Goal: Task Accomplishment & Management: Use online tool/utility

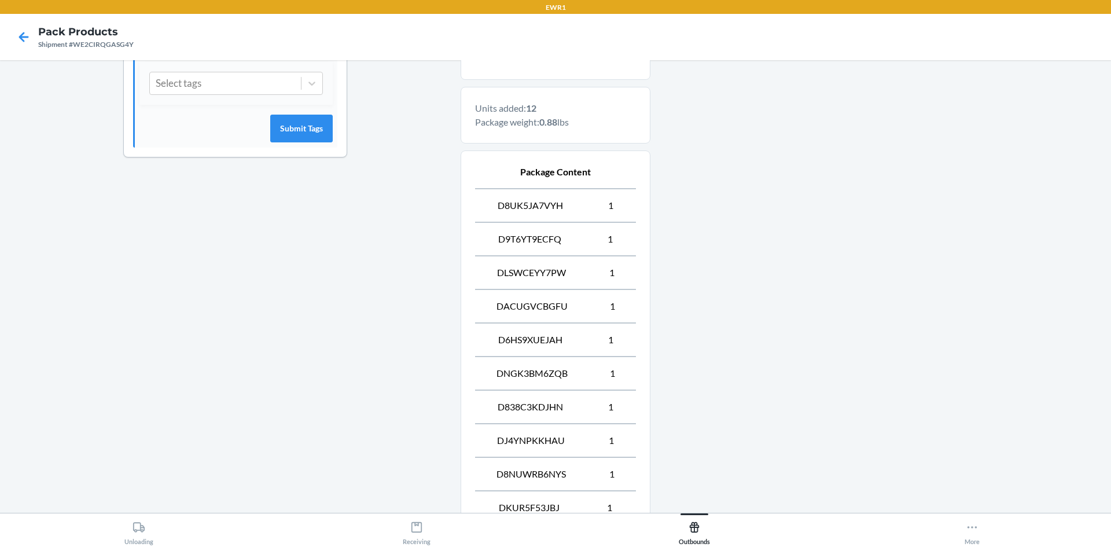
scroll to position [549, 0]
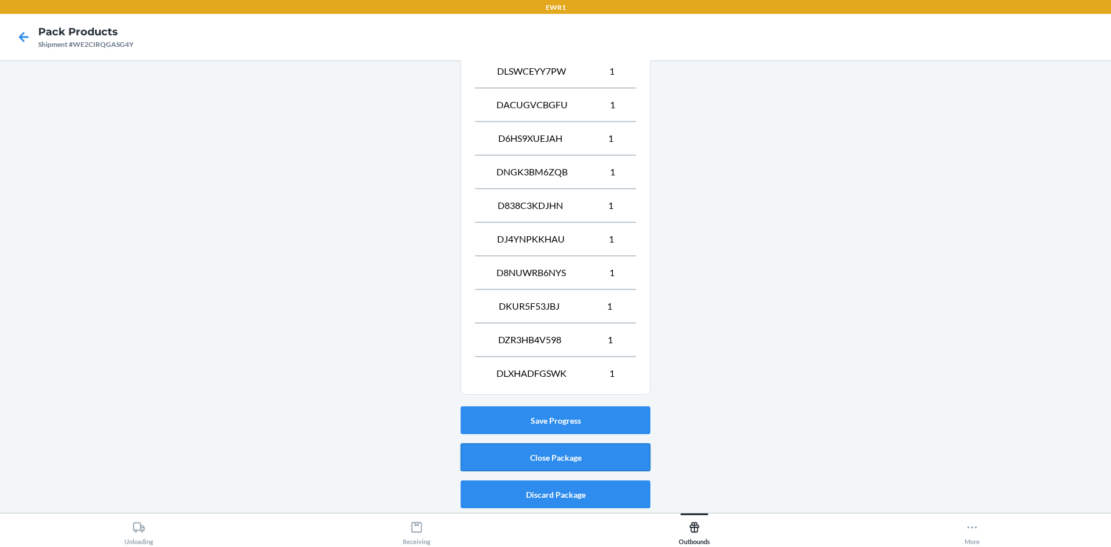
click at [580, 454] on button "Close Package" at bounding box center [556, 457] width 190 height 28
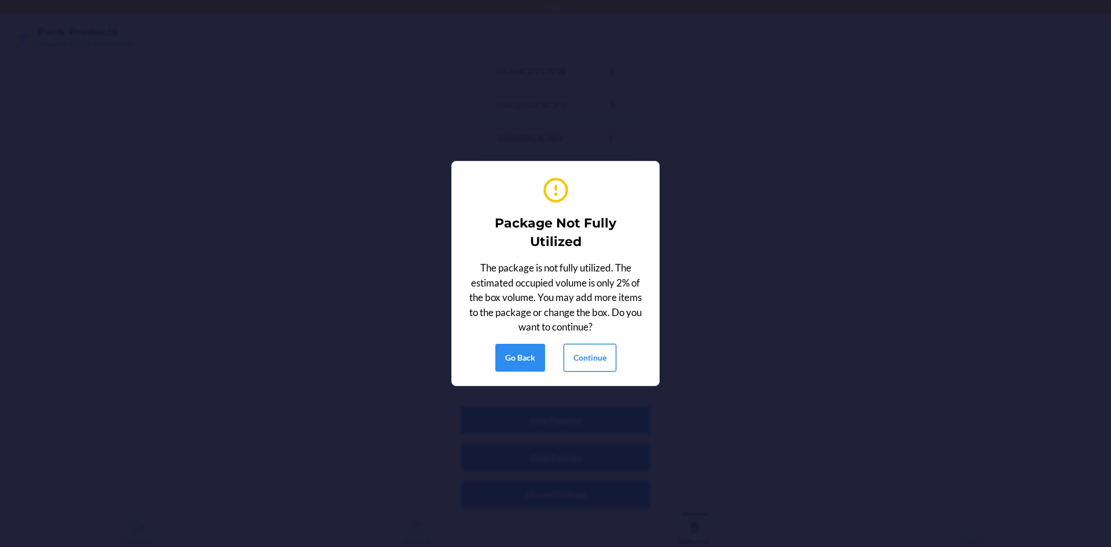
click at [606, 359] on button "Continue" at bounding box center [590, 358] width 53 height 28
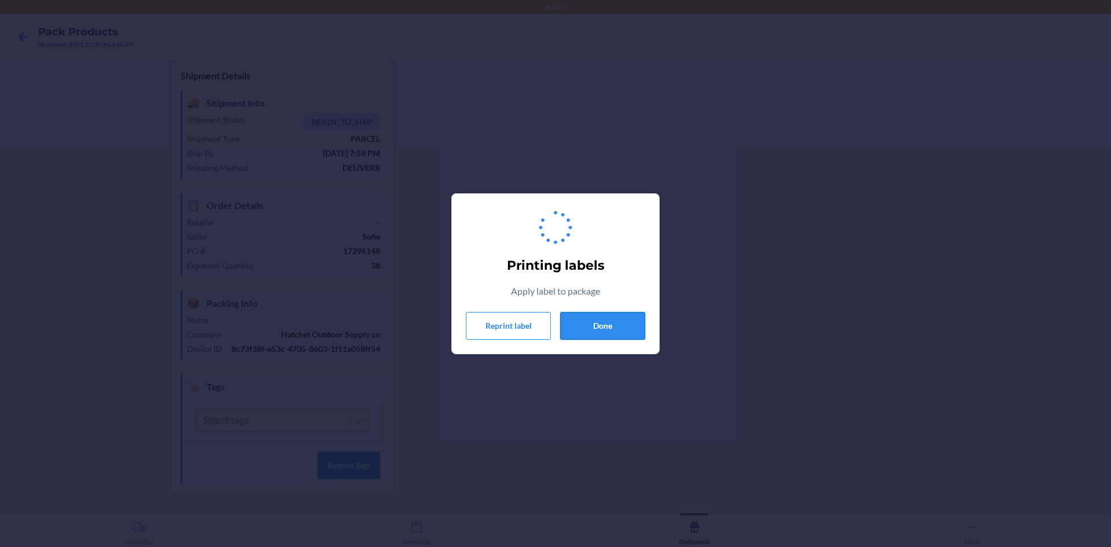
click at [637, 319] on button "Done" at bounding box center [602, 326] width 85 height 28
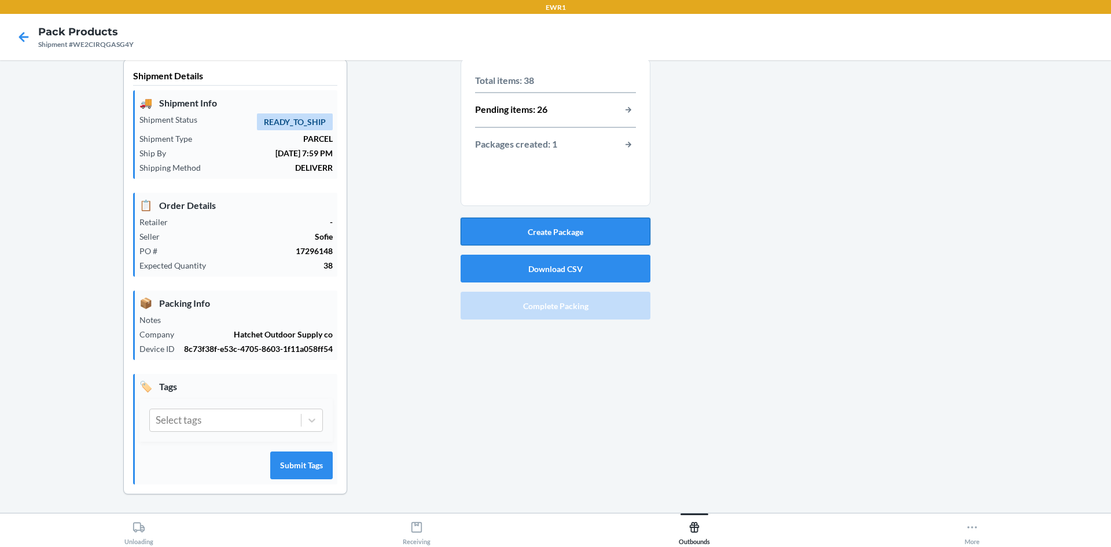
click at [482, 220] on button "Create Package" at bounding box center [556, 232] width 190 height 28
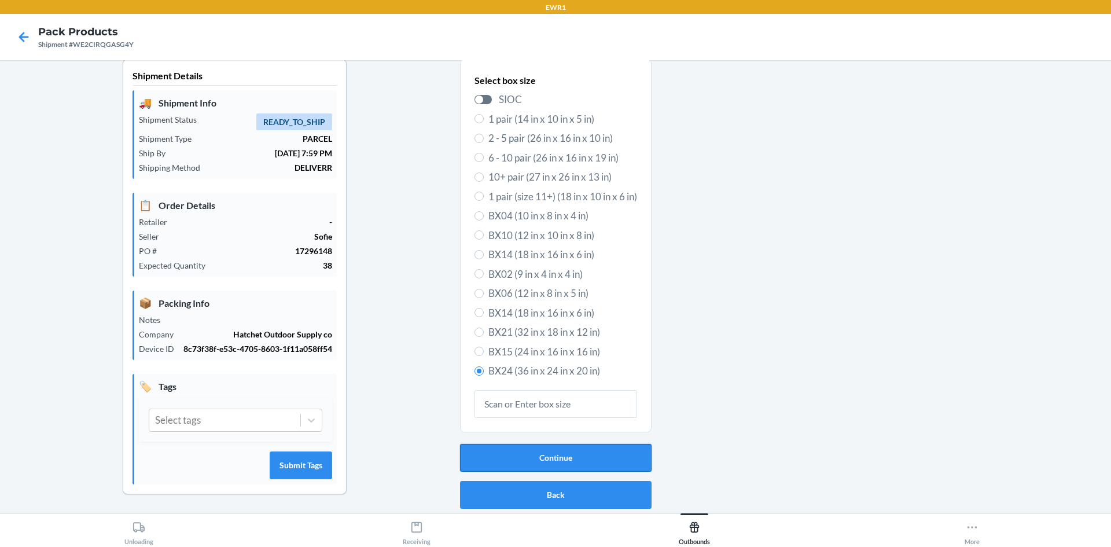
click at [560, 452] on button "Continue" at bounding box center [556, 458] width 192 height 28
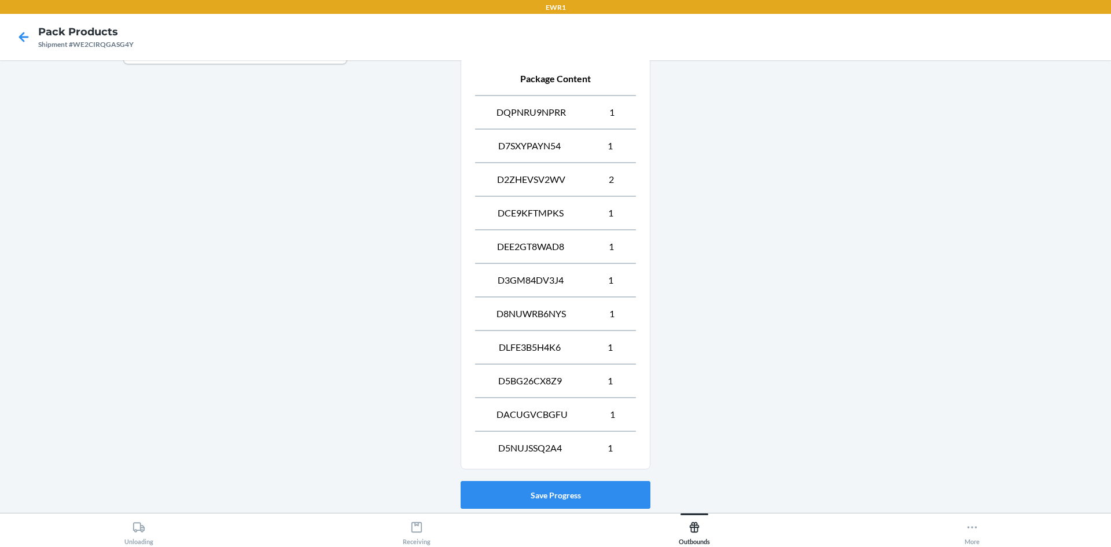
scroll to position [515, 0]
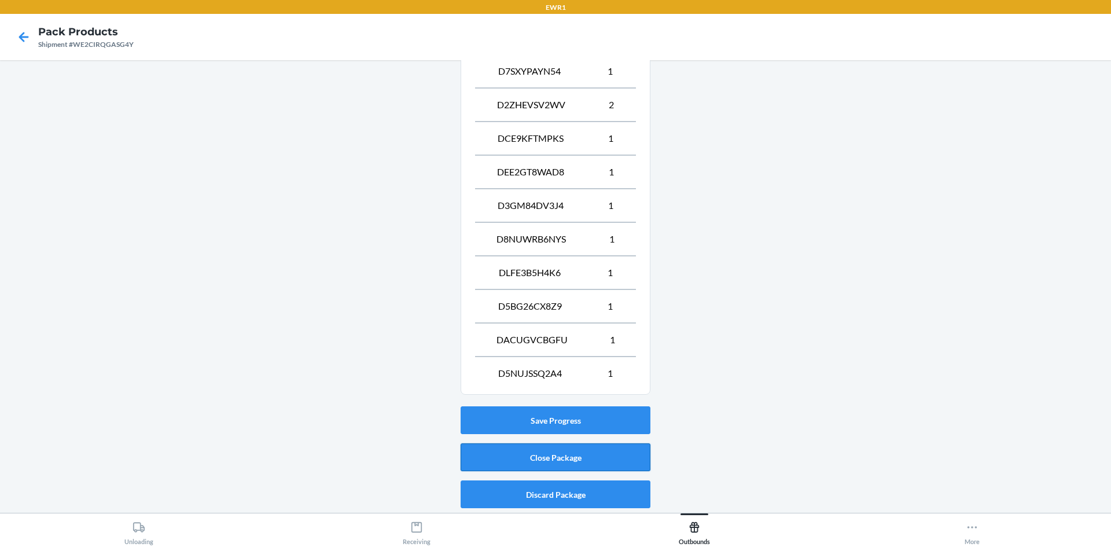
click at [542, 458] on button "Close Package" at bounding box center [556, 457] width 190 height 28
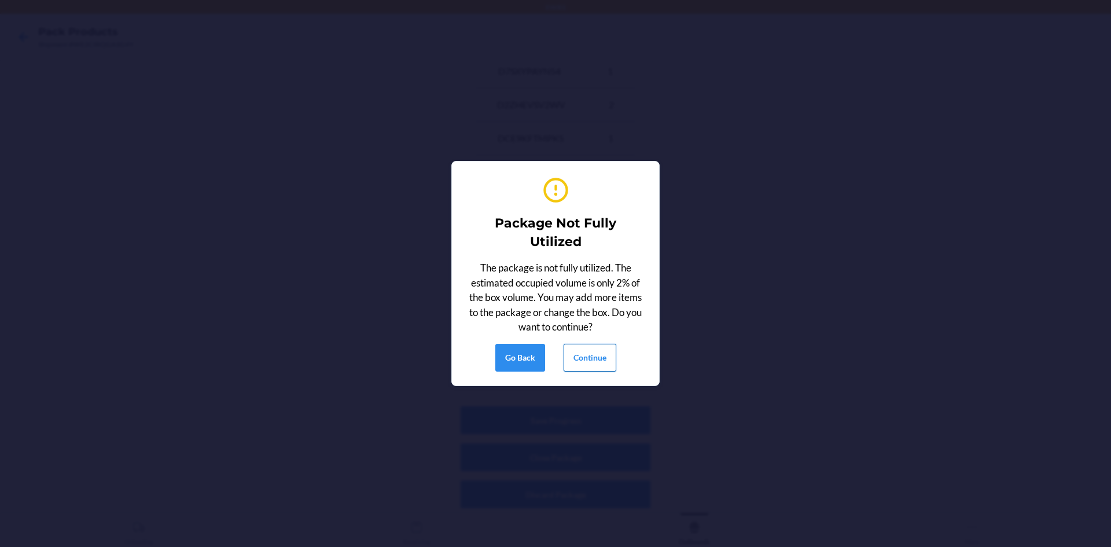
click at [590, 369] on button "Continue" at bounding box center [590, 358] width 53 height 28
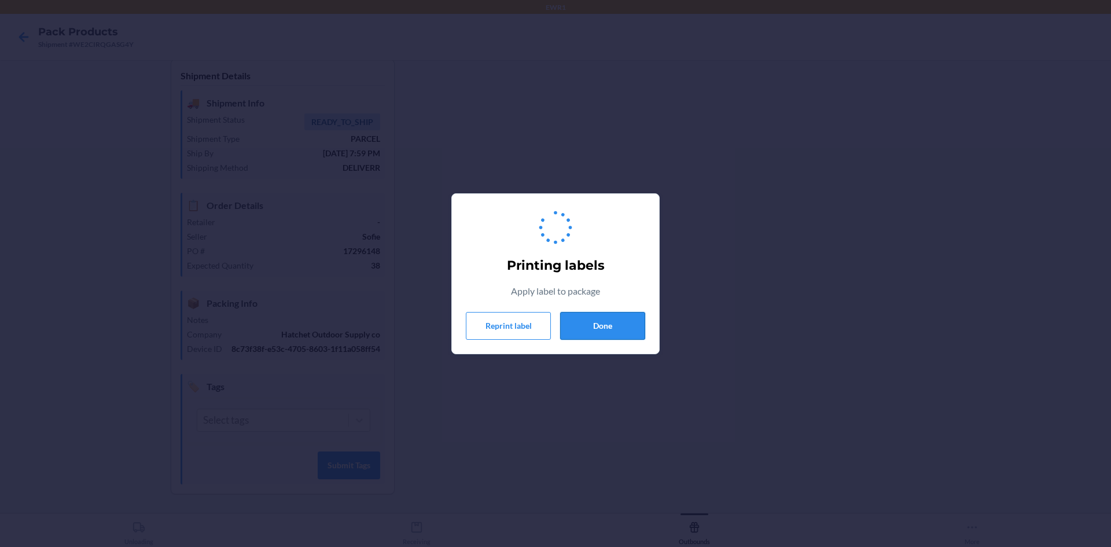
click at [600, 333] on button "Done" at bounding box center [602, 326] width 85 height 28
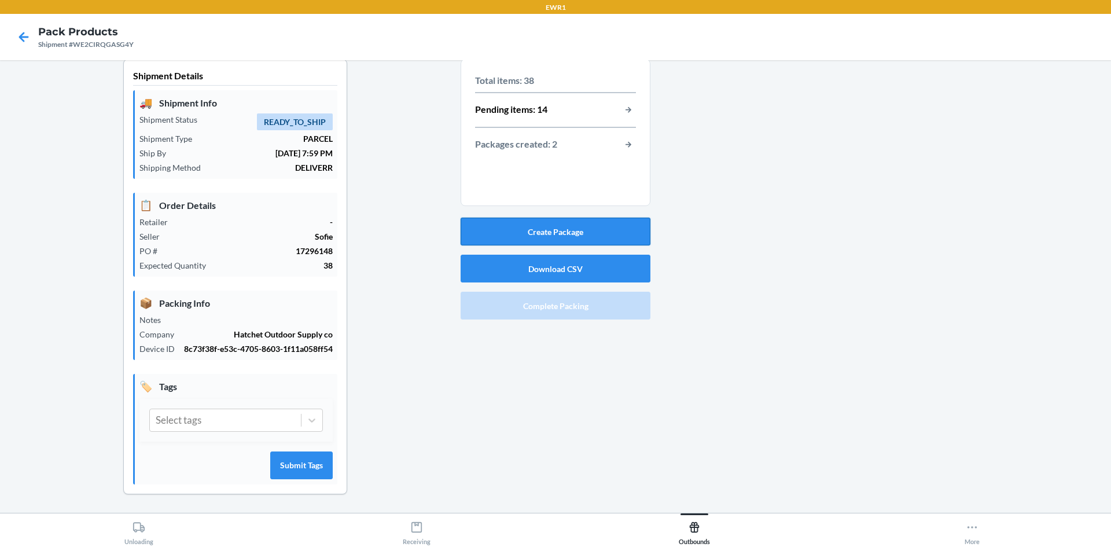
click at [601, 227] on button "Create Package" at bounding box center [556, 232] width 190 height 28
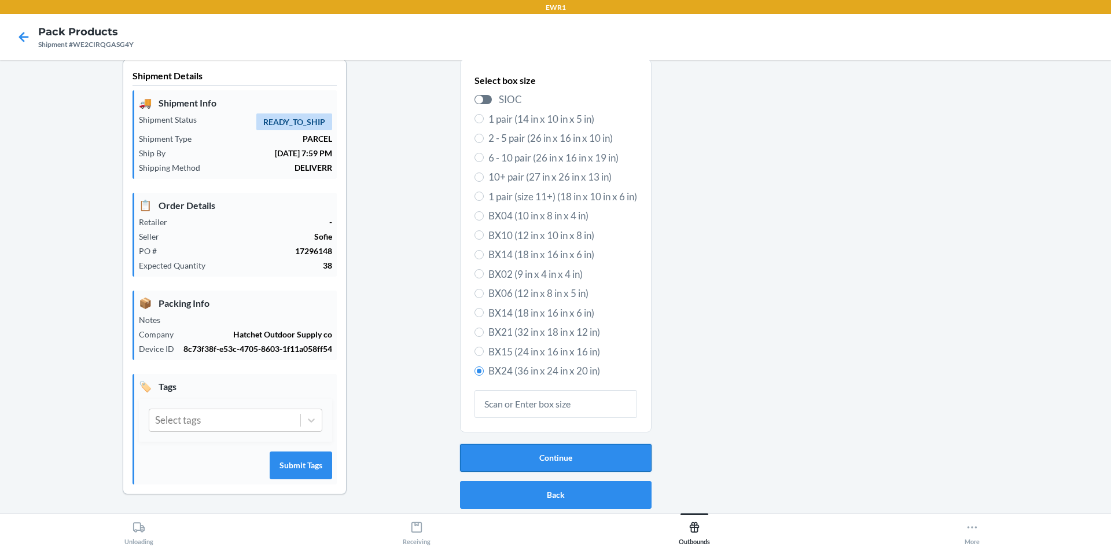
click at [551, 451] on button "Continue" at bounding box center [556, 458] width 192 height 28
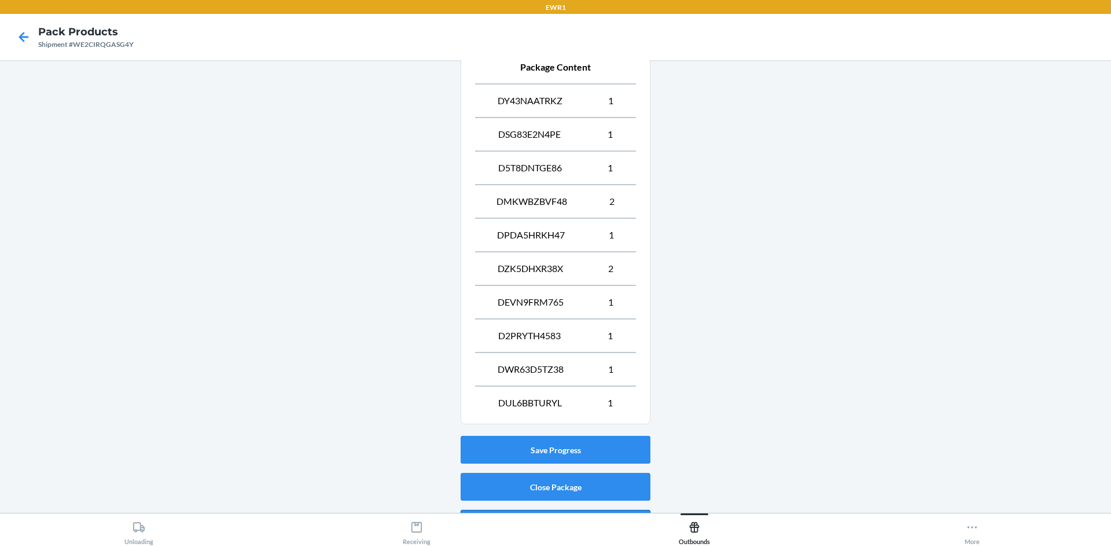
scroll to position [482, 0]
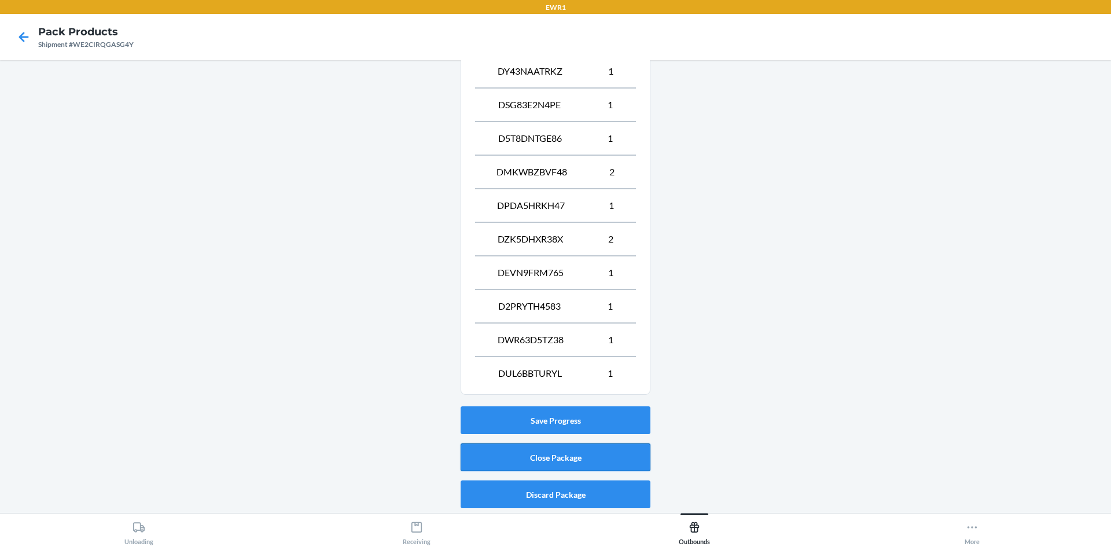
click at [589, 459] on button "Close Package" at bounding box center [556, 457] width 190 height 28
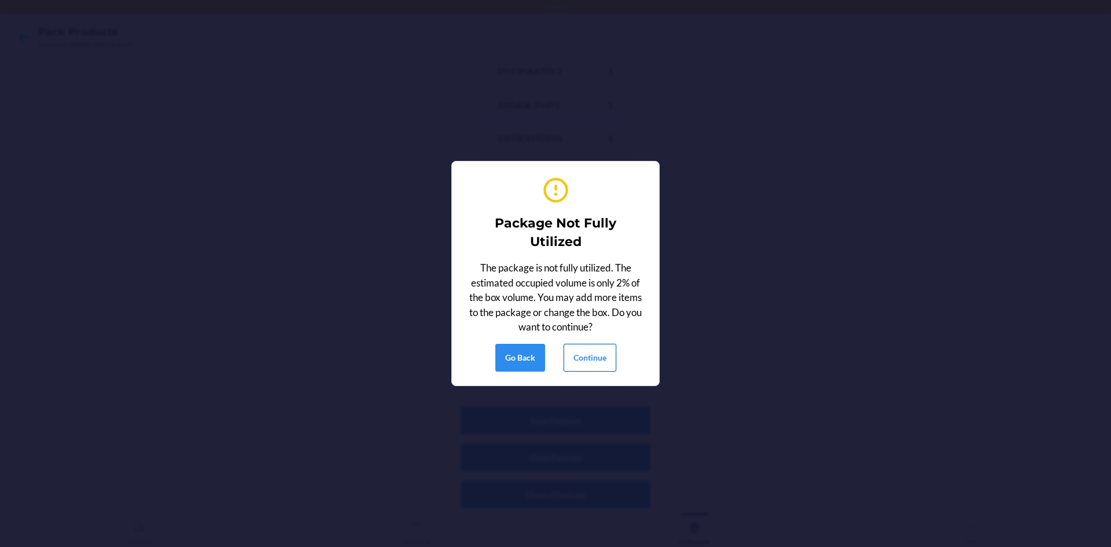
click at [598, 368] on button "Continue" at bounding box center [590, 358] width 53 height 28
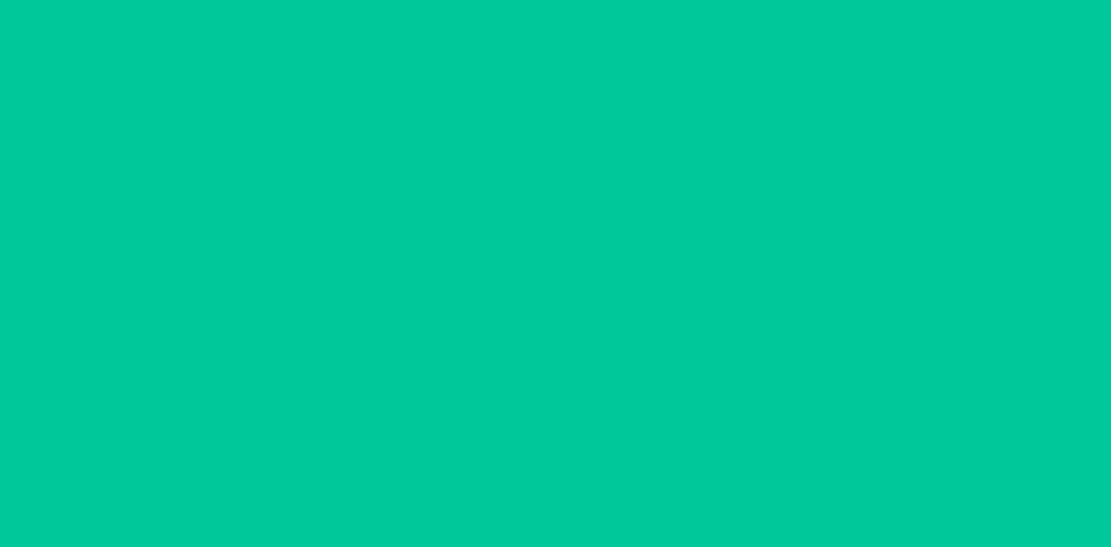
scroll to position [10, 0]
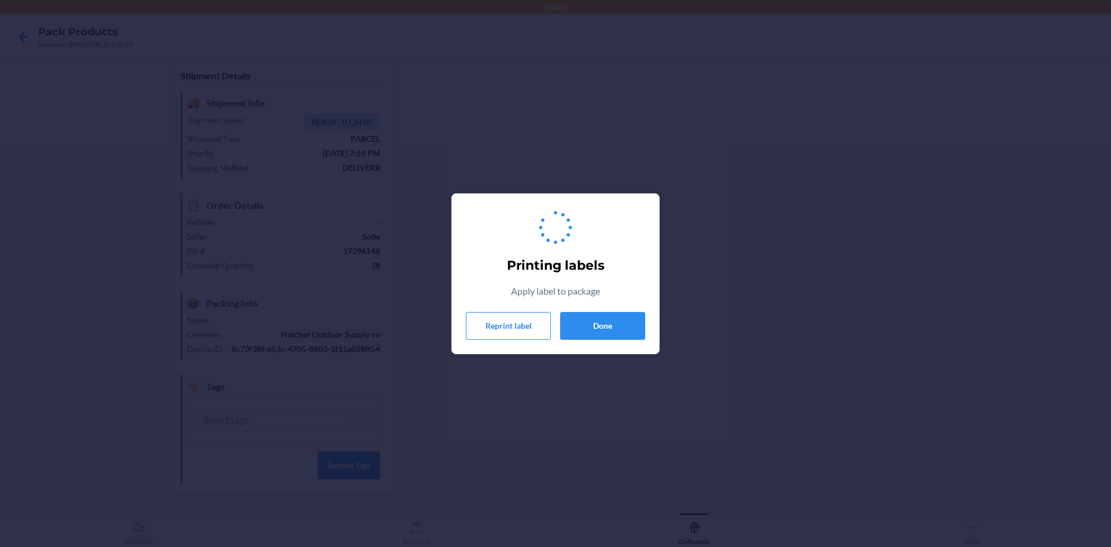
click at [645, 319] on section "Printing labels Apply label to package Reprint label Done" at bounding box center [555, 273] width 208 height 161
click at [630, 319] on button "Done" at bounding box center [602, 326] width 85 height 28
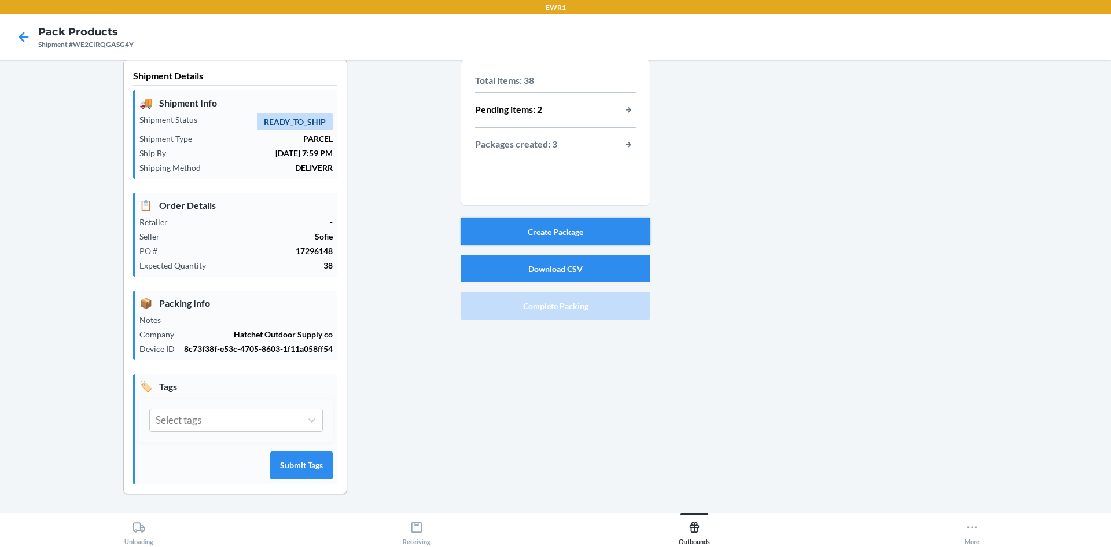
click at [597, 224] on button "Create Package" at bounding box center [556, 232] width 190 height 28
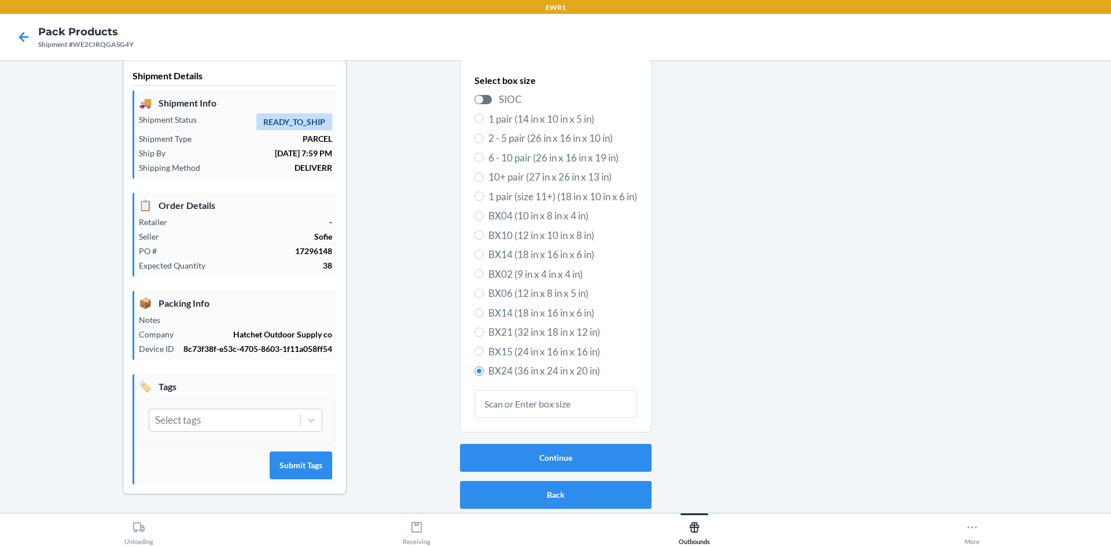
click at [488, 328] on span "BX21 (32 in x 18 in x 12 in)" at bounding box center [562, 332] width 149 height 15
click at [484, 328] on input "BX21 (32 in x 18 in x 12 in)" at bounding box center [479, 332] width 9 height 9
radio input "true"
radio input "false"
click at [508, 457] on button "Continue" at bounding box center [556, 458] width 192 height 28
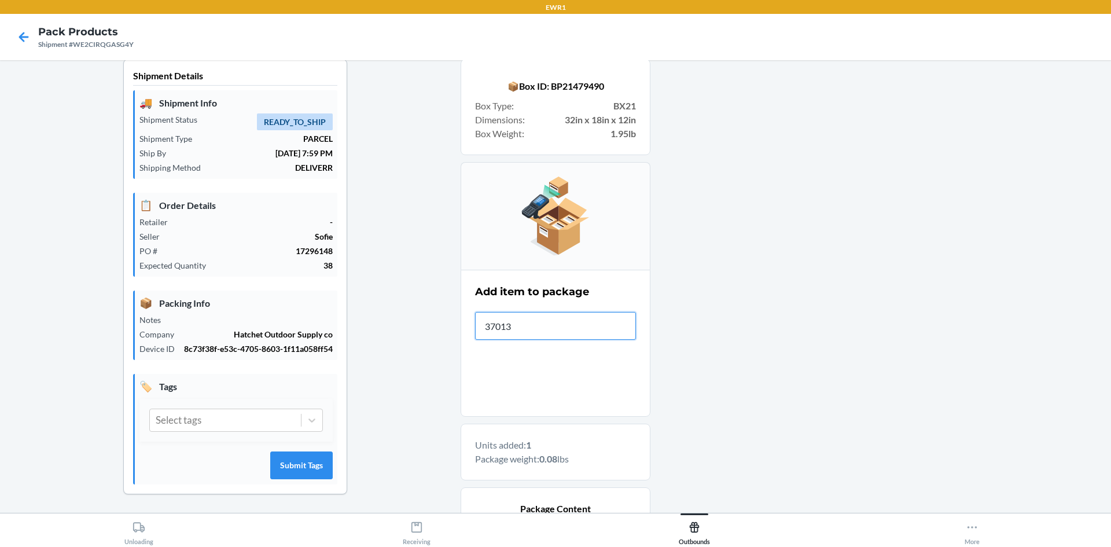
type input "370131"
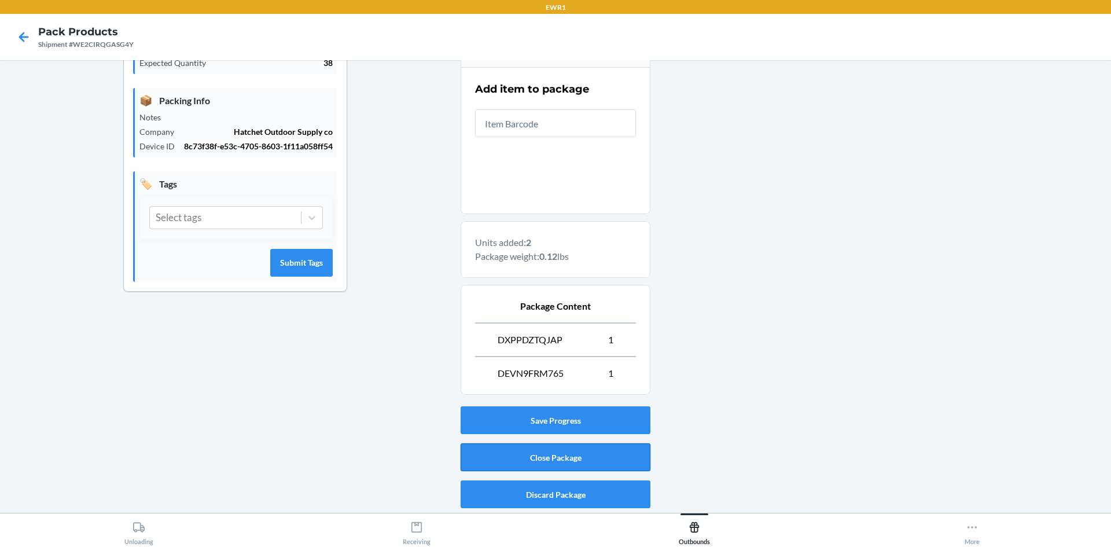
click at [544, 457] on button "Close Package" at bounding box center [556, 457] width 190 height 28
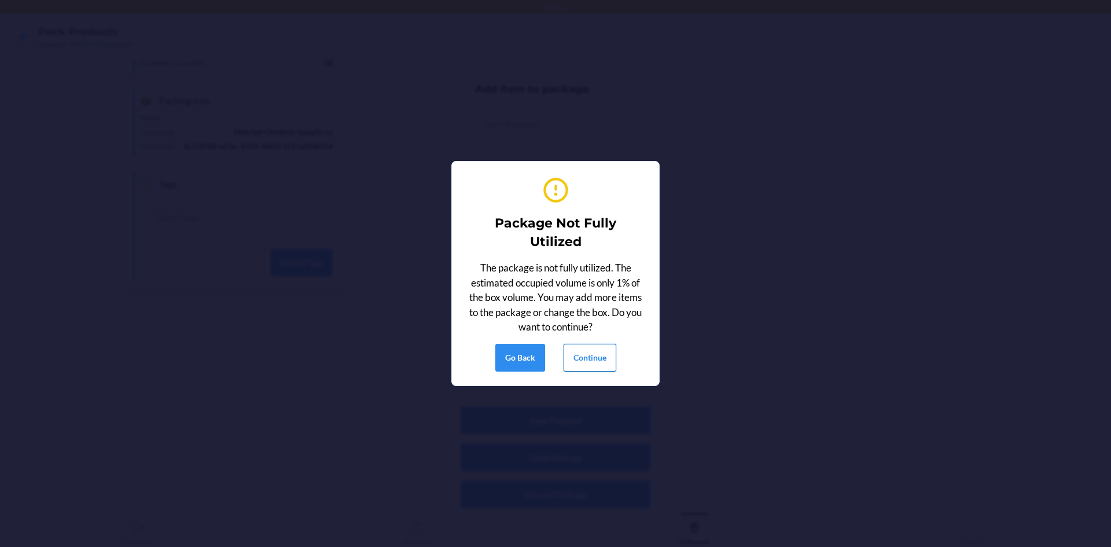
click at [594, 345] on button "Continue" at bounding box center [590, 358] width 53 height 28
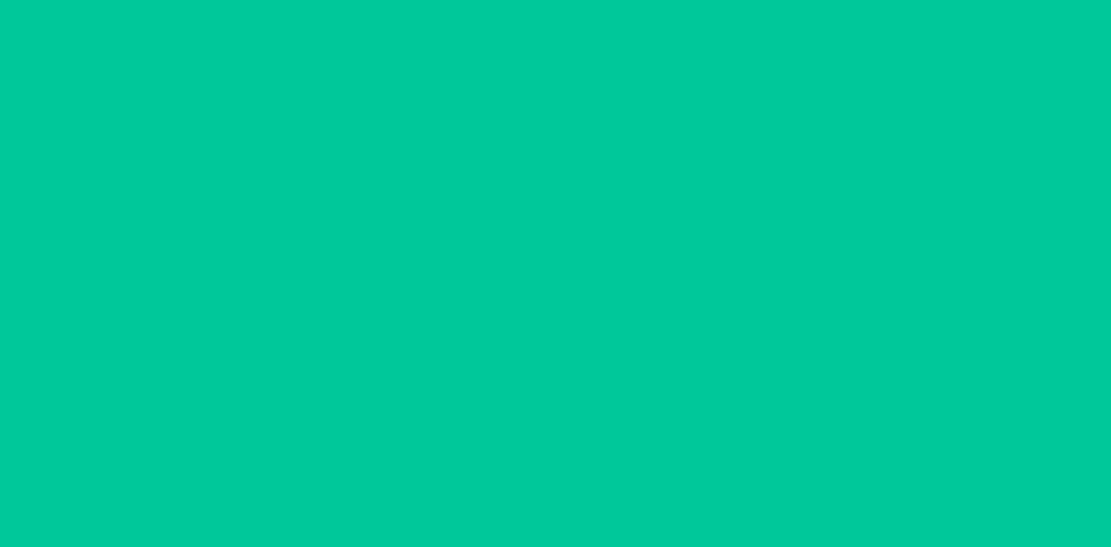
scroll to position [10, 0]
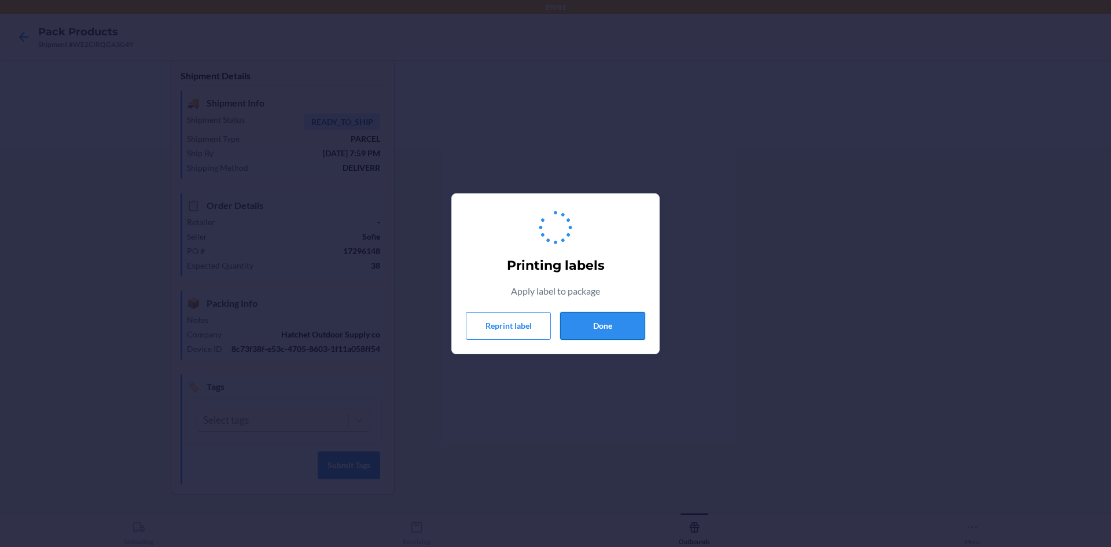
click at [601, 331] on button "Done" at bounding box center [602, 326] width 85 height 28
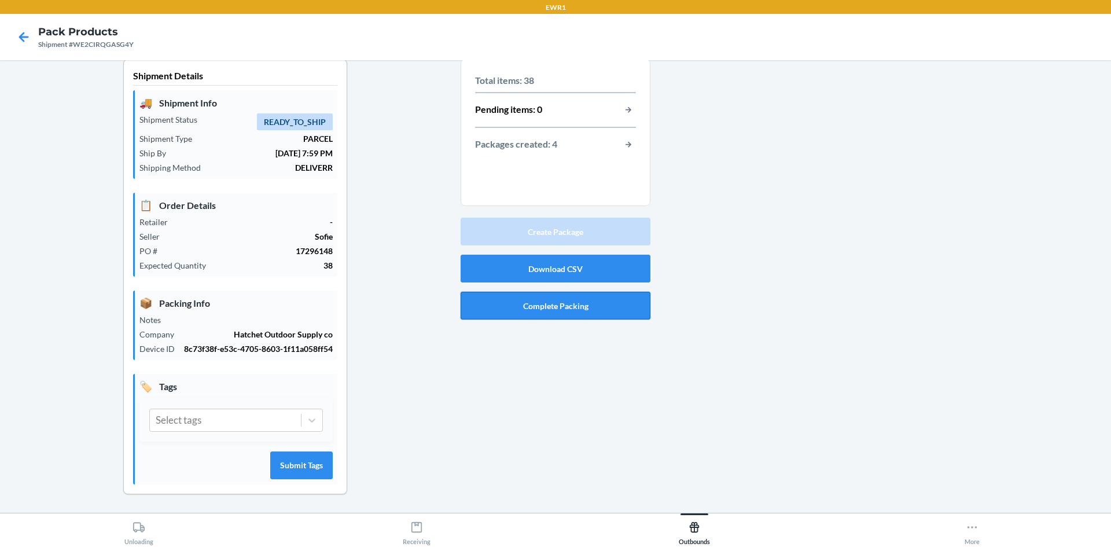
click at [573, 314] on button "Complete Packing" at bounding box center [556, 306] width 190 height 28
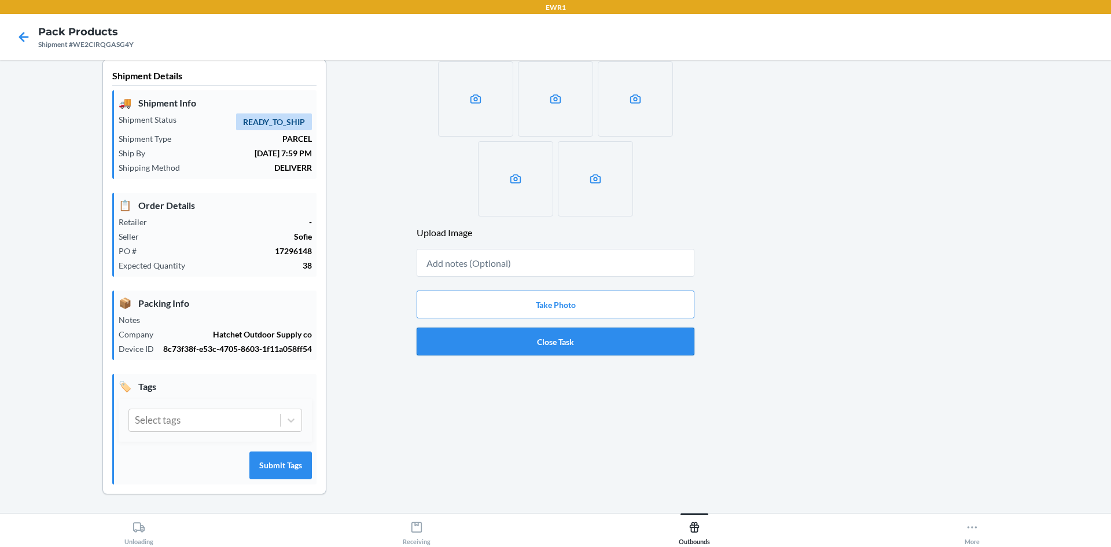
click at [581, 349] on button "Close Task" at bounding box center [556, 342] width 278 height 28
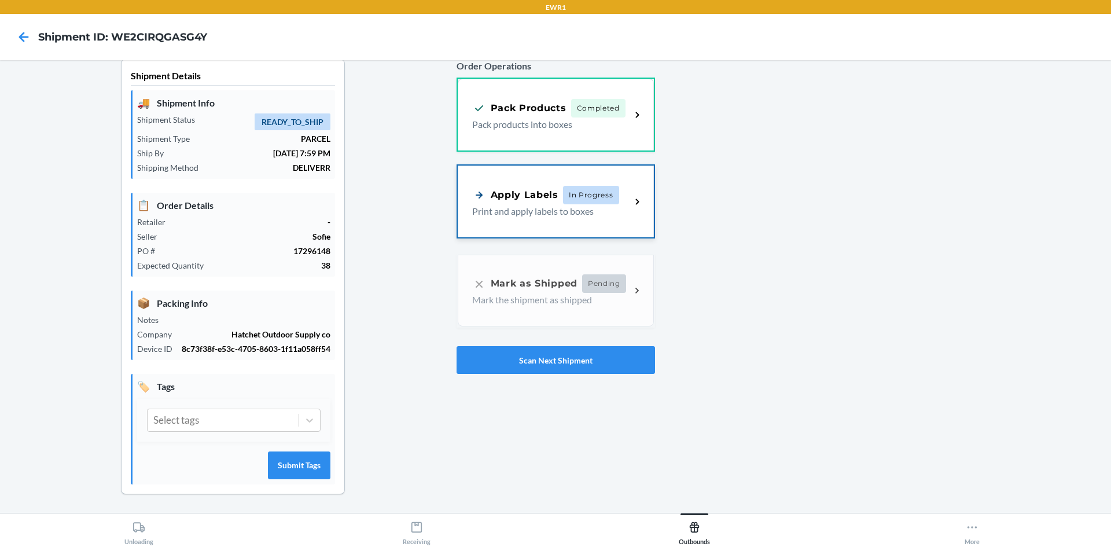
click at [502, 188] on div "Apply Labels" at bounding box center [515, 195] width 86 height 14
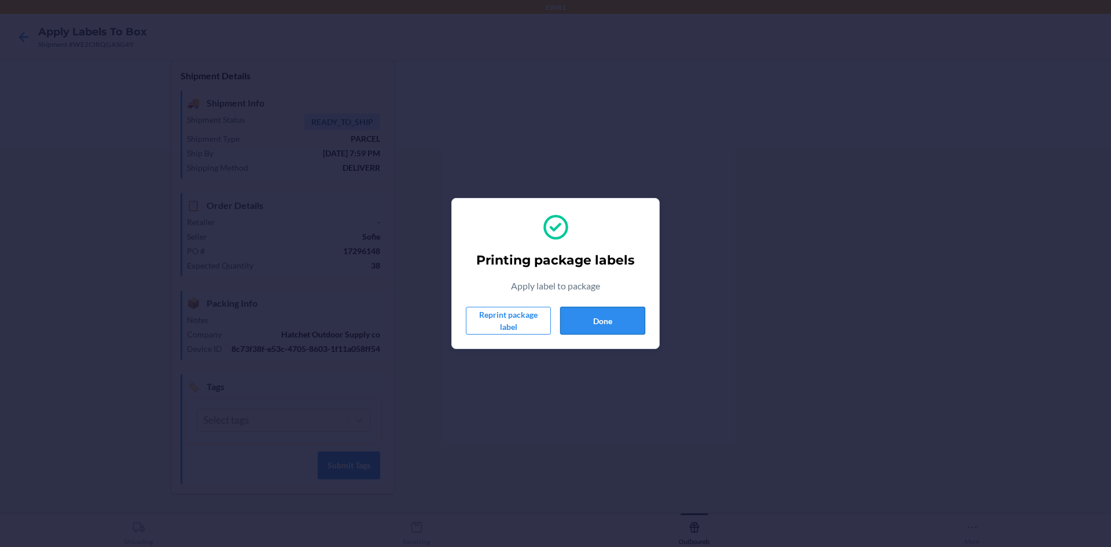
click at [629, 320] on button "Done" at bounding box center [602, 321] width 85 height 28
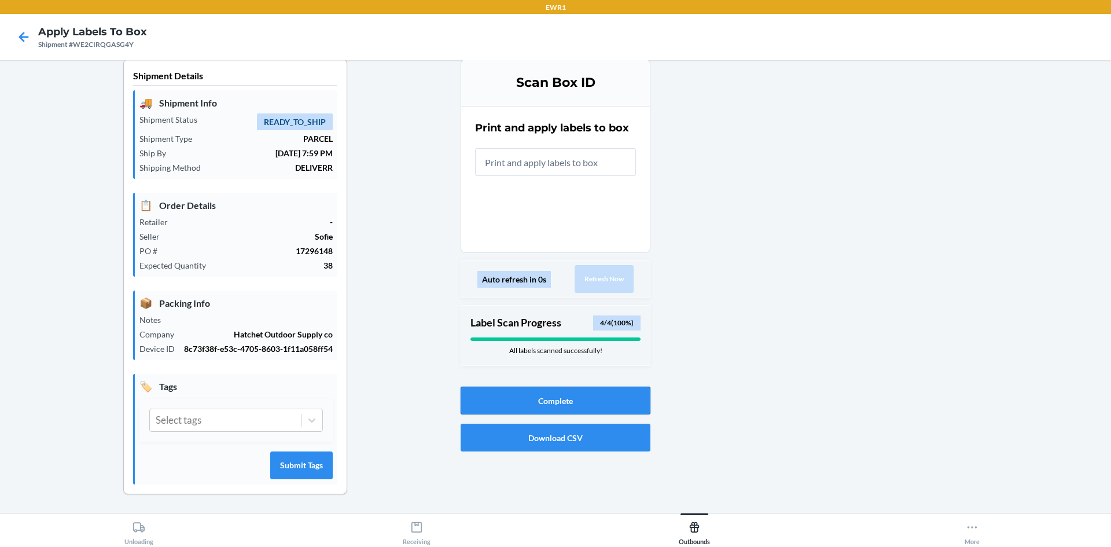
click at [596, 399] on button "Complete" at bounding box center [556, 401] width 190 height 28
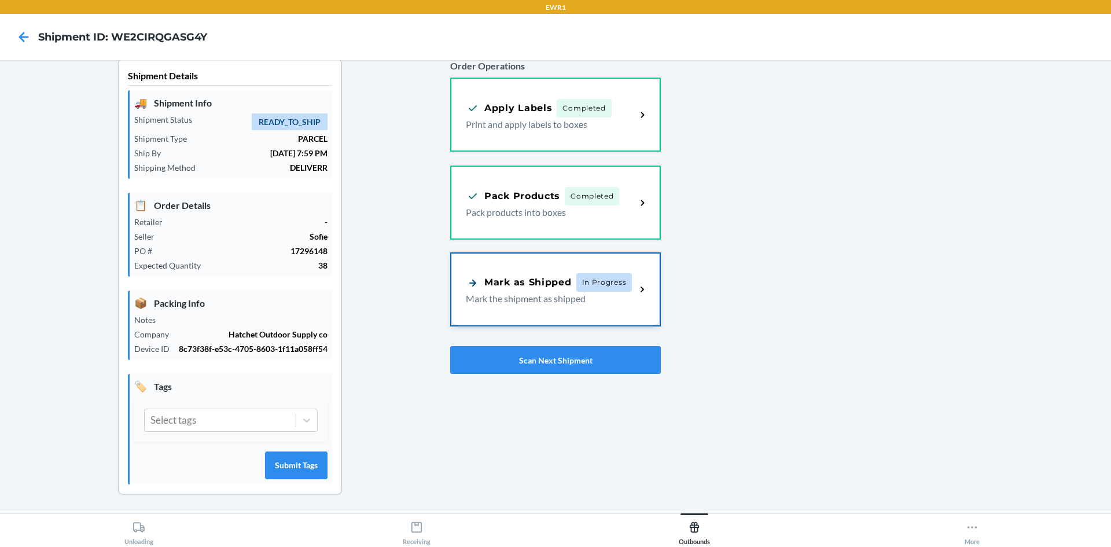
click at [560, 315] on div "Mark as Shipped In Progress Mark the shipment as shipped" at bounding box center [555, 290] width 208 height 72
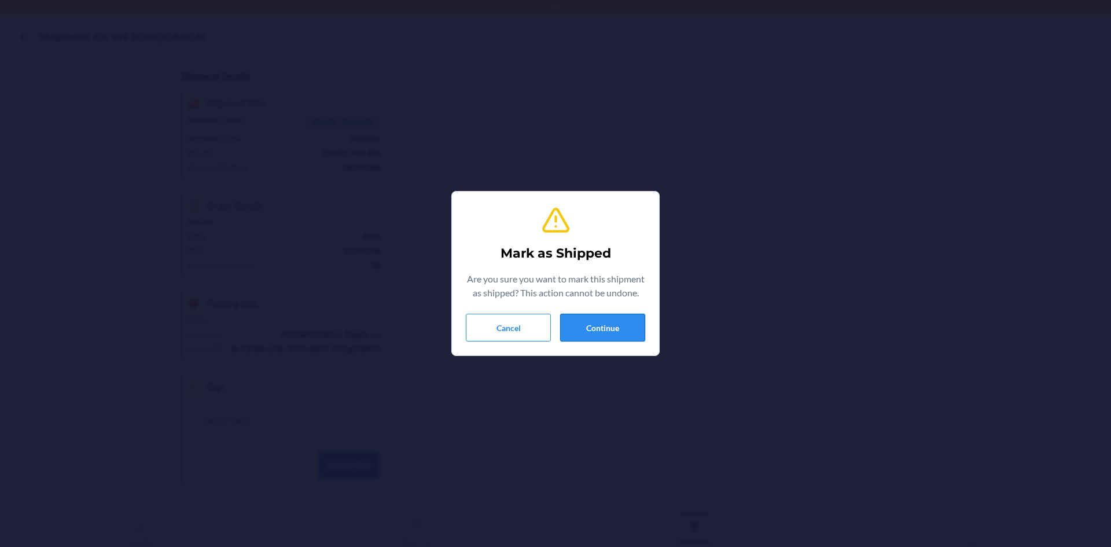
click at [575, 326] on button "Continue" at bounding box center [602, 328] width 85 height 28
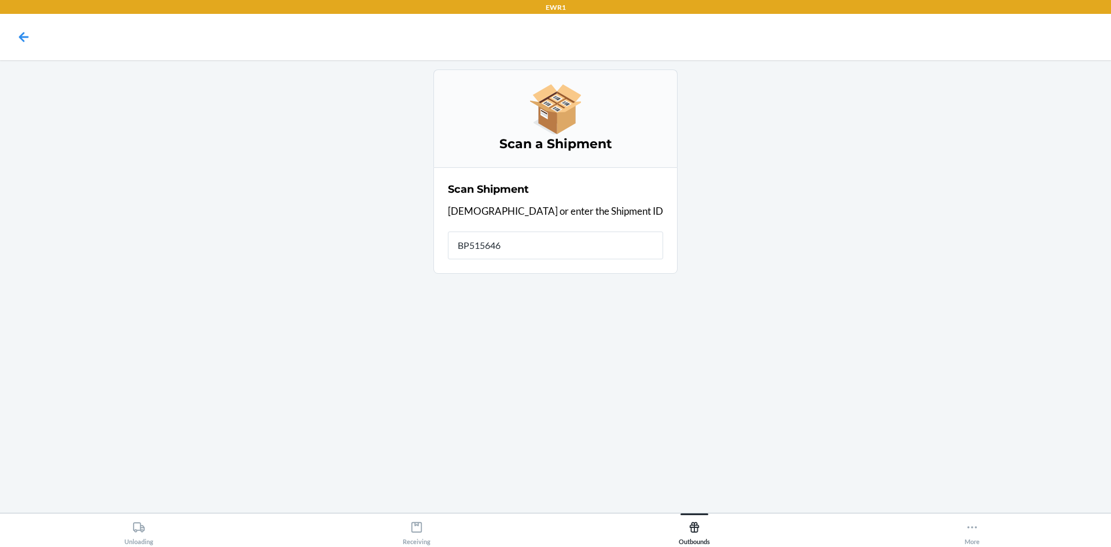
type input "BP5156463"
drag, startPoint x: 576, startPoint y: 254, endPoint x: 322, endPoint y: 314, distance: 261.3
click at [322, 314] on main "Scan a Shipment Scan Shipment Scan or enter the Shipment ID Shipment ID BP51564…" at bounding box center [555, 286] width 1111 height 453
type input "WBYARC"
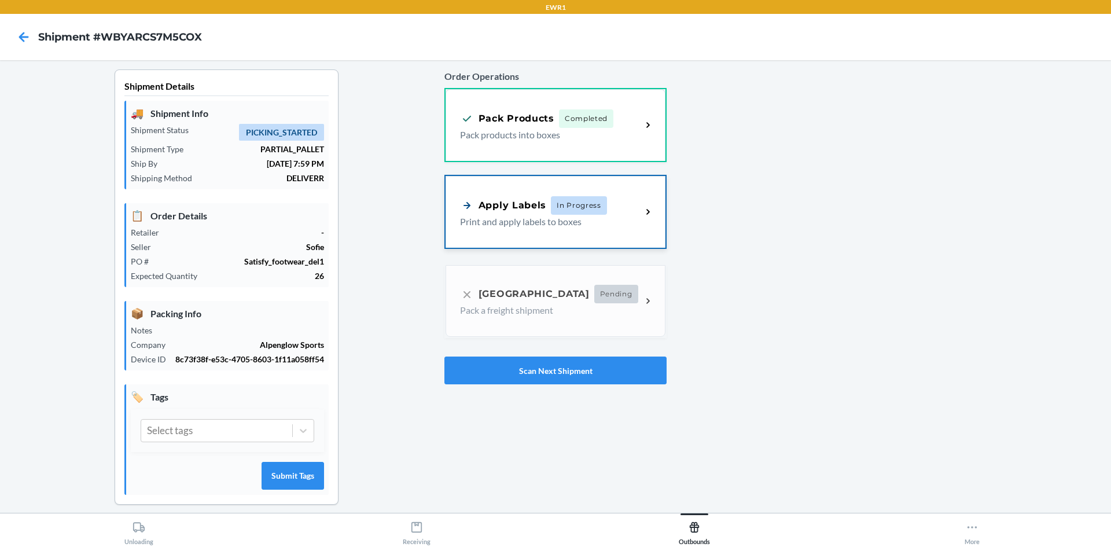
click at [520, 206] on div "Apply Labels" at bounding box center [503, 205] width 86 height 14
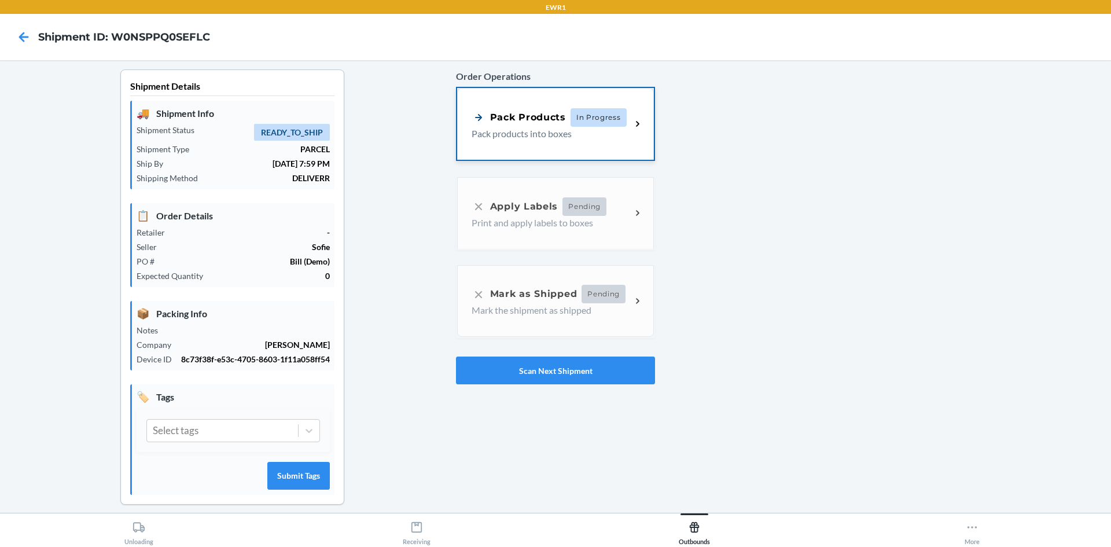
click at [555, 135] on p "Pack products into boxes" at bounding box center [547, 134] width 150 height 14
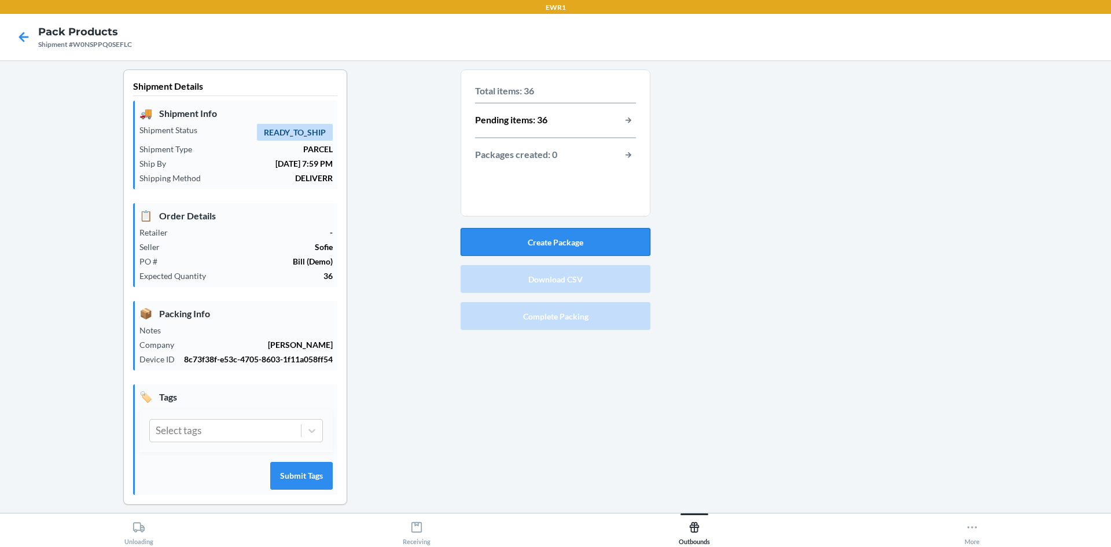
click at [567, 240] on button "Create Package" at bounding box center [556, 242] width 190 height 28
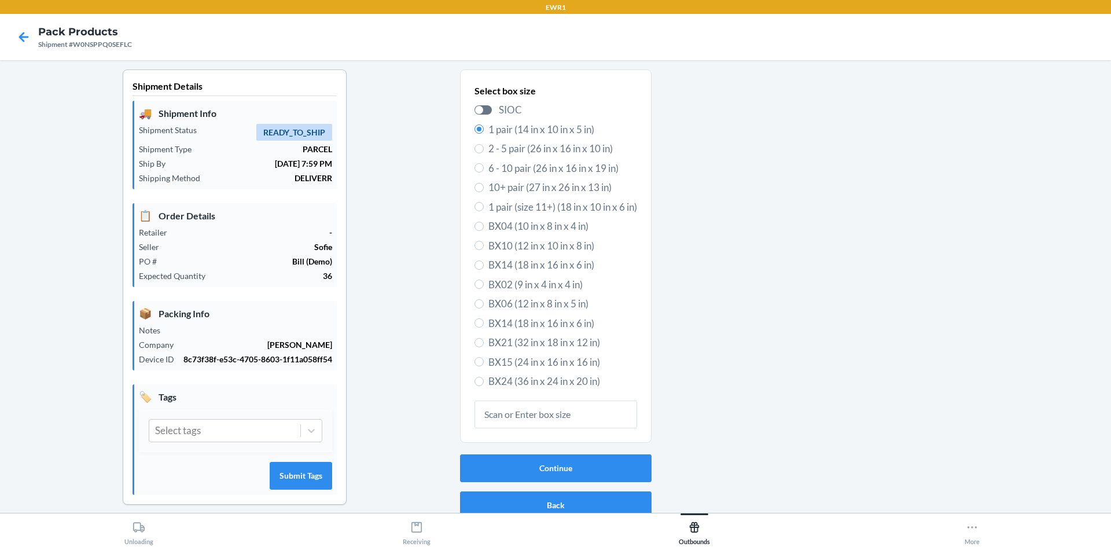
click at [522, 383] on span "BX24 (36 in x 24 in x 20 in)" at bounding box center [562, 381] width 149 height 15
click at [484, 383] on input "BX24 (36 in x 24 in x 20 in)" at bounding box center [479, 381] width 9 height 9
radio input "true"
radio input "false"
click at [532, 469] on button "Continue" at bounding box center [556, 468] width 192 height 28
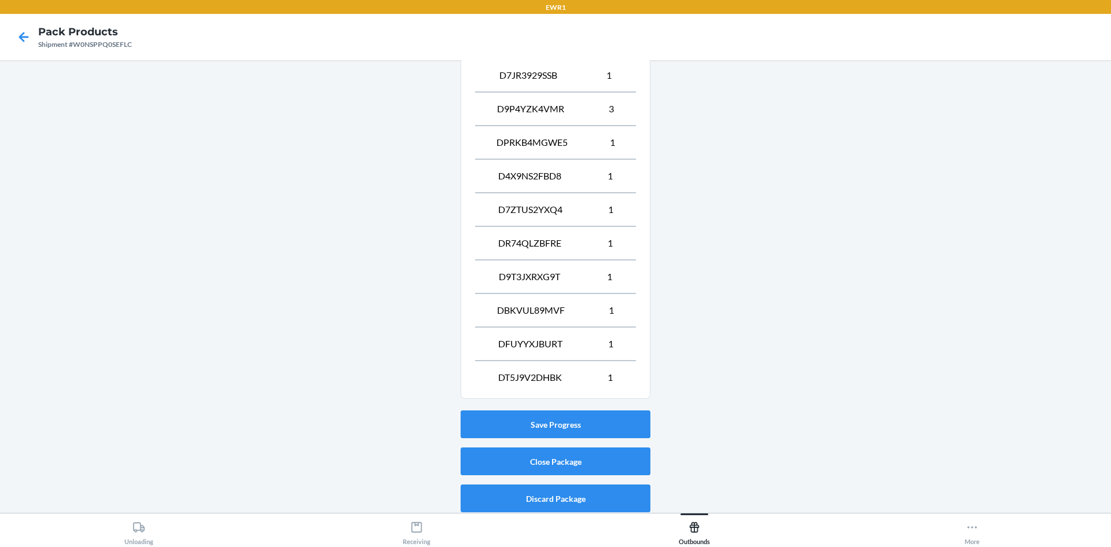
scroll to position [482, 0]
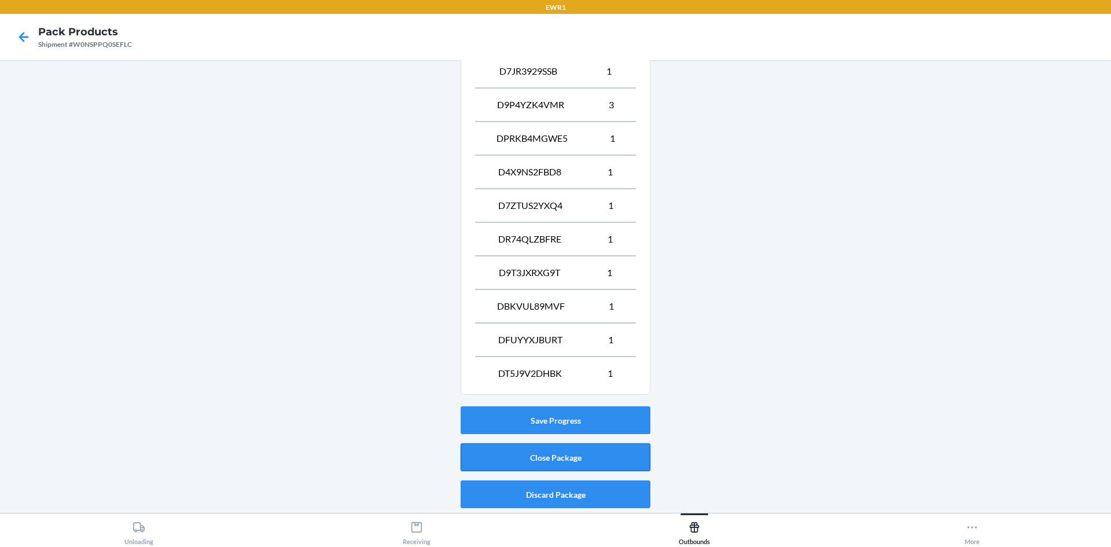
click at [538, 465] on button "Close Package" at bounding box center [556, 457] width 190 height 28
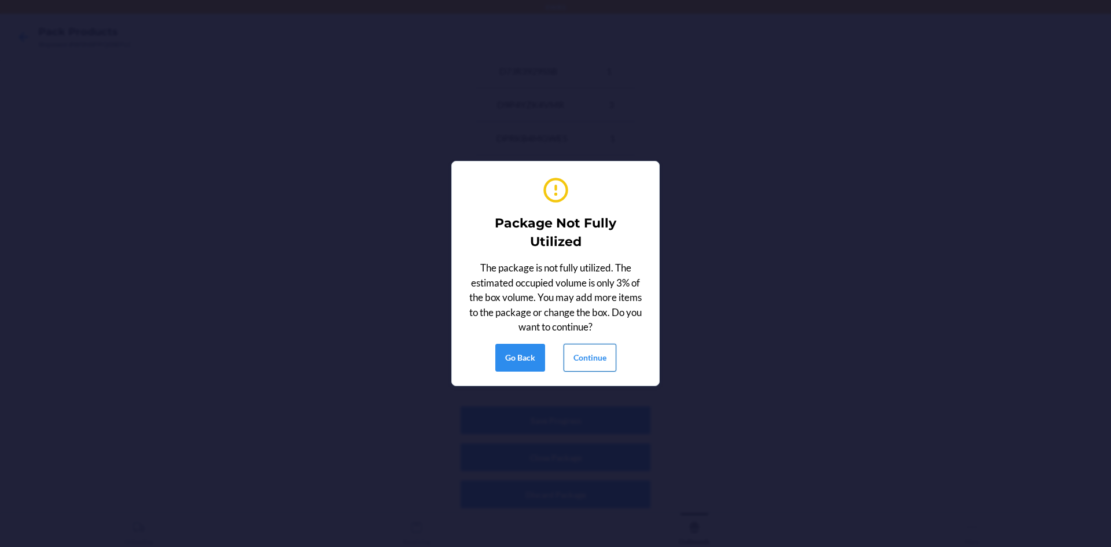
click at [596, 365] on button "Continue" at bounding box center [590, 358] width 53 height 28
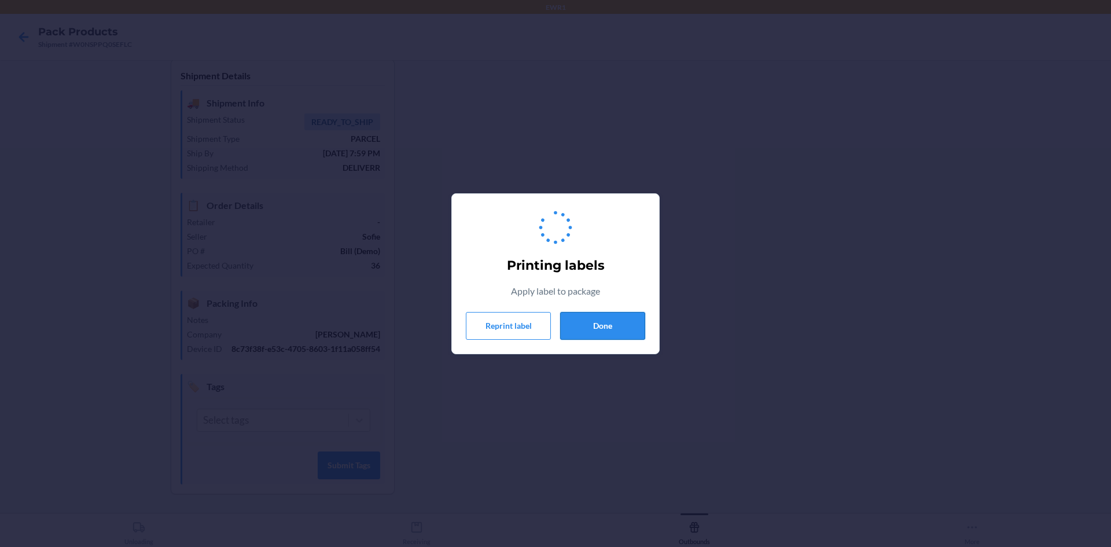
click at [603, 328] on button "Done" at bounding box center [602, 326] width 85 height 28
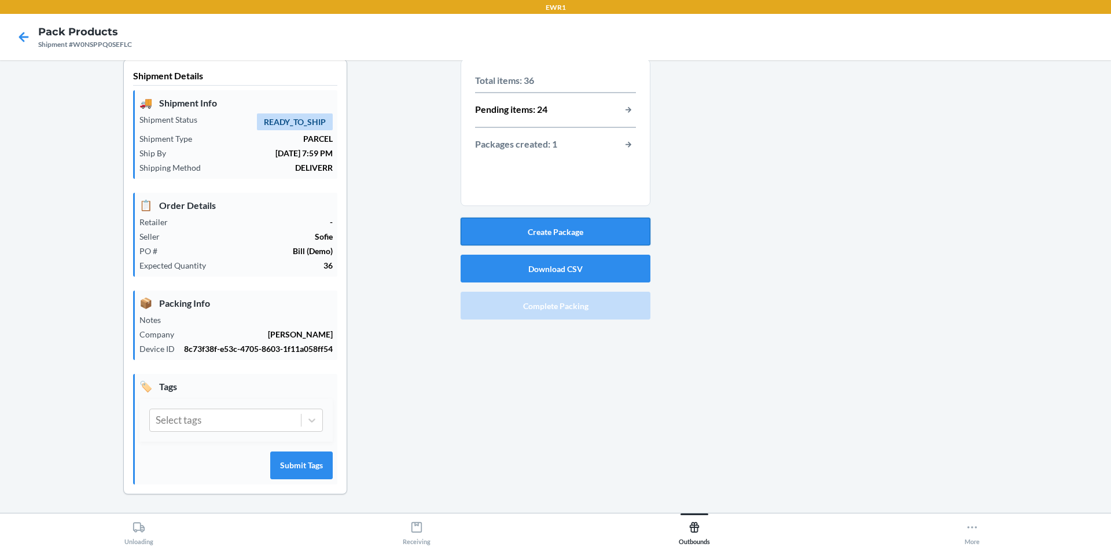
click at [555, 226] on button "Create Package" at bounding box center [556, 232] width 190 height 28
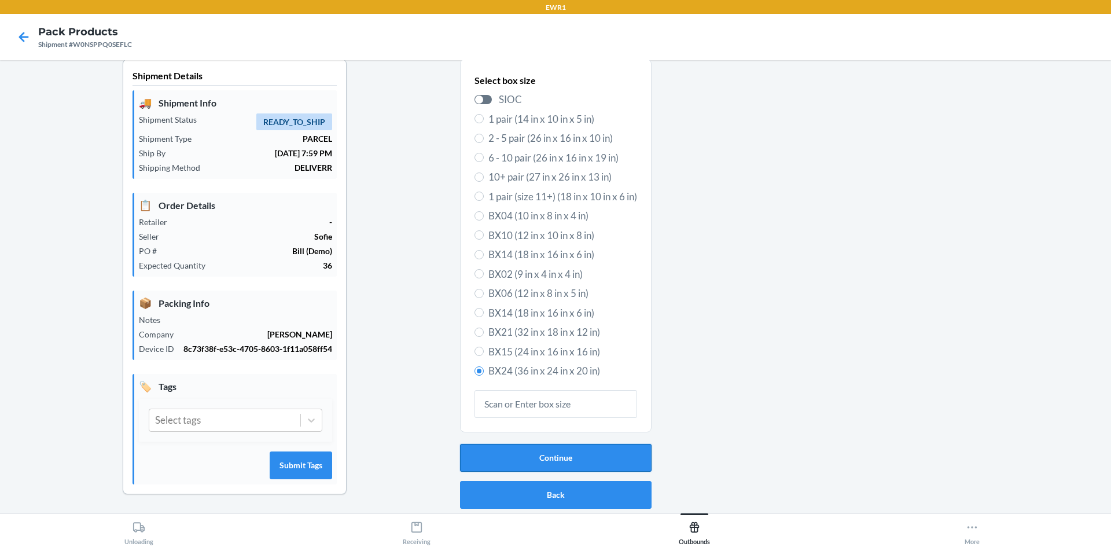
click at [565, 464] on button "Continue" at bounding box center [556, 458] width 192 height 28
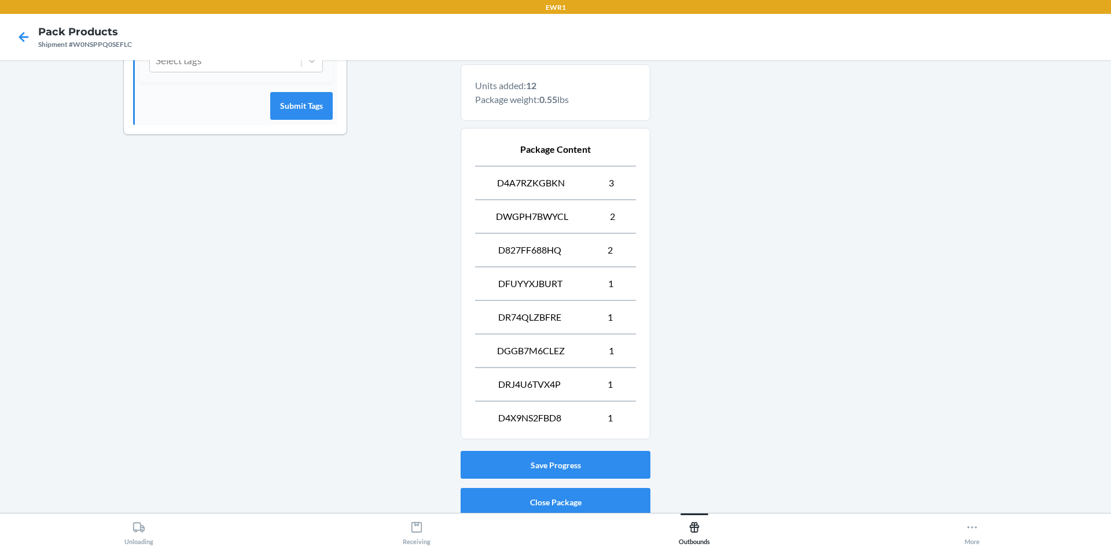
scroll to position [414, 0]
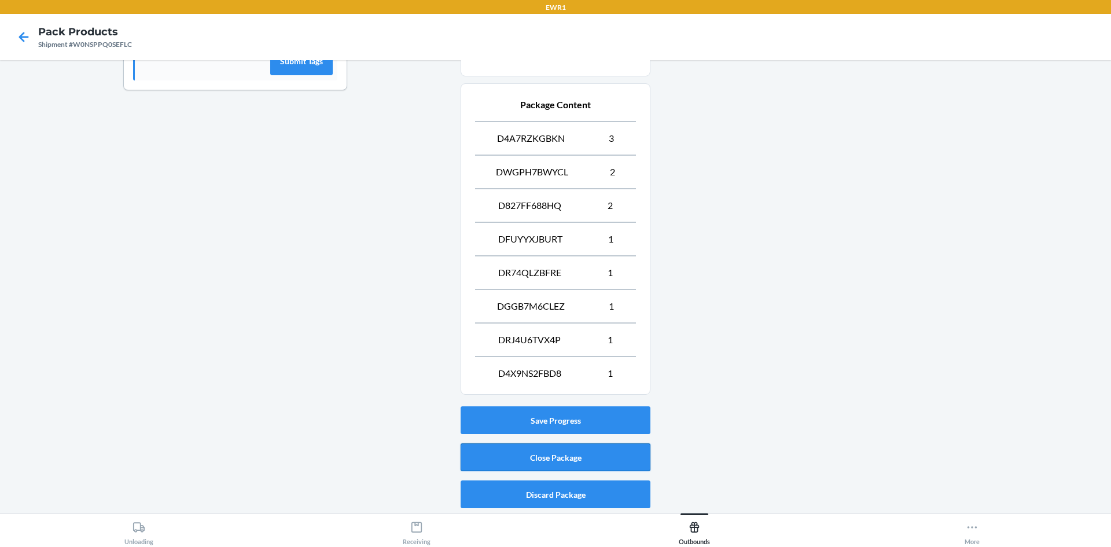
click at [604, 450] on button "Close Package" at bounding box center [556, 457] width 190 height 28
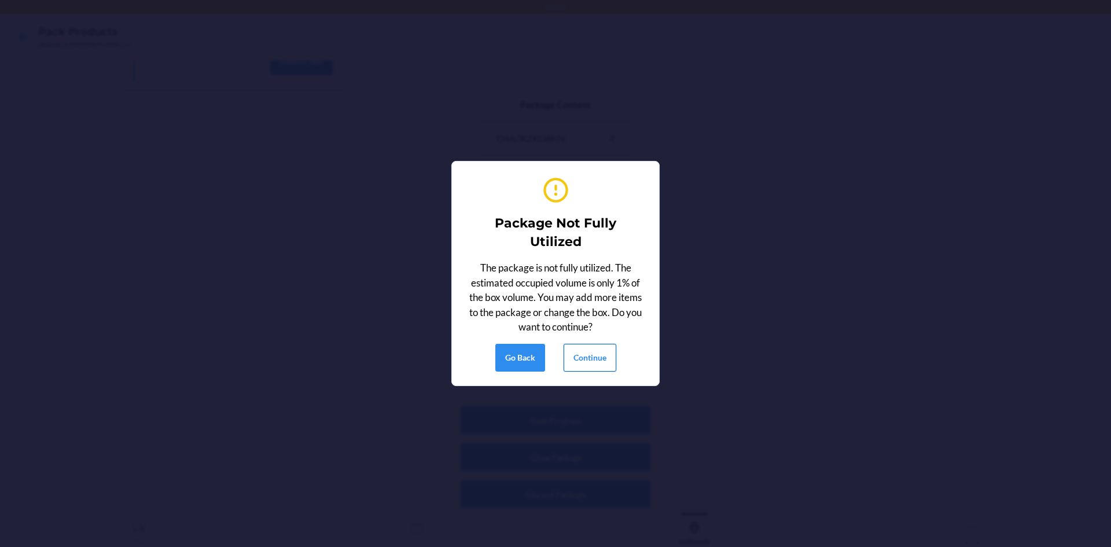
click at [592, 365] on button "Continue" at bounding box center [590, 358] width 53 height 28
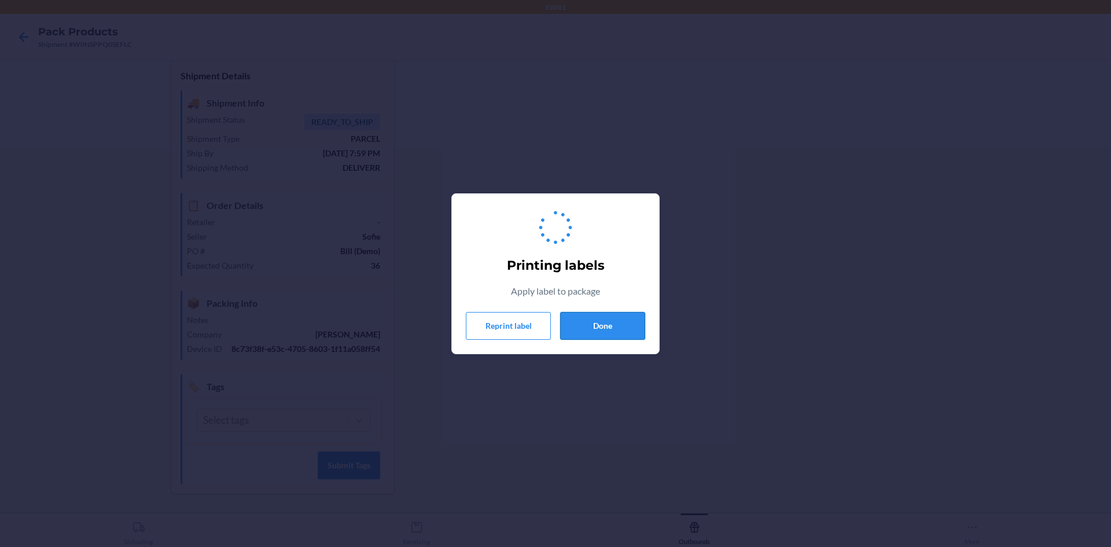
click at [593, 337] on button "Done" at bounding box center [602, 326] width 85 height 28
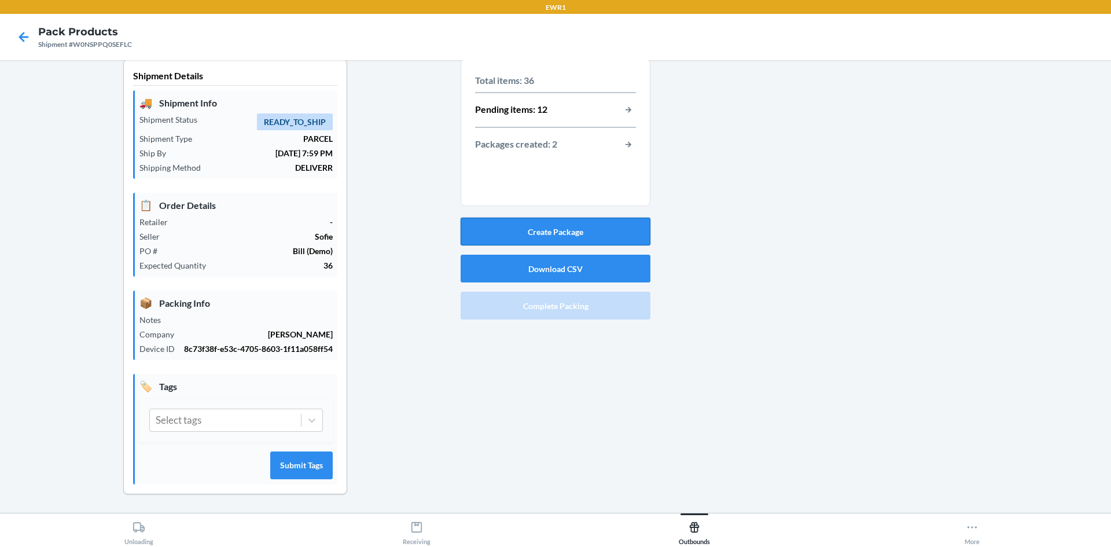
click at [584, 234] on button "Create Package" at bounding box center [556, 232] width 190 height 28
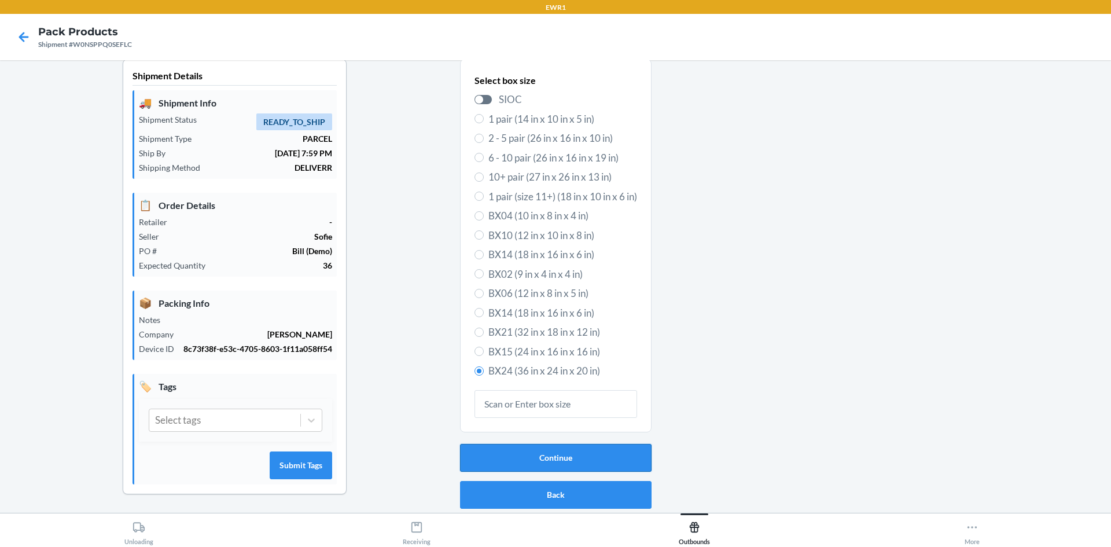
click at [561, 450] on button "Continue" at bounding box center [556, 458] width 192 height 28
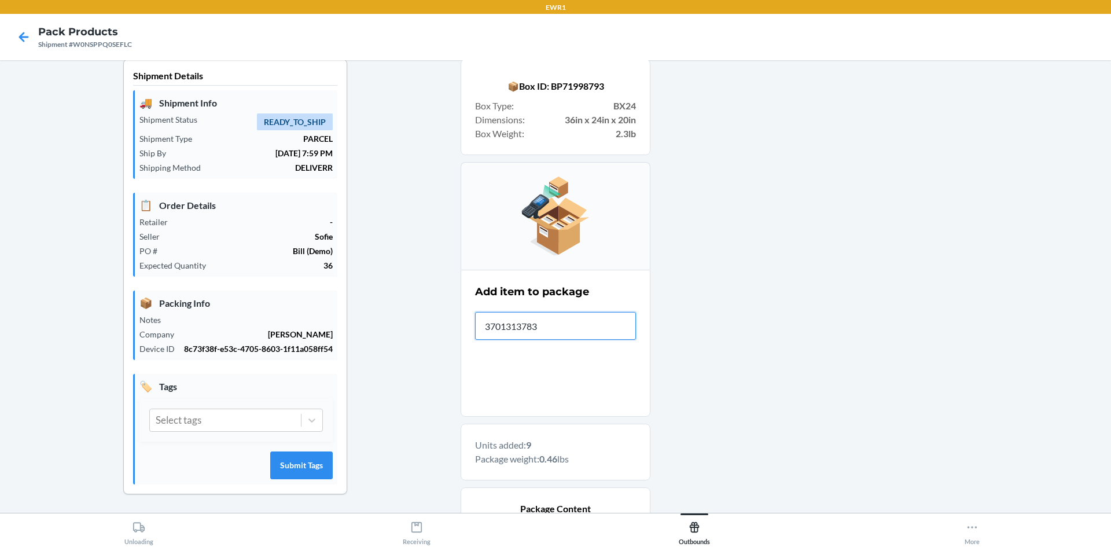
type input "37013137835"
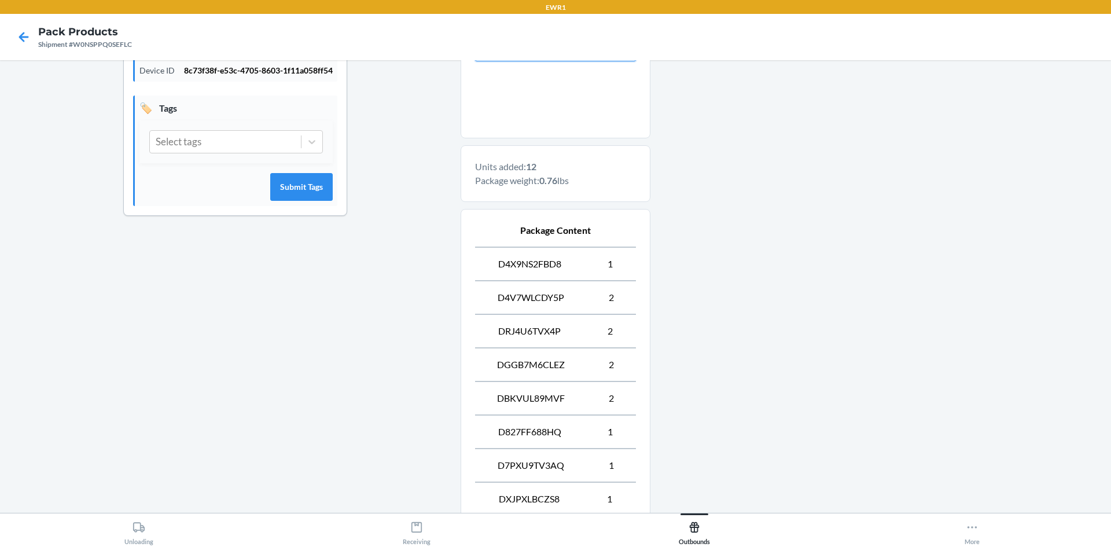
scroll to position [414, 0]
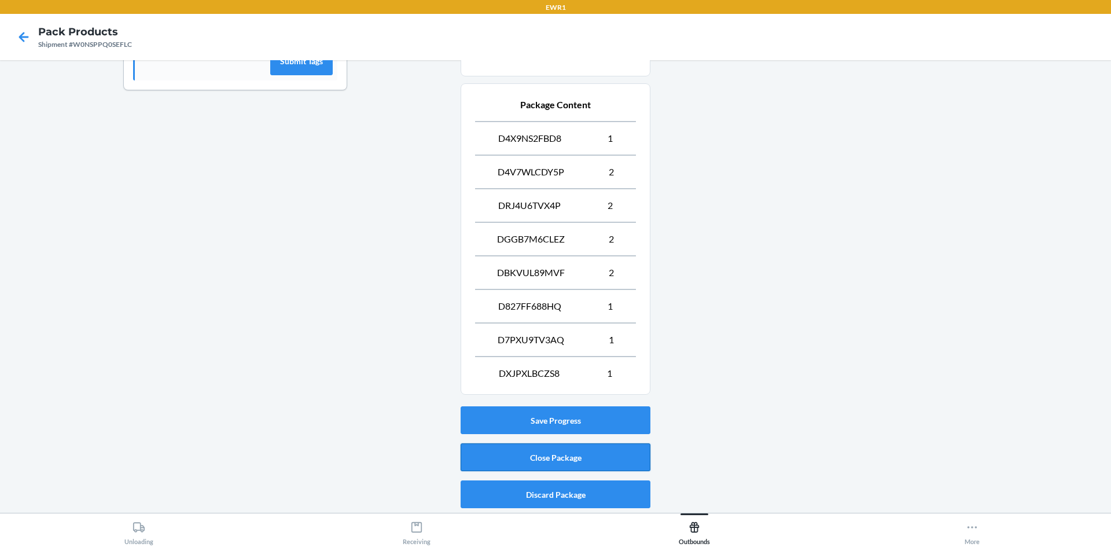
click at [622, 449] on button "Close Package" at bounding box center [556, 457] width 190 height 28
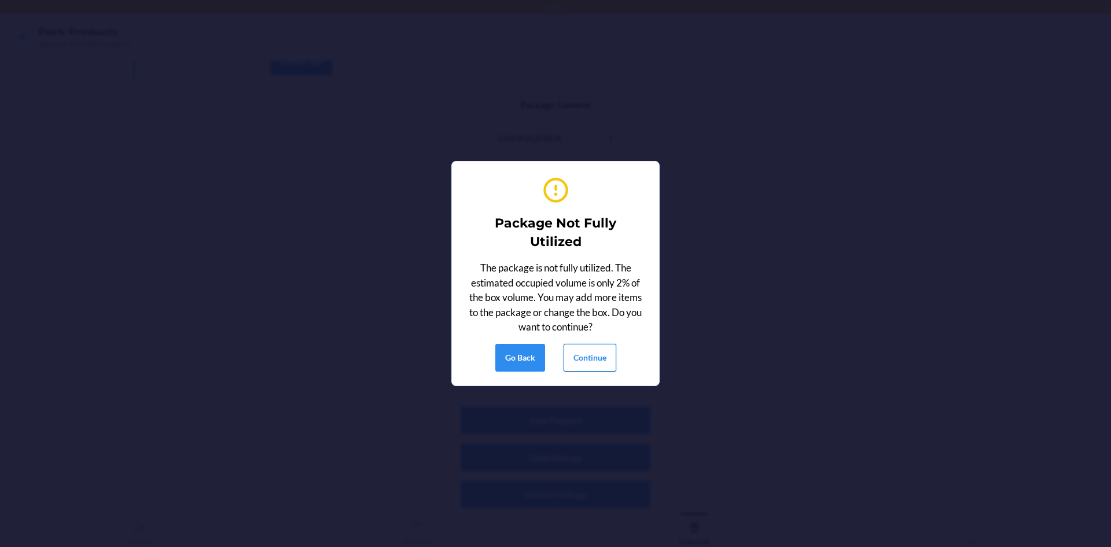
click at [582, 347] on button "Continue" at bounding box center [590, 358] width 53 height 28
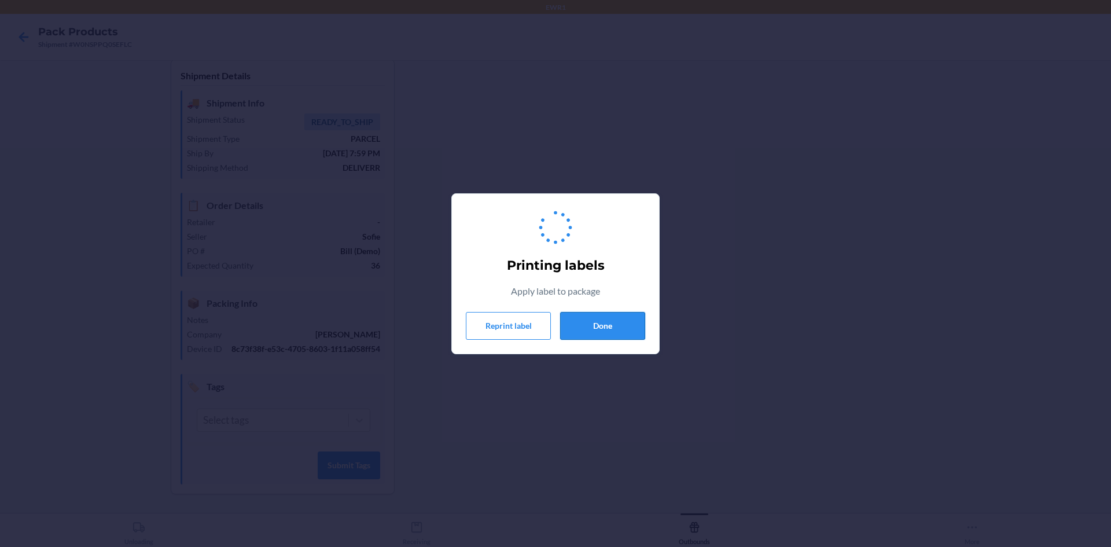
click at [587, 333] on button "Done" at bounding box center [602, 326] width 85 height 28
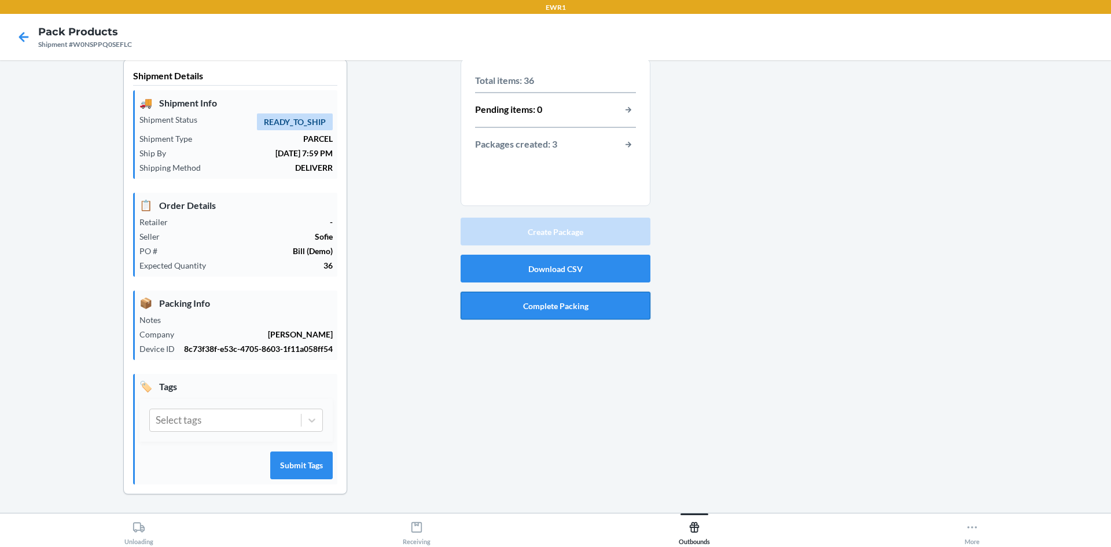
click at [547, 308] on button "Complete Packing" at bounding box center [556, 306] width 190 height 28
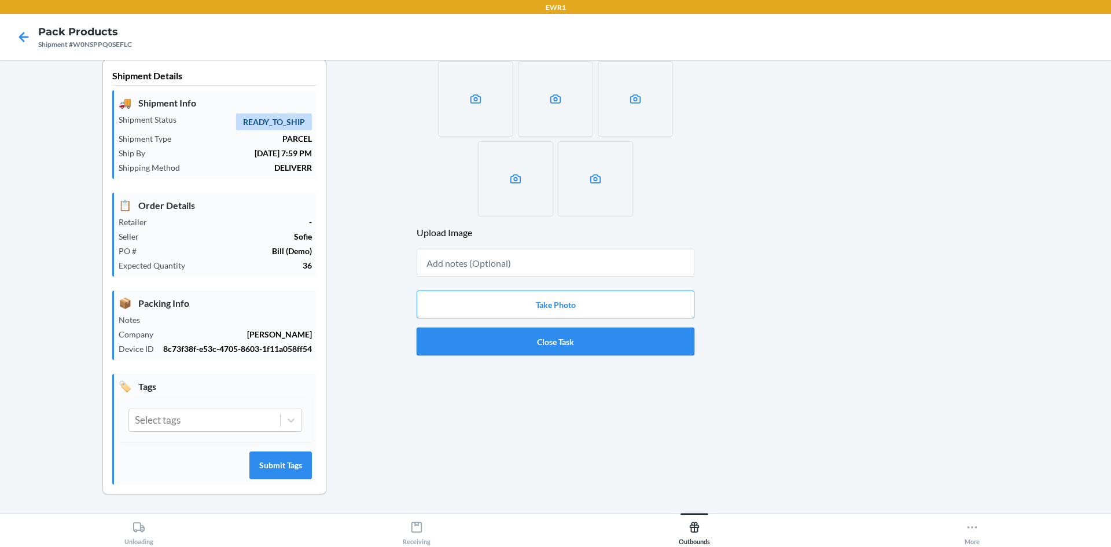
click at [545, 350] on button "Close Task" at bounding box center [556, 342] width 278 height 28
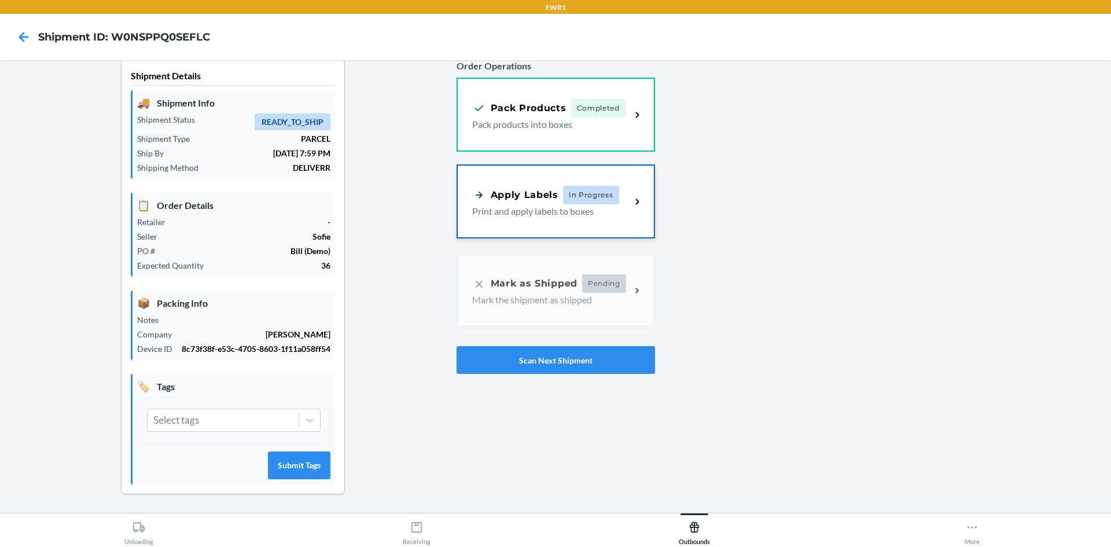
click at [559, 210] on p "Print and apply labels to boxes" at bounding box center [547, 211] width 150 height 14
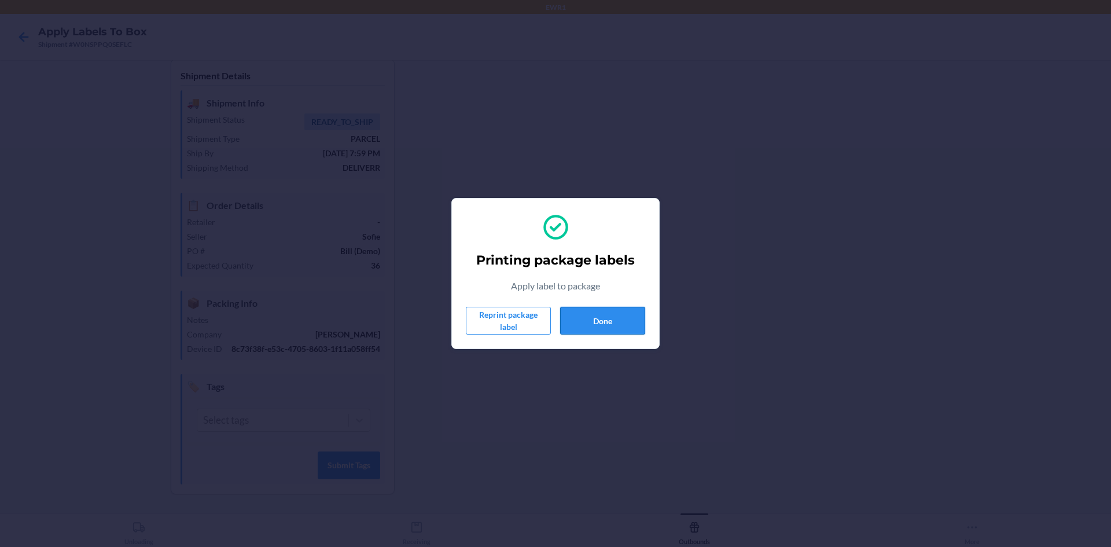
click at [615, 327] on button "Done" at bounding box center [602, 321] width 85 height 28
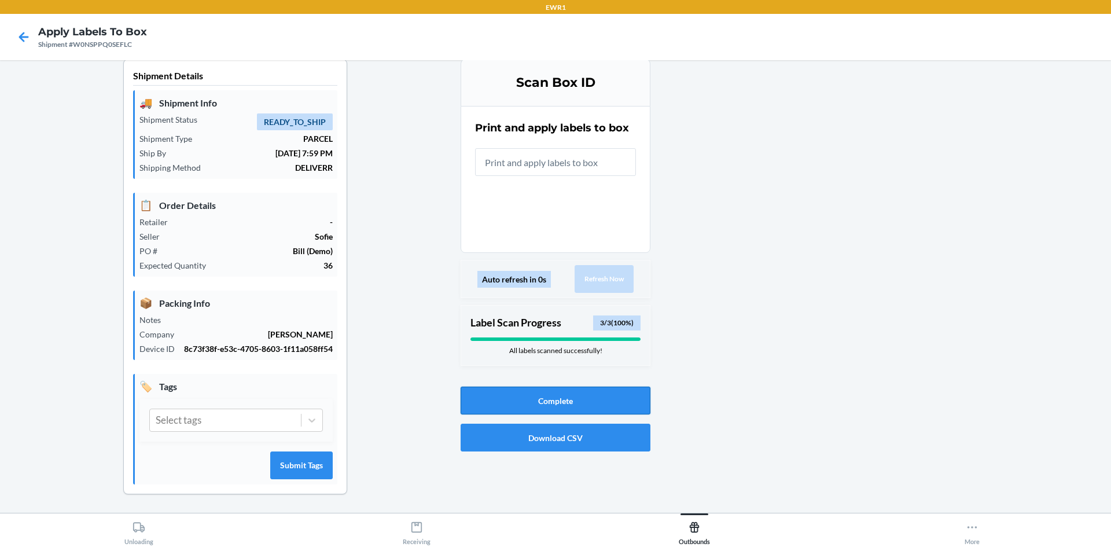
click at [555, 402] on button "Complete" at bounding box center [556, 401] width 190 height 28
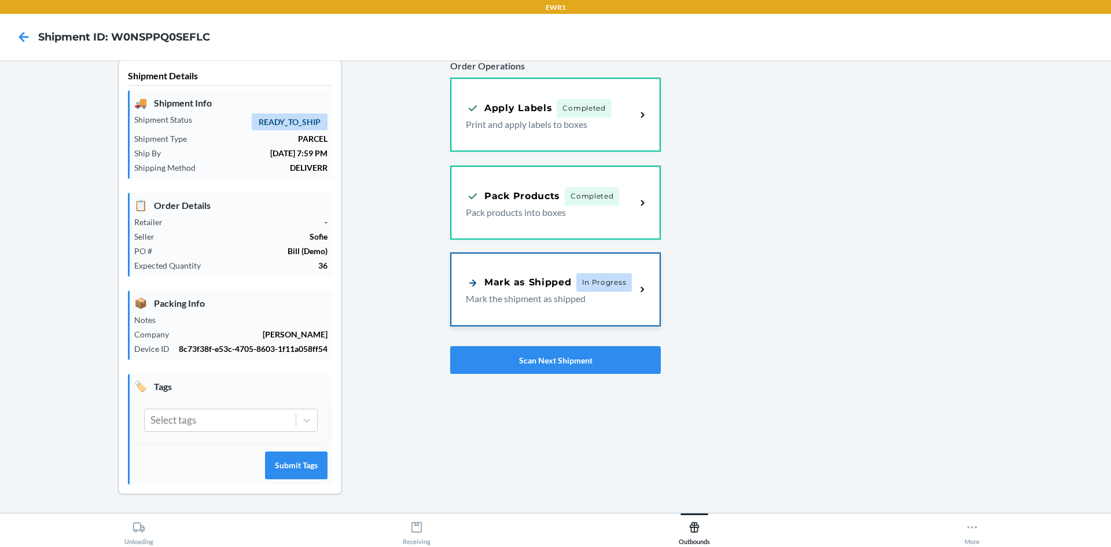
click at [562, 280] on div "Mark as Shipped" at bounding box center [519, 282] width 106 height 14
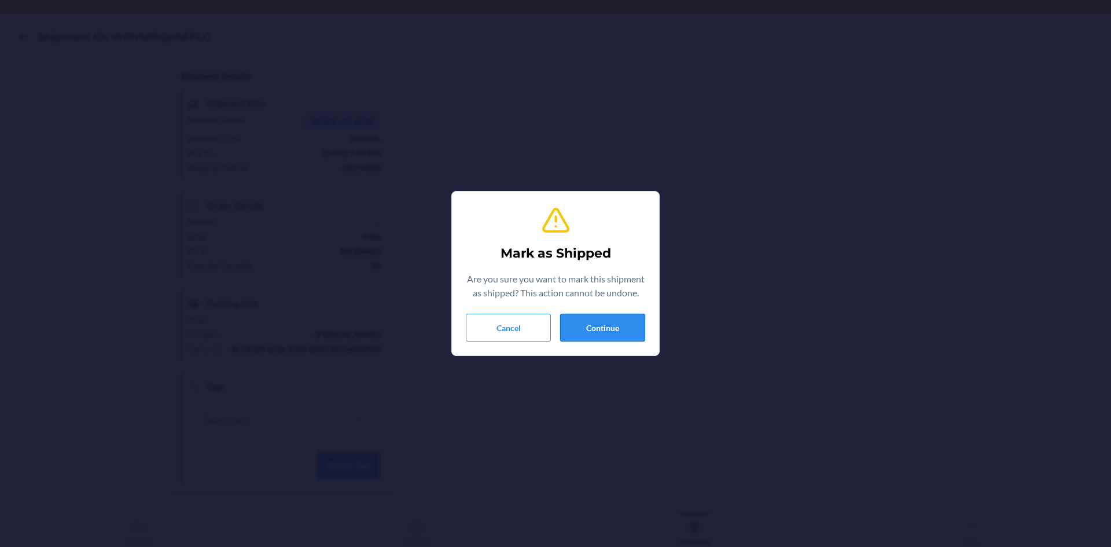
click at [619, 328] on button "Continue" at bounding box center [602, 328] width 85 height 28
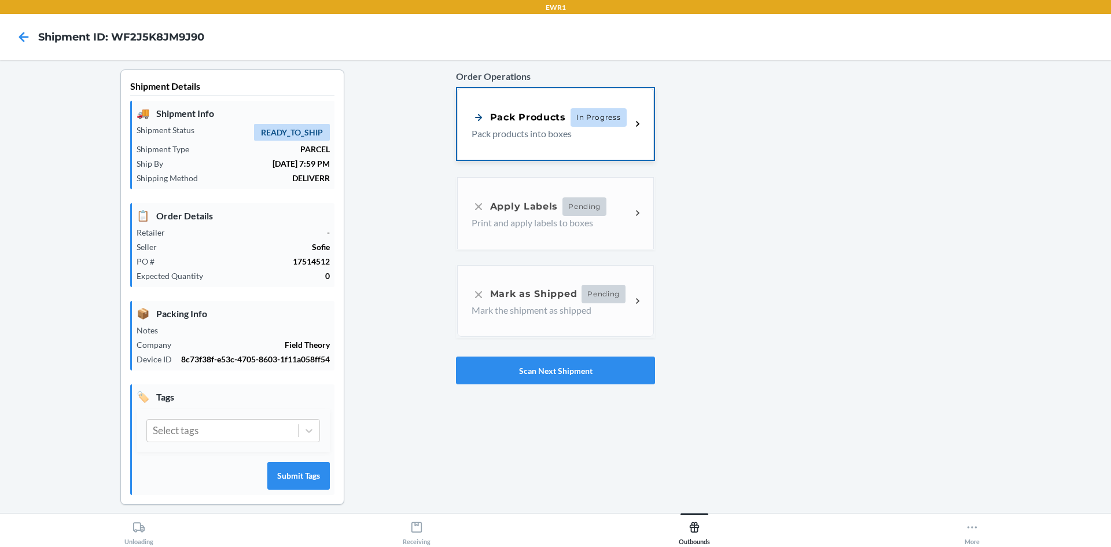
click at [543, 115] on div "Pack Products" at bounding box center [519, 117] width 94 height 14
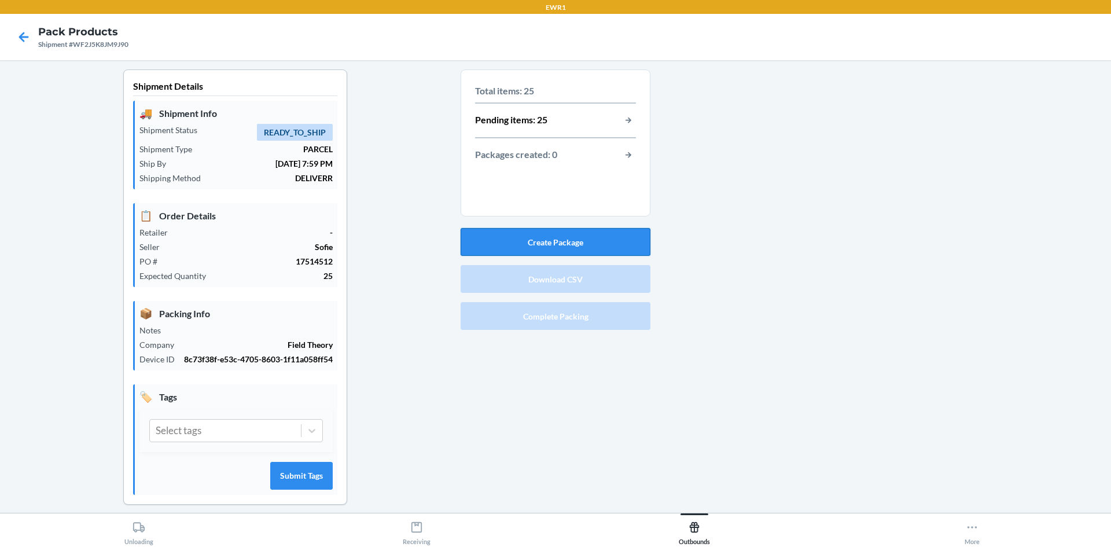
click at [571, 243] on button "Create Package" at bounding box center [556, 242] width 190 height 28
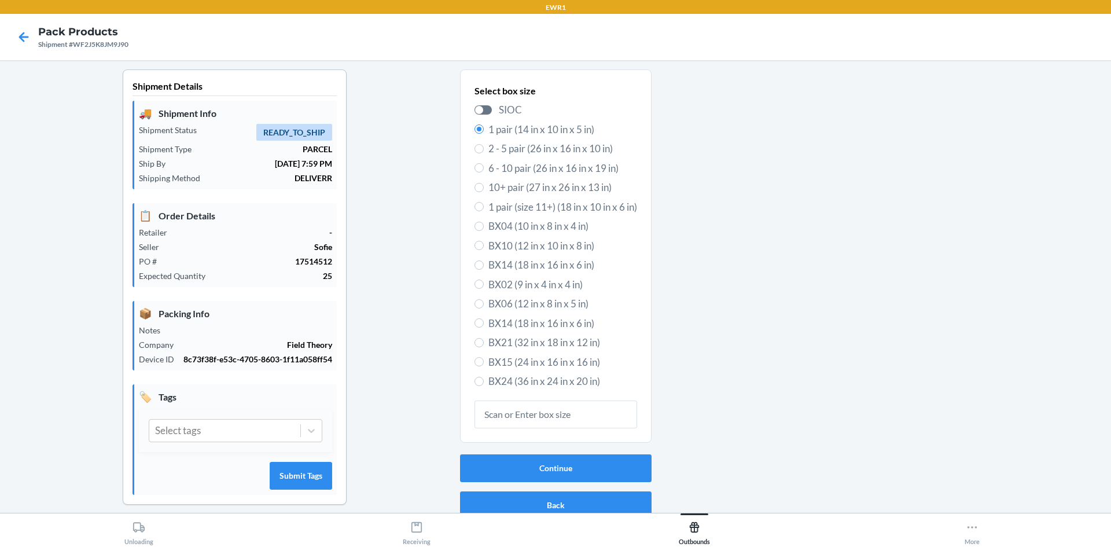
click at [557, 373] on div "Select box size SIOC 1 pair (14 in x 10 in x 5 in) 2 - 5 pair (26 in x 16 in x …" at bounding box center [556, 237] width 163 height 310
click at [545, 384] on span "BX24 (36 in x 24 in x 20 in)" at bounding box center [562, 381] width 149 height 15
click at [484, 384] on input "BX24 (36 in x 24 in x 20 in)" at bounding box center [479, 381] width 9 height 9
radio input "true"
radio input "false"
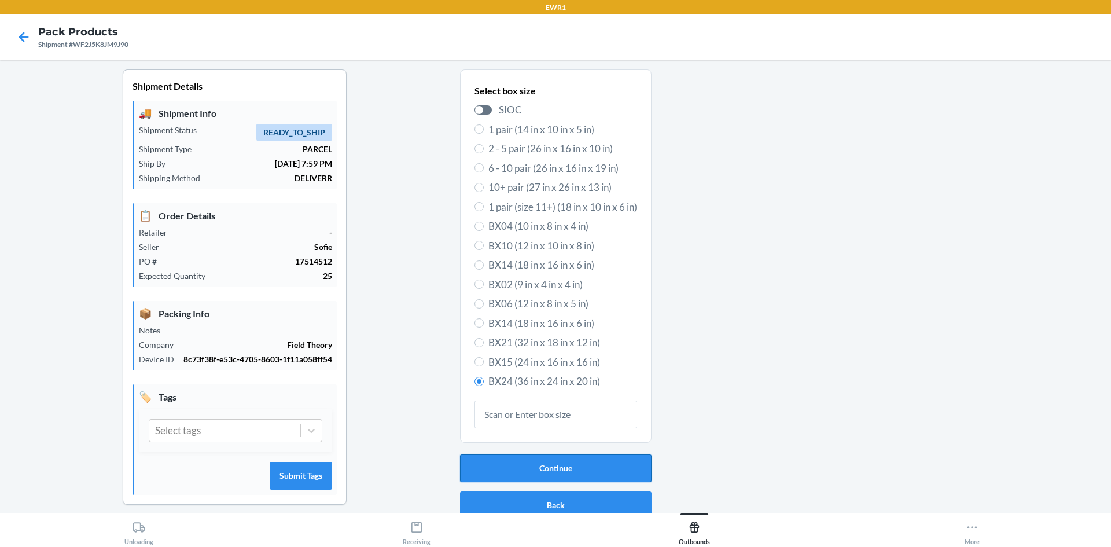
click at [565, 460] on button "Continue" at bounding box center [556, 468] width 192 height 28
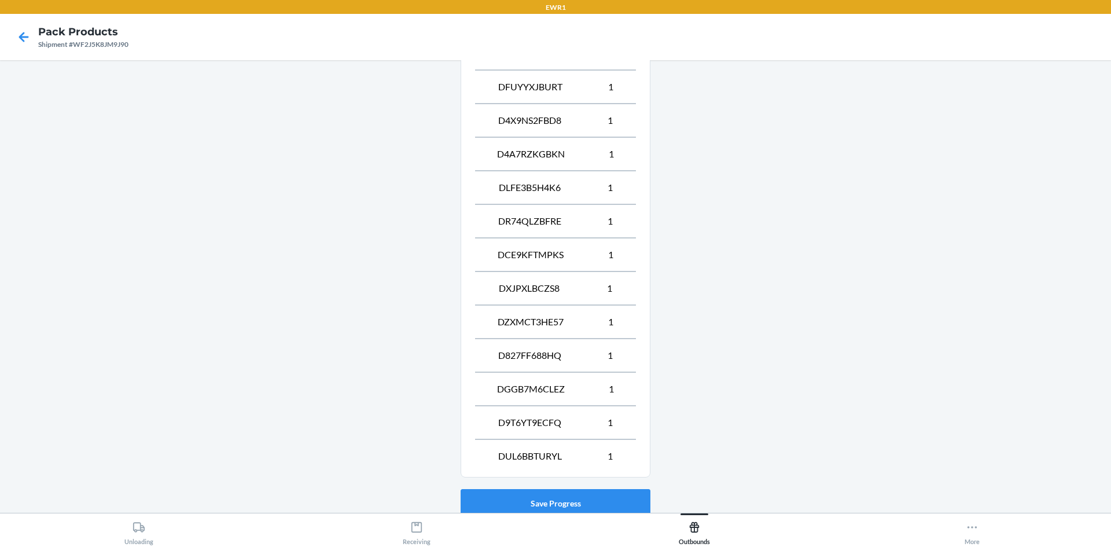
scroll to position [549, 0]
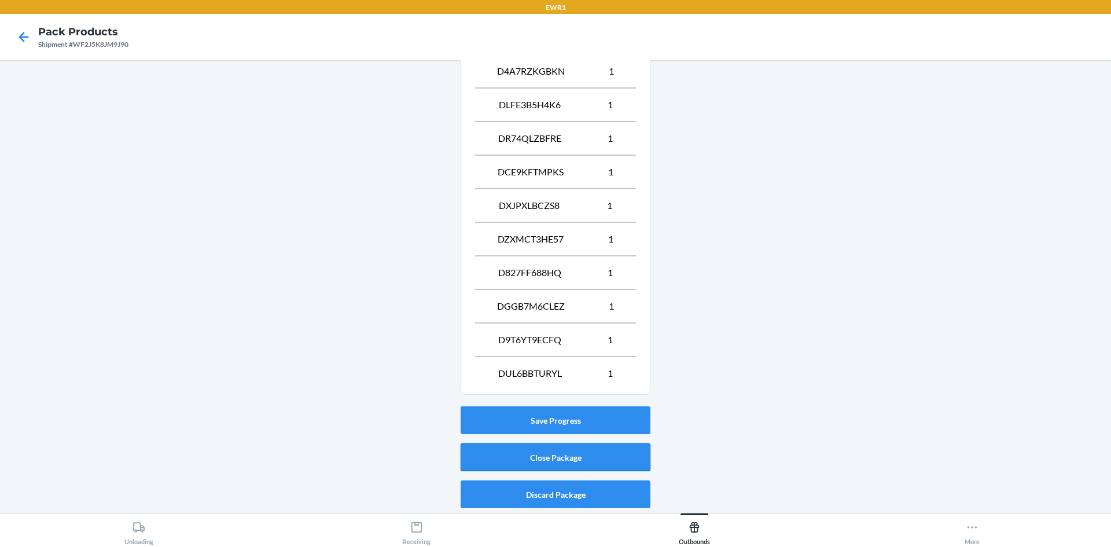
click at [576, 460] on button "Close Package" at bounding box center [556, 457] width 190 height 28
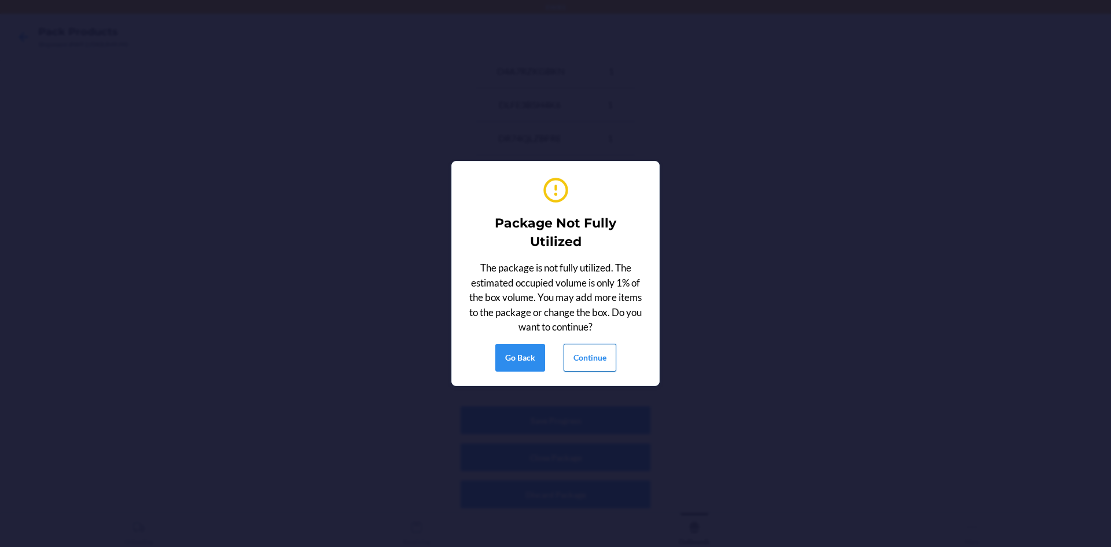
click at [572, 354] on button "Continue" at bounding box center [590, 358] width 53 height 28
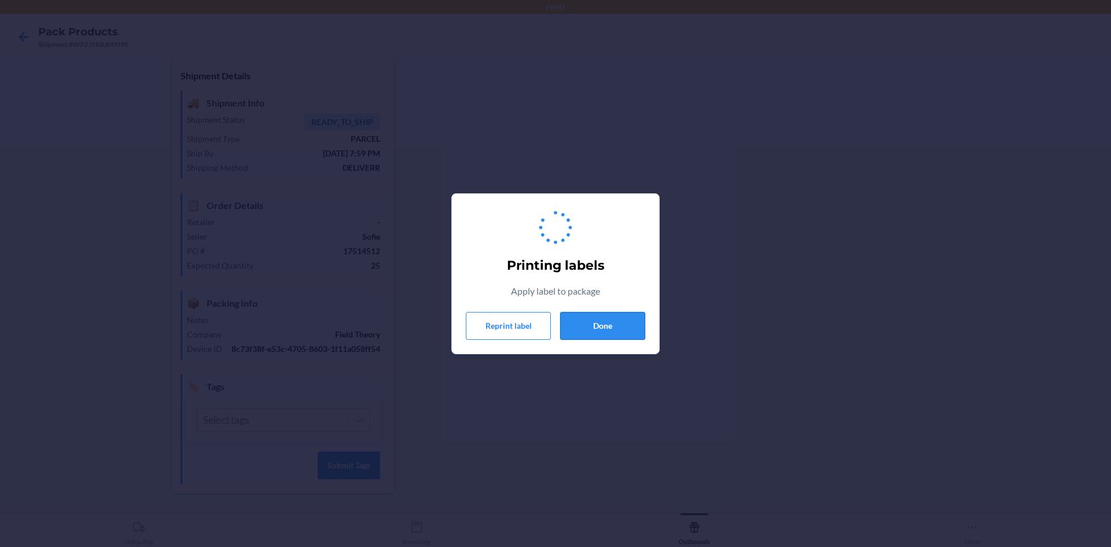
click at [598, 319] on button "Done" at bounding box center [602, 326] width 85 height 28
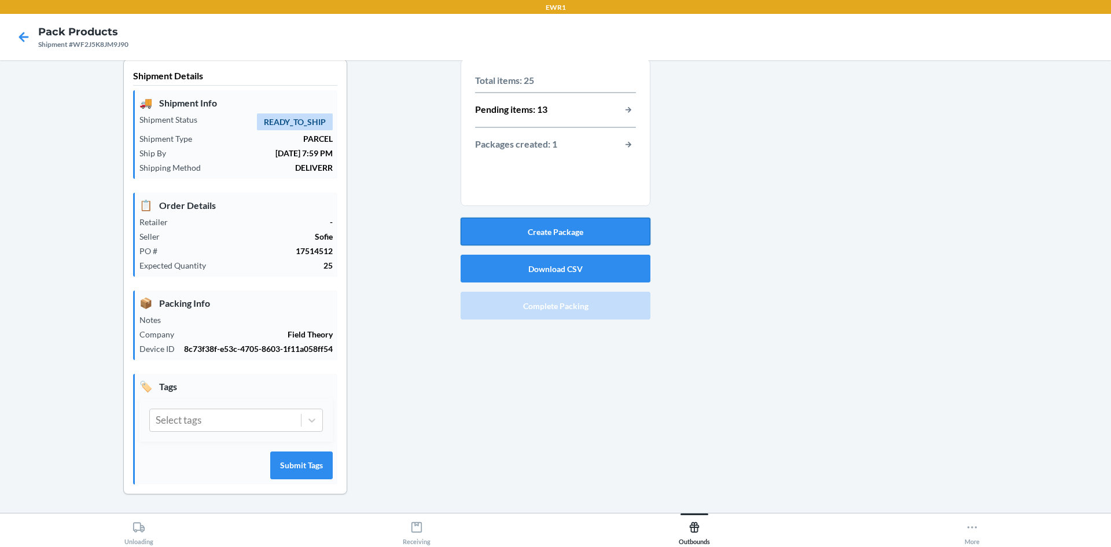
click at [612, 241] on button "Create Package" at bounding box center [556, 232] width 190 height 28
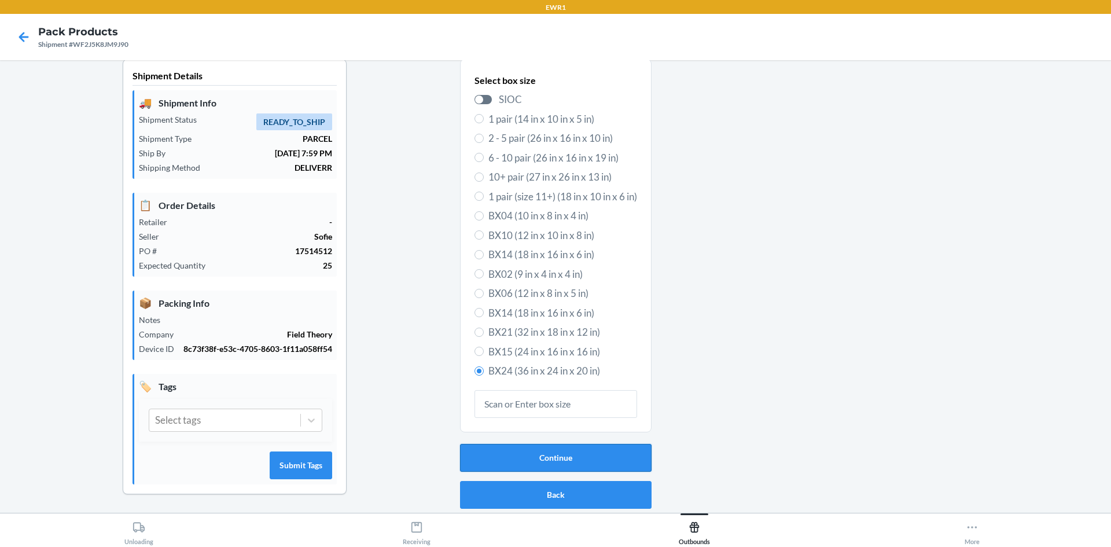
click at [543, 447] on button "Continue" at bounding box center [556, 458] width 192 height 28
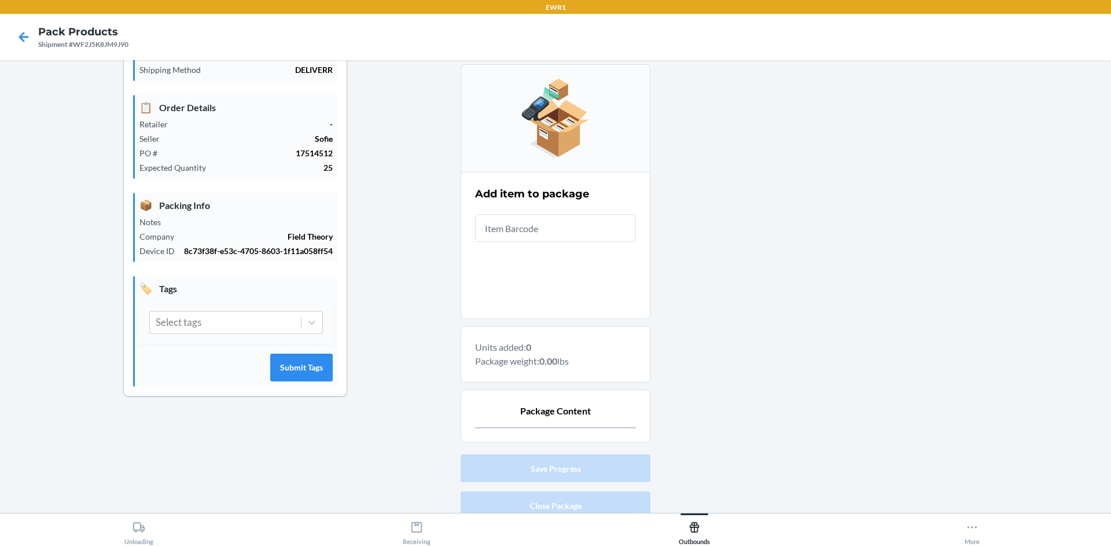
scroll to position [156, 0]
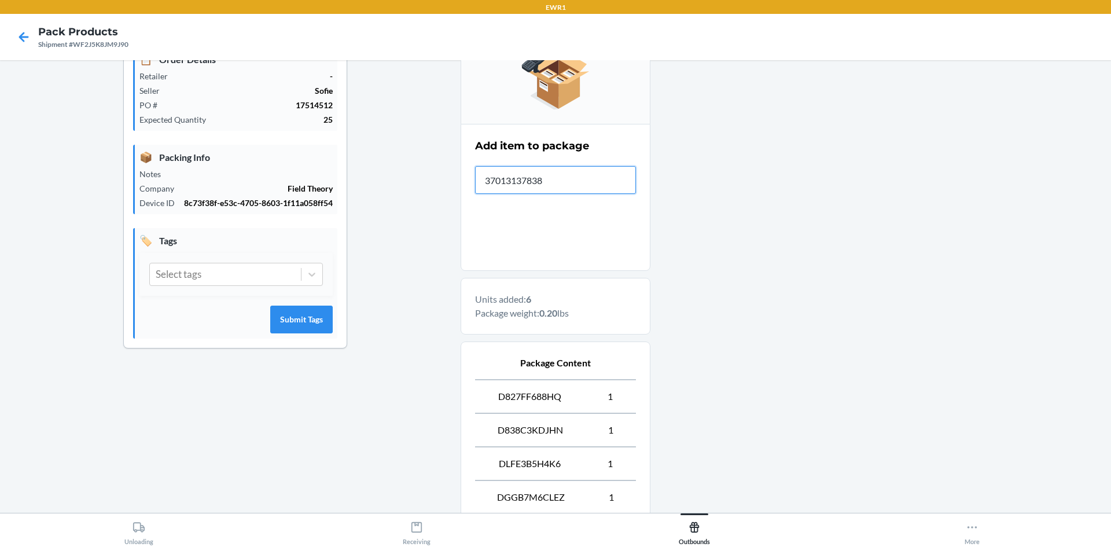
type input "370131378388"
type input "3701313783938"
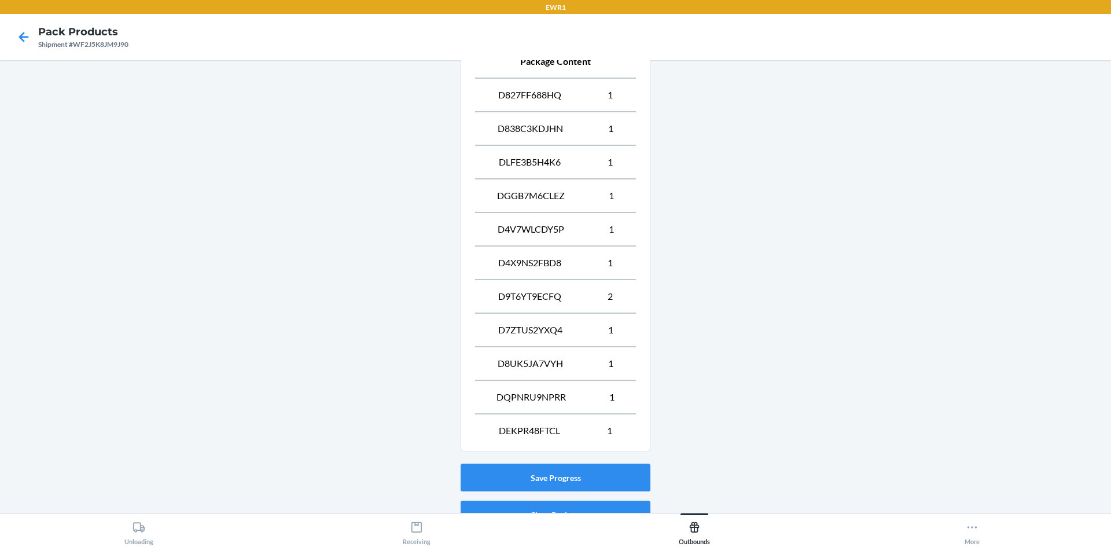
scroll to position [515, 0]
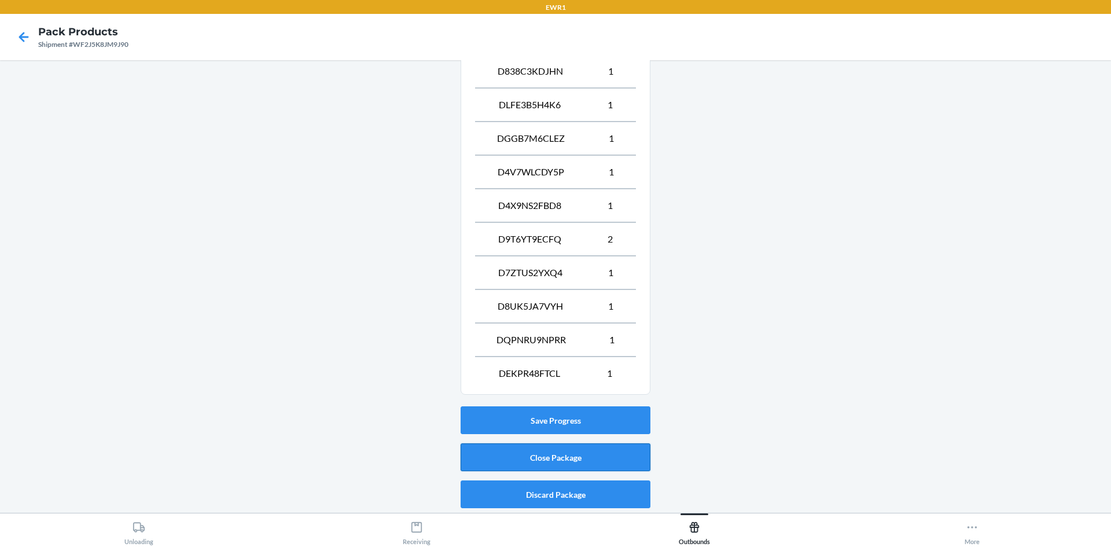
click at [575, 457] on button "Close Package" at bounding box center [556, 457] width 190 height 28
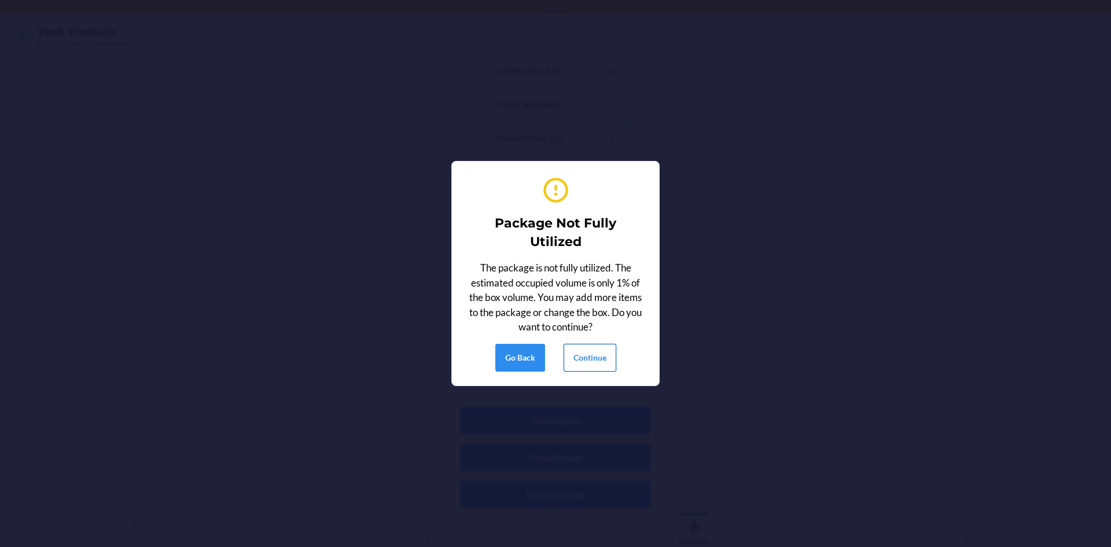
click at [601, 365] on button "Continue" at bounding box center [590, 358] width 53 height 28
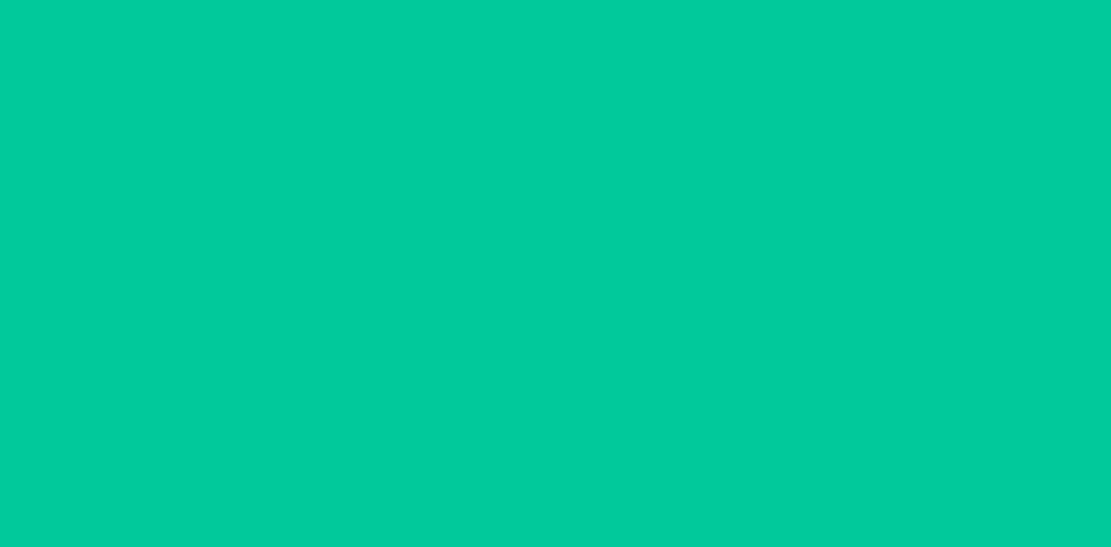
scroll to position [10, 0]
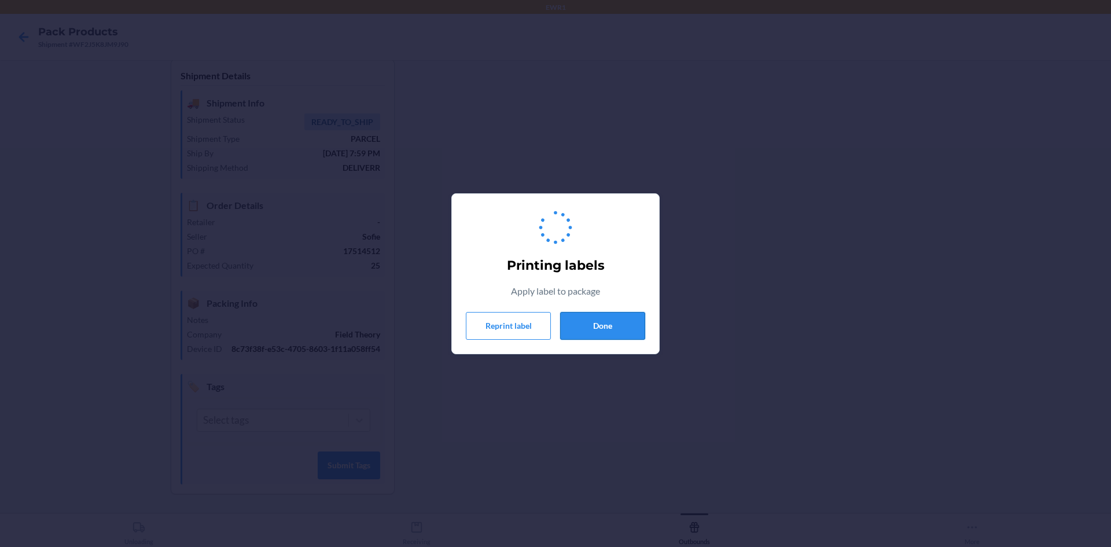
click at [606, 319] on button "Done" at bounding box center [602, 326] width 85 height 28
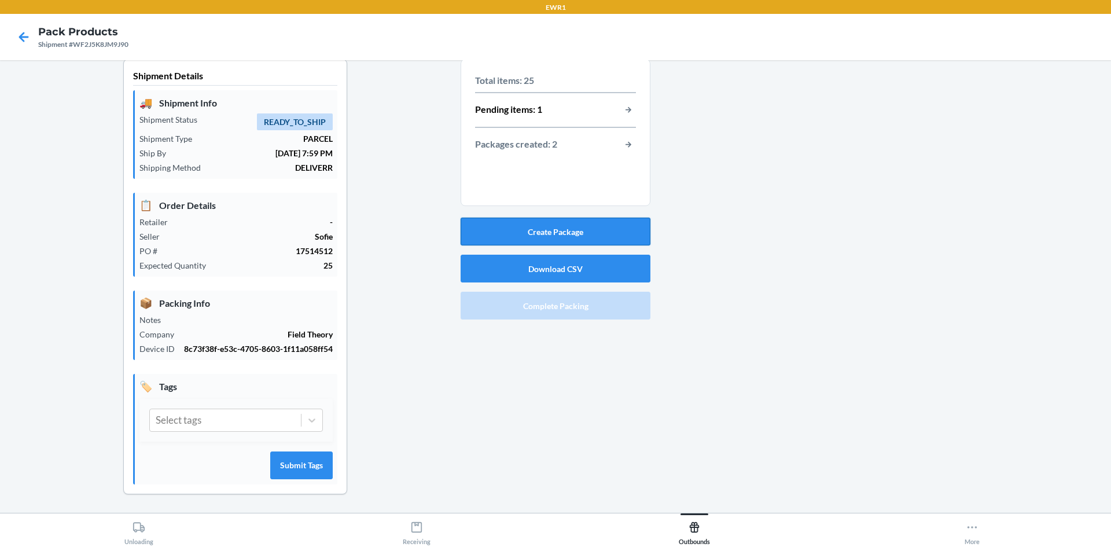
click at [593, 224] on button "Create Package" at bounding box center [556, 232] width 190 height 28
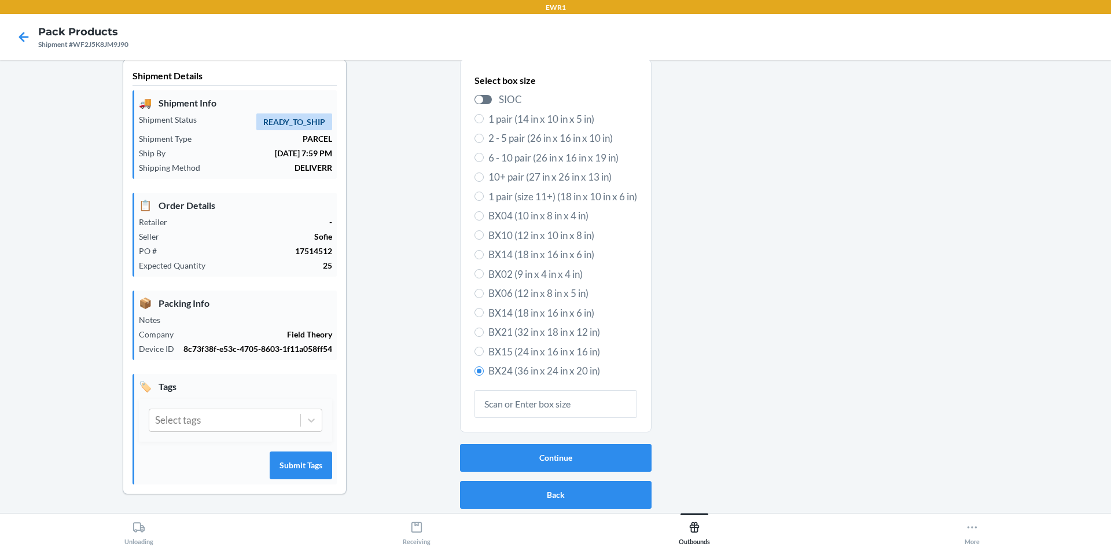
click at [522, 353] on span "BX15 (24 in x 16 in x 16 in)" at bounding box center [562, 351] width 149 height 15
click at [484, 353] on input "BX15 (24 in x 16 in x 16 in)" at bounding box center [479, 351] width 9 height 9
radio input "true"
radio input "false"
click at [540, 464] on button "Continue" at bounding box center [556, 458] width 192 height 28
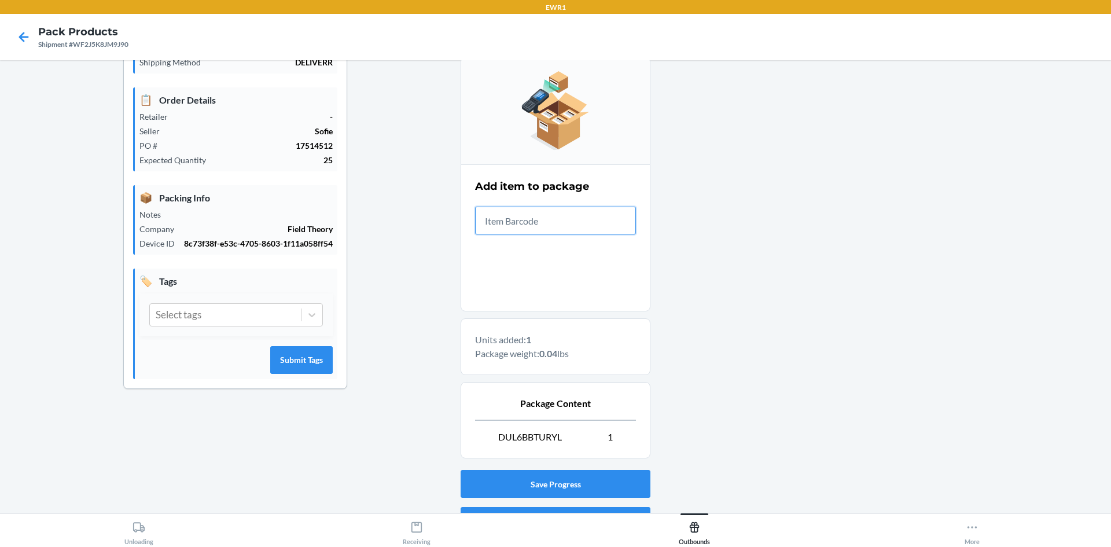
scroll to position [179, 0]
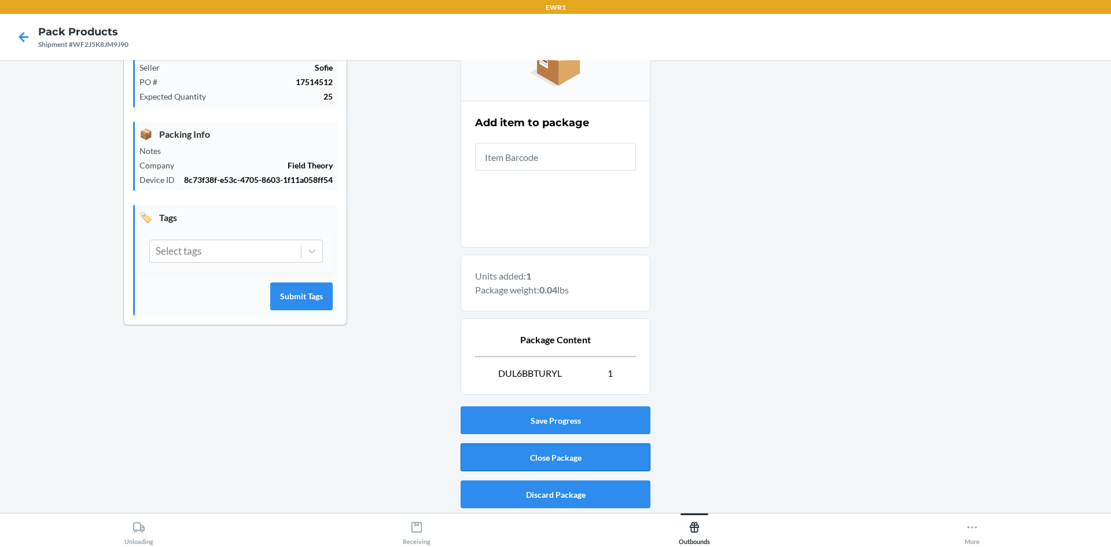
click at [581, 459] on button "Close Package" at bounding box center [556, 457] width 190 height 28
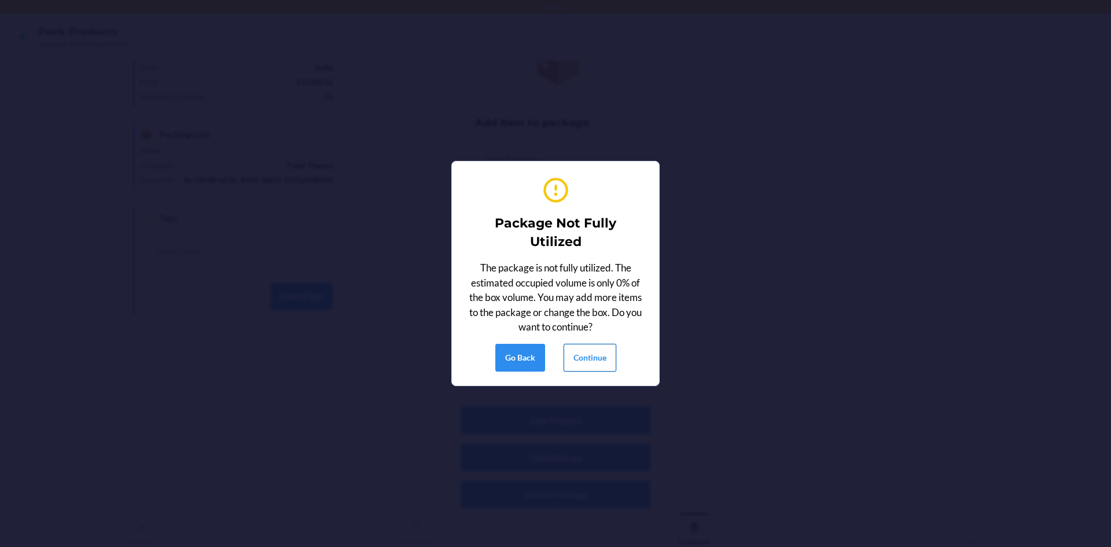
click at [600, 364] on button "Continue" at bounding box center [590, 358] width 53 height 28
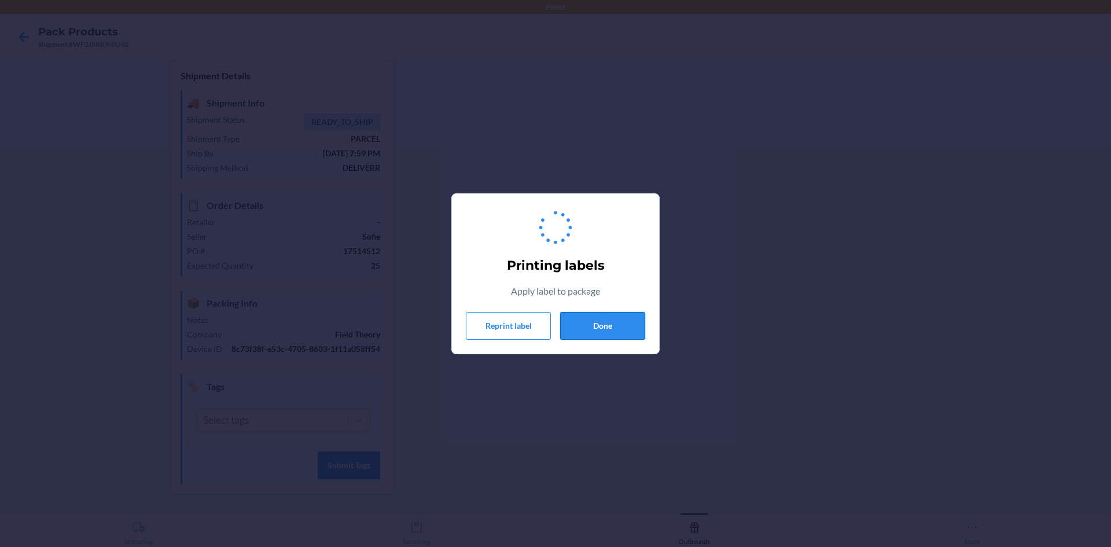
click at [607, 323] on button "Done" at bounding box center [602, 326] width 85 height 28
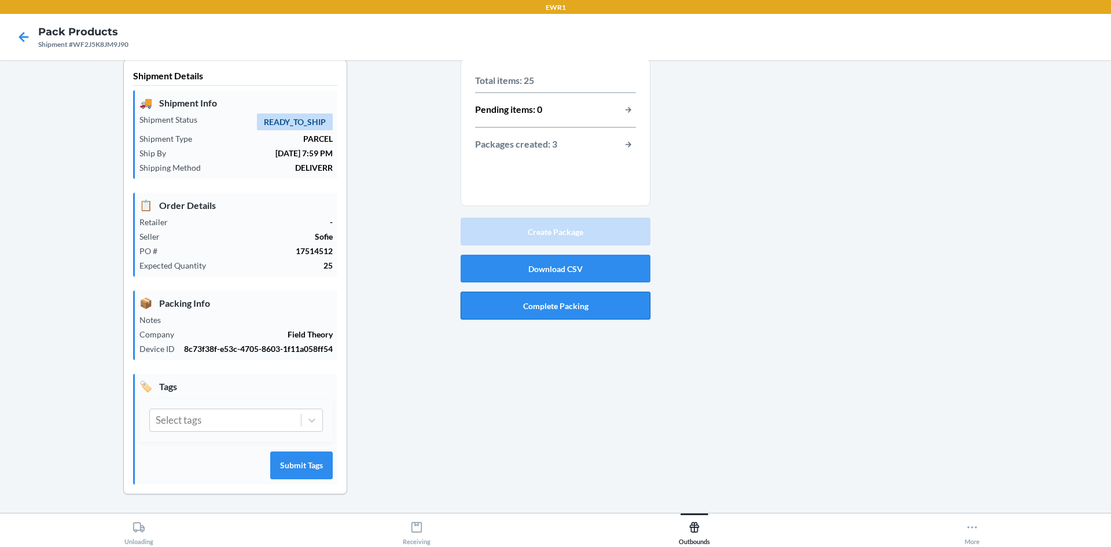
click at [577, 309] on button "Complete Packing" at bounding box center [556, 306] width 190 height 28
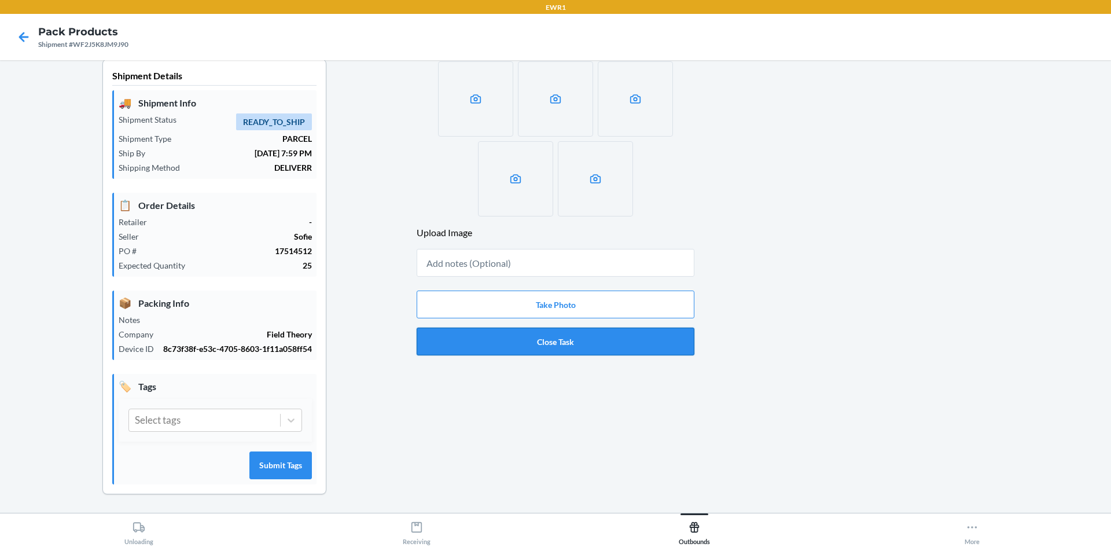
click at [590, 338] on button "Close Task" at bounding box center [556, 342] width 278 height 28
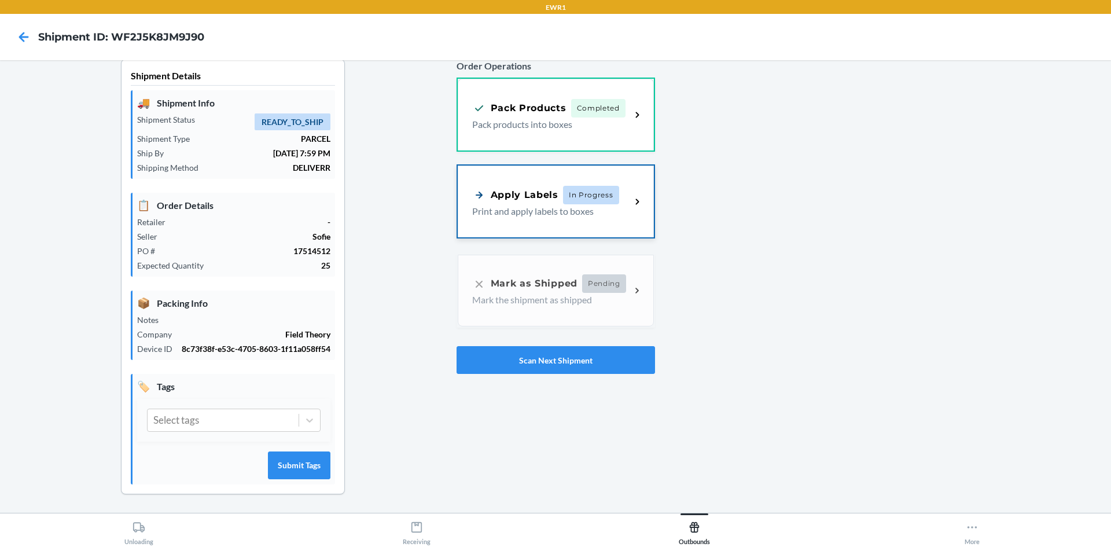
click at [544, 214] on p "Print and apply labels to boxes" at bounding box center [547, 211] width 150 height 14
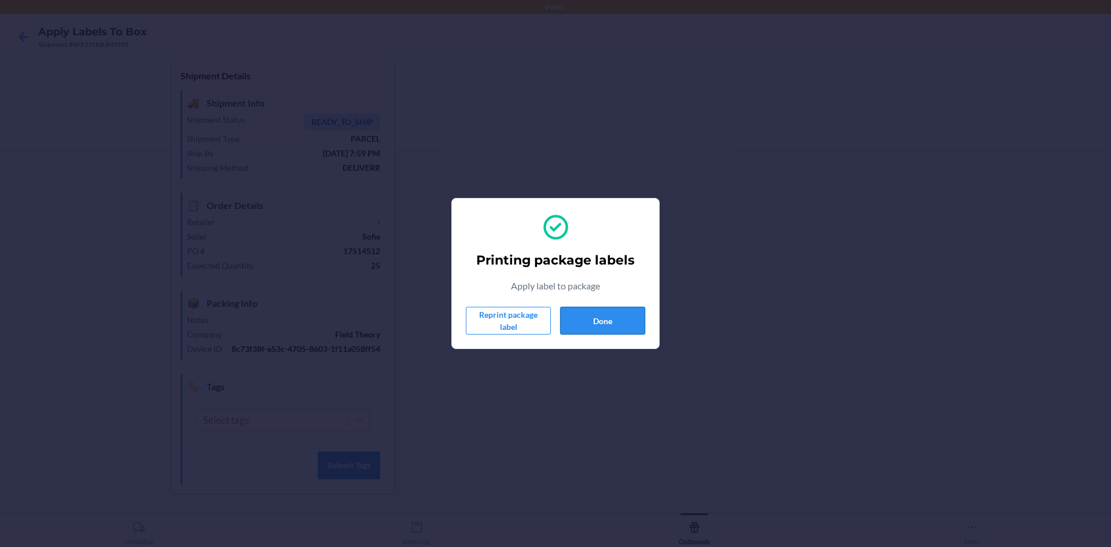
click at [626, 321] on button "Done" at bounding box center [602, 321] width 85 height 28
click at [688, 300] on div "Printing package labels Apply label to package Reprint package label Done" at bounding box center [555, 273] width 1111 height 547
click at [604, 327] on button "Done" at bounding box center [602, 321] width 85 height 28
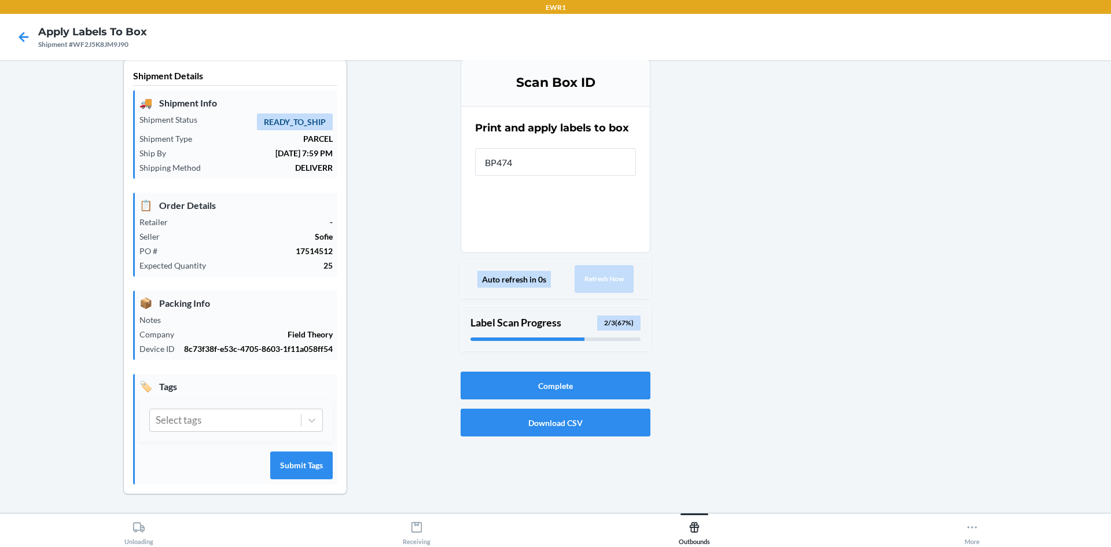
type input "BP4742"
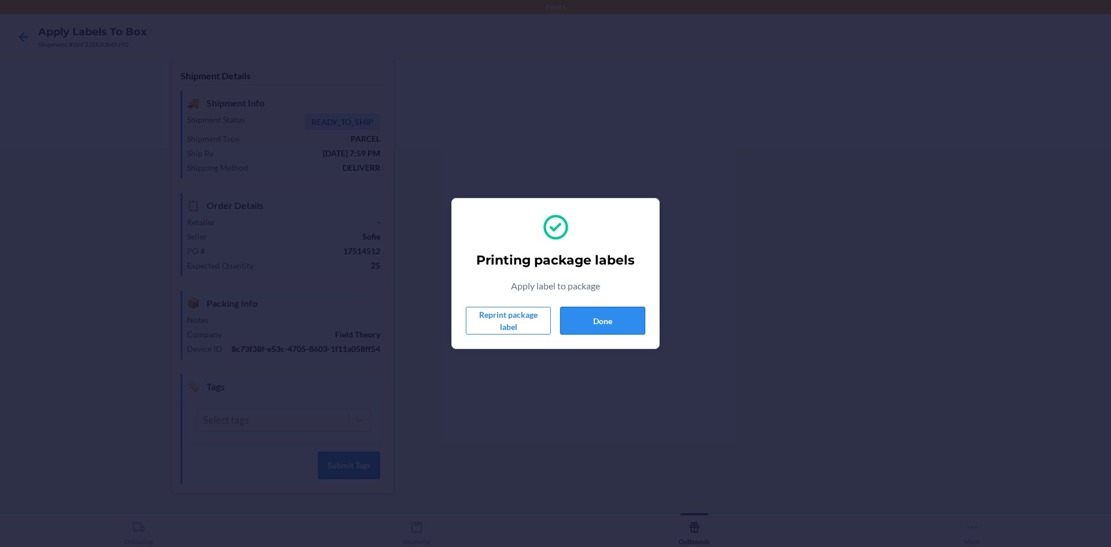
click at [604, 327] on button "Done" at bounding box center [602, 321] width 85 height 28
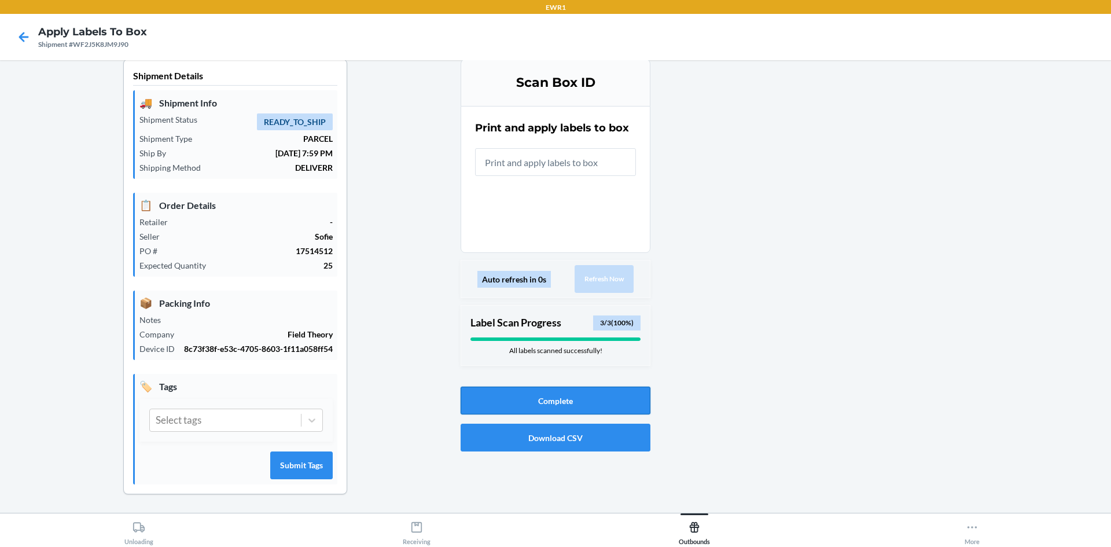
click at [572, 396] on button "Complete" at bounding box center [556, 401] width 190 height 28
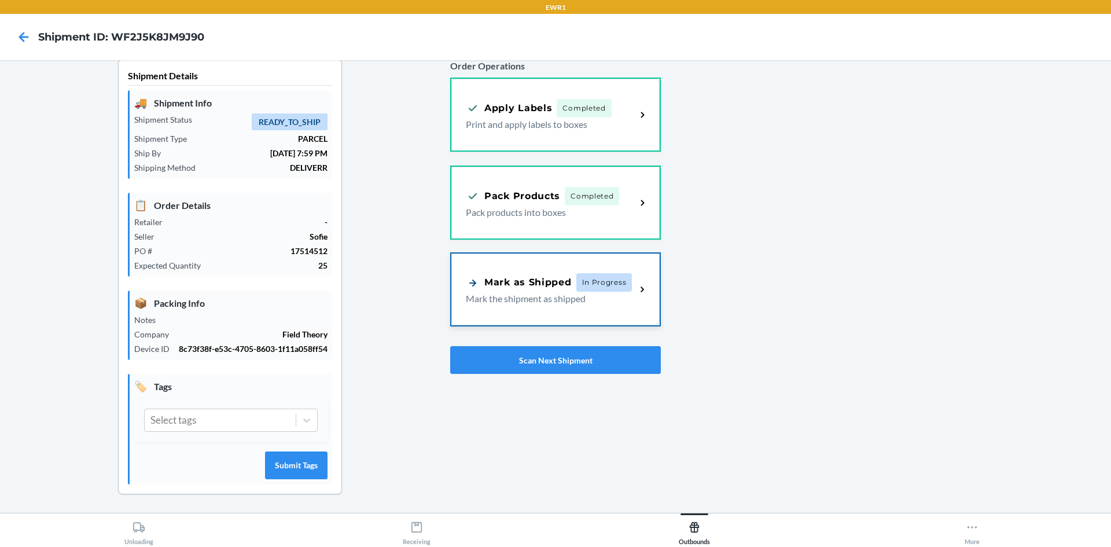
click at [594, 303] on p "Mark the shipment as shipped" at bounding box center [546, 299] width 161 height 14
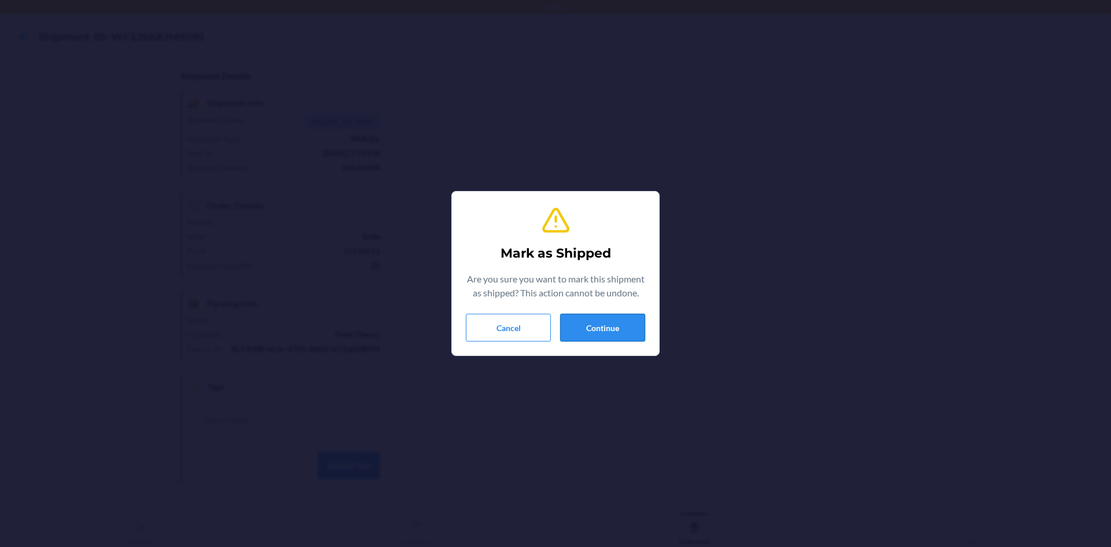
click at [598, 325] on button "Continue" at bounding box center [602, 328] width 85 height 28
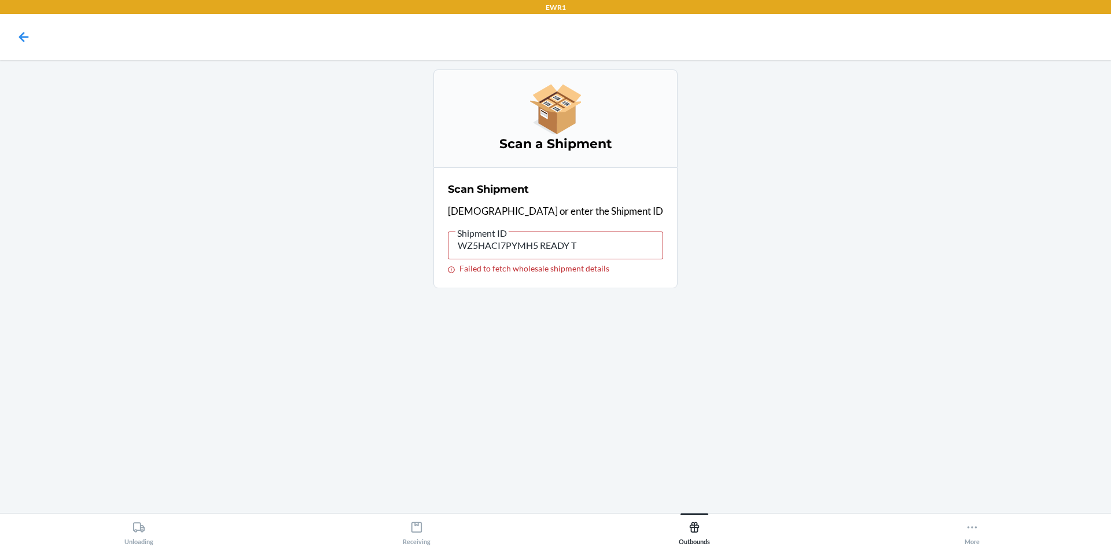
drag, startPoint x: 612, startPoint y: 246, endPoint x: 330, endPoint y: 252, distance: 281.4
click at [330, 252] on main "Scan a Shipment Scan Shipment Scan or enter the Shipment ID Shipment ID WZ5HACI…" at bounding box center [555, 286] width 1111 height 453
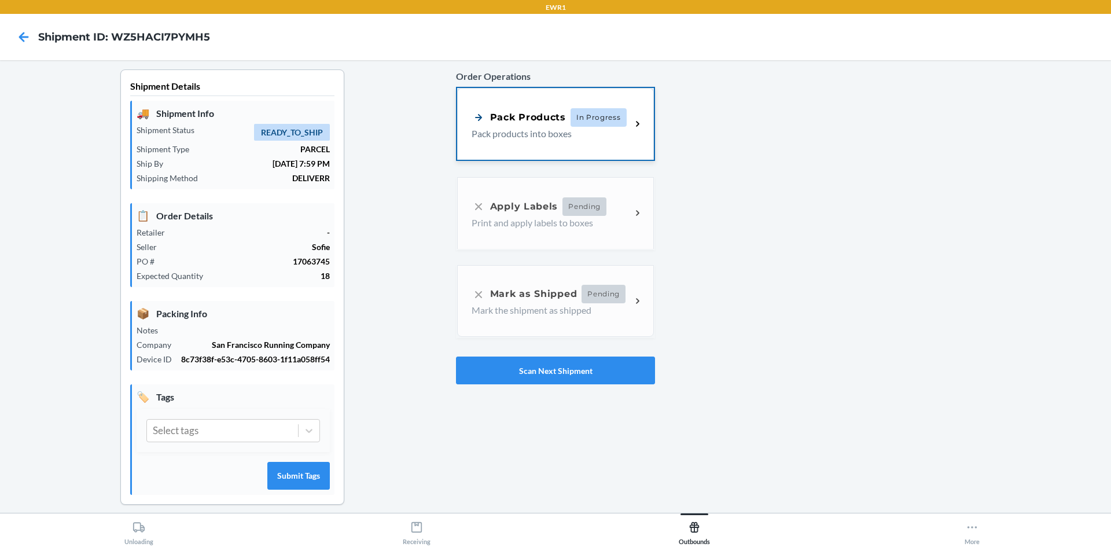
click at [550, 136] on p "Pack products into boxes" at bounding box center [547, 134] width 150 height 14
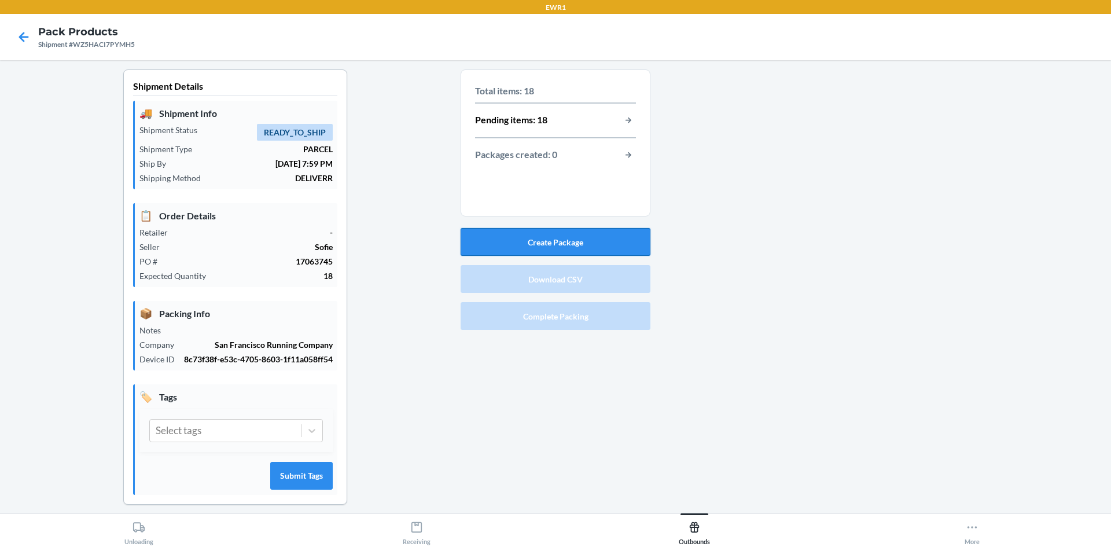
click at [544, 241] on button "Create Package" at bounding box center [556, 242] width 190 height 28
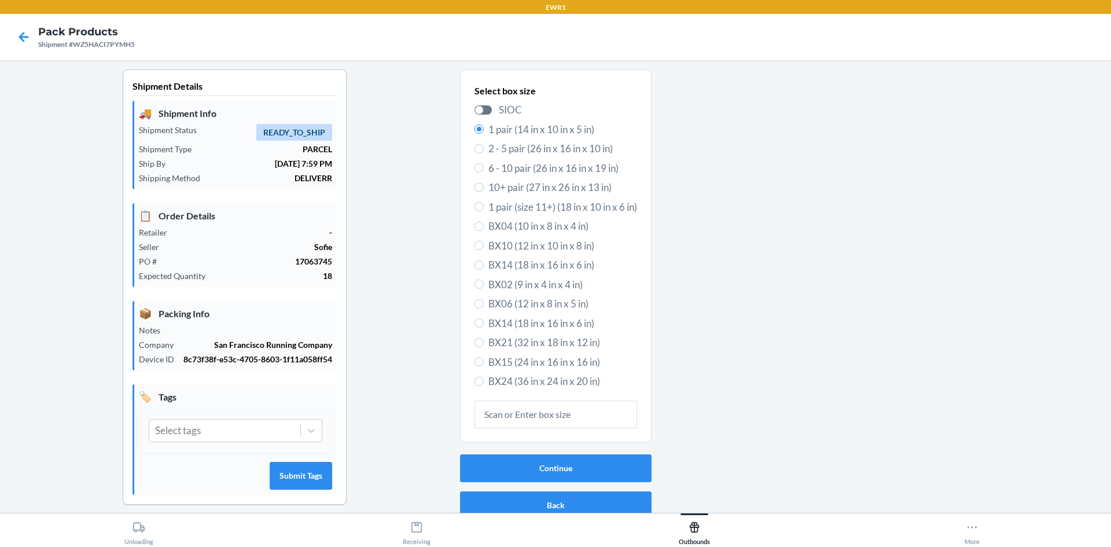
click at [506, 377] on span "BX24 (36 in x 24 in x 20 in)" at bounding box center [562, 381] width 149 height 15
click at [484, 377] on input "BX24 (36 in x 24 in x 20 in)" at bounding box center [479, 381] width 9 height 9
radio input "true"
radio input "false"
click at [522, 460] on button "Continue" at bounding box center [556, 468] width 192 height 28
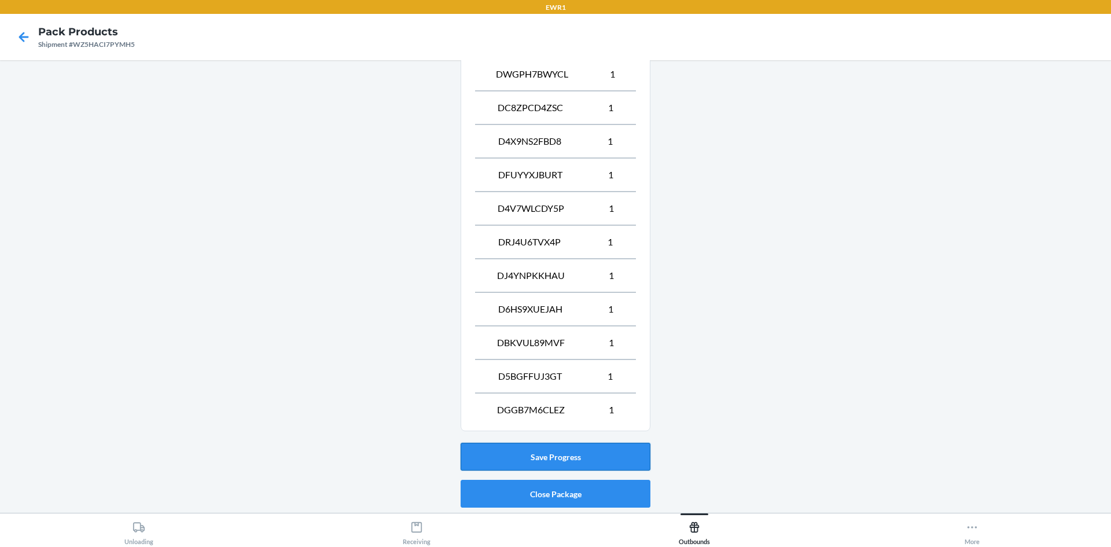
scroll to position [549, 0]
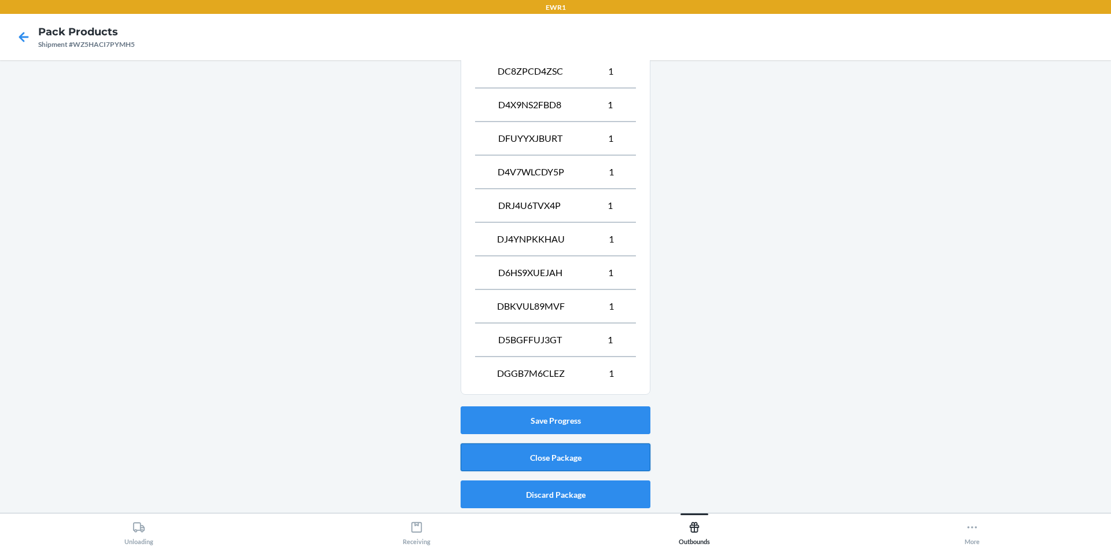
click at [518, 465] on button "Close Package" at bounding box center [556, 457] width 190 height 28
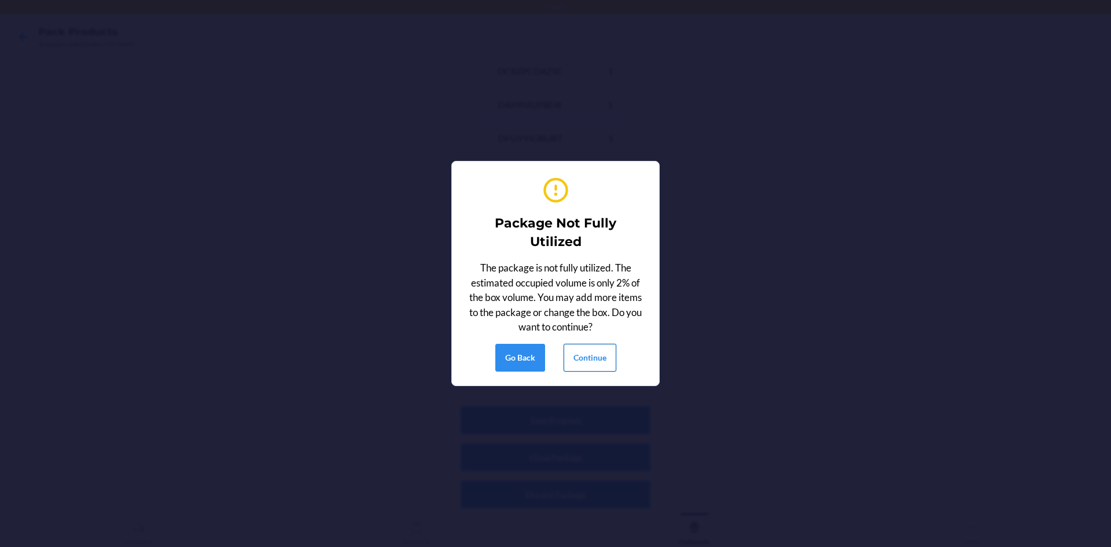
click at [583, 357] on button "Continue" at bounding box center [590, 358] width 53 height 28
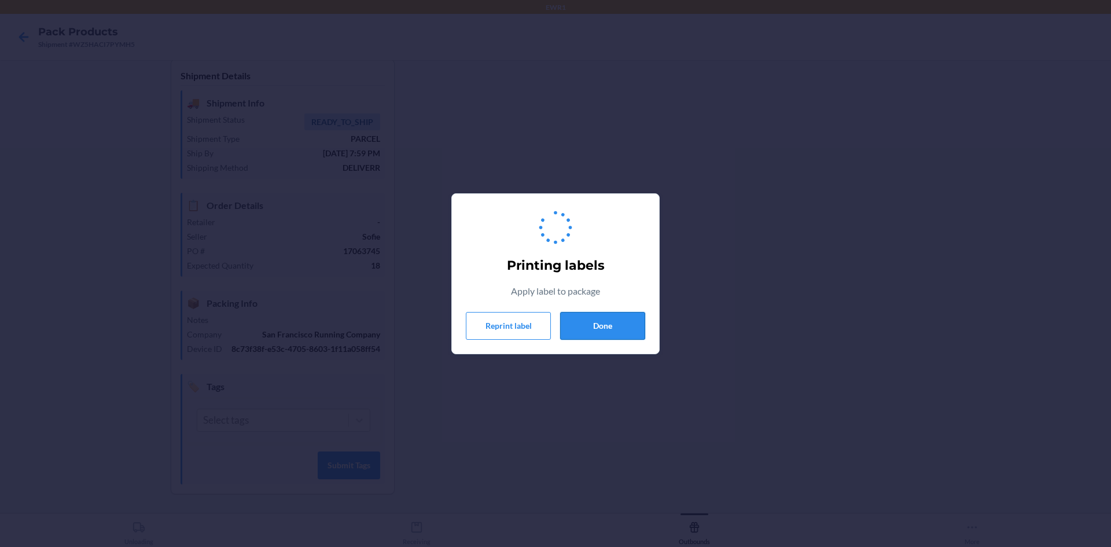
click at [621, 325] on button "Done" at bounding box center [602, 326] width 85 height 28
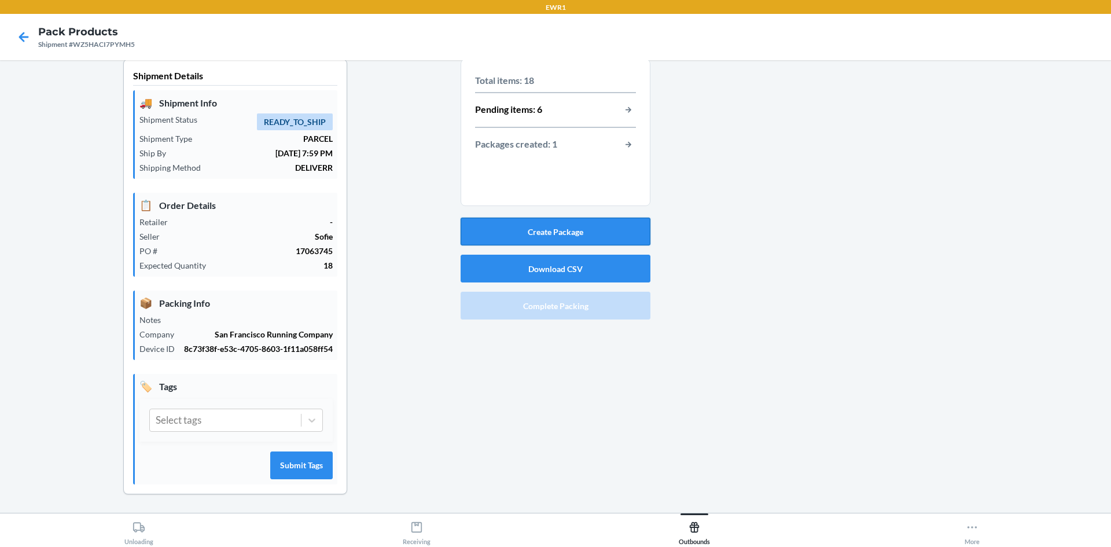
click at [581, 220] on button "Create Package" at bounding box center [556, 232] width 190 height 28
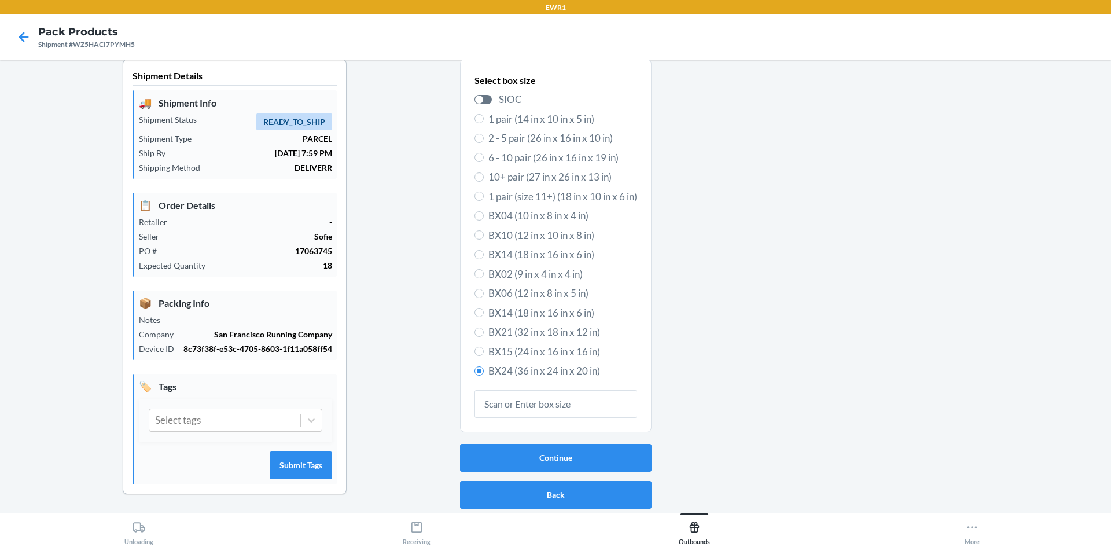
click at [508, 332] on span "BX21 (32 in x 18 in x 12 in)" at bounding box center [562, 332] width 149 height 15
click at [484, 332] on input "BX21 (32 in x 18 in x 12 in)" at bounding box center [479, 332] width 9 height 9
radio input "true"
radio input "false"
click at [534, 460] on button "Continue" at bounding box center [556, 458] width 192 height 28
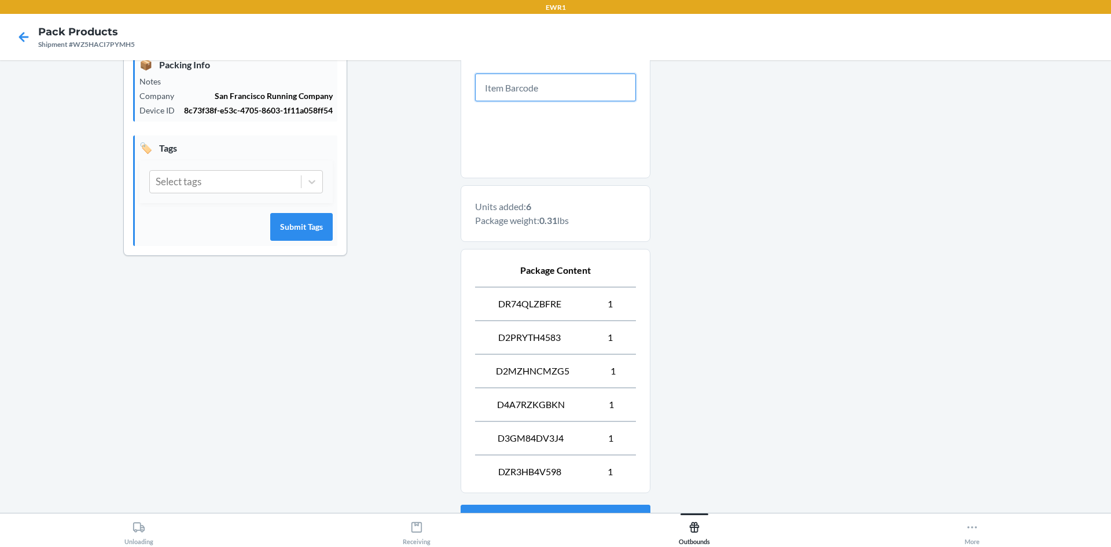
scroll to position [347, 0]
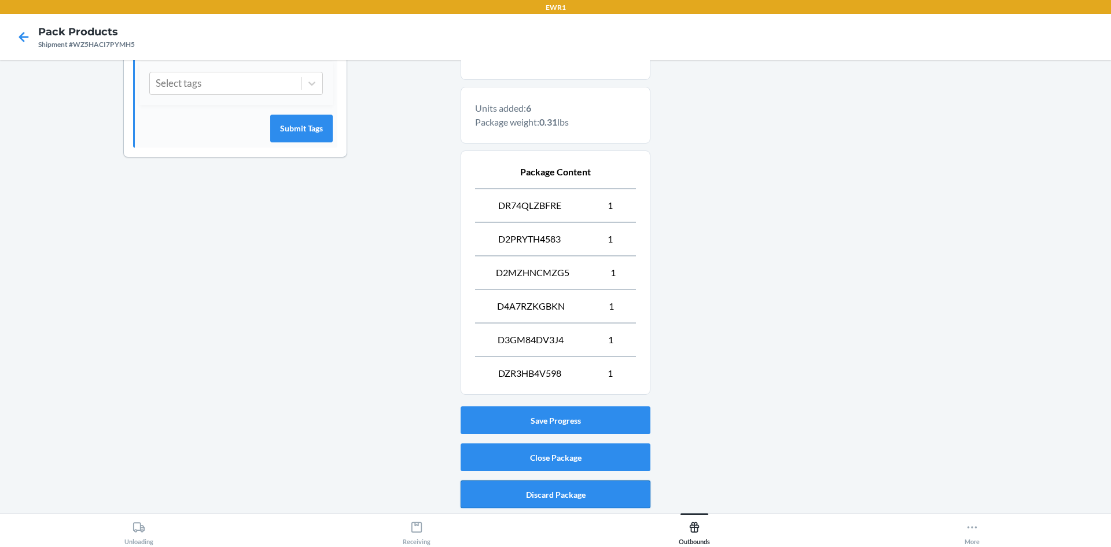
click at [553, 491] on button "Discard Package" at bounding box center [556, 494] width 190 height 28
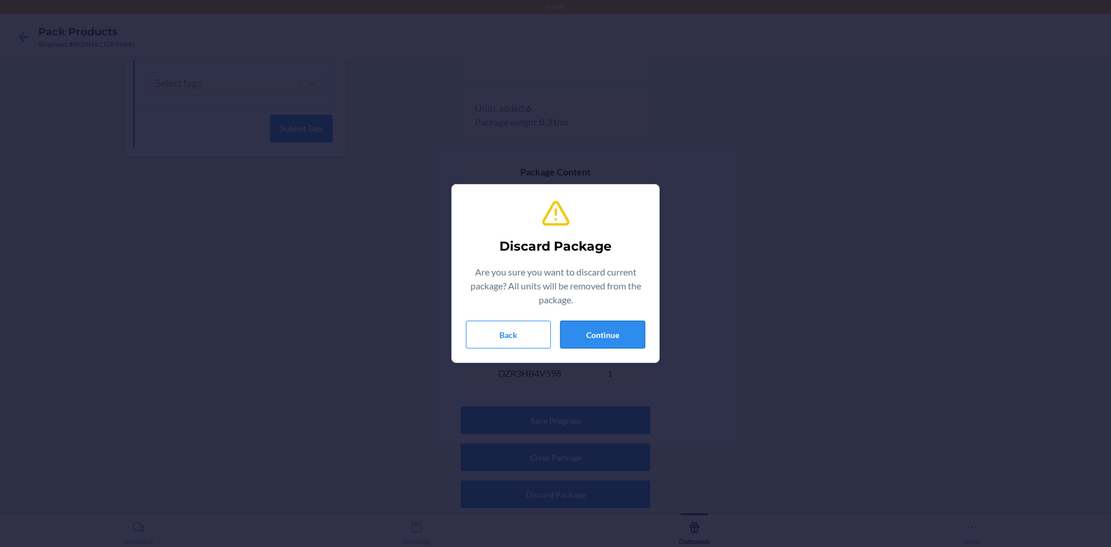
click at [619, 338] on button "Continue" at bounding box center [602, 335] width 85 height 28
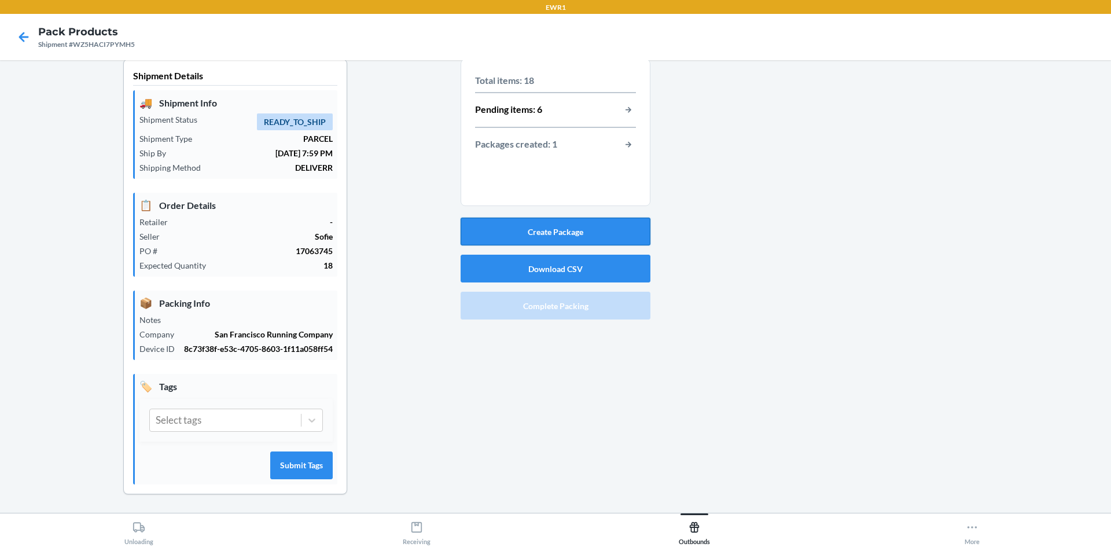
click at [599, 234] on button "Create Package" at bounding box center [556, 232] width 190 height 28
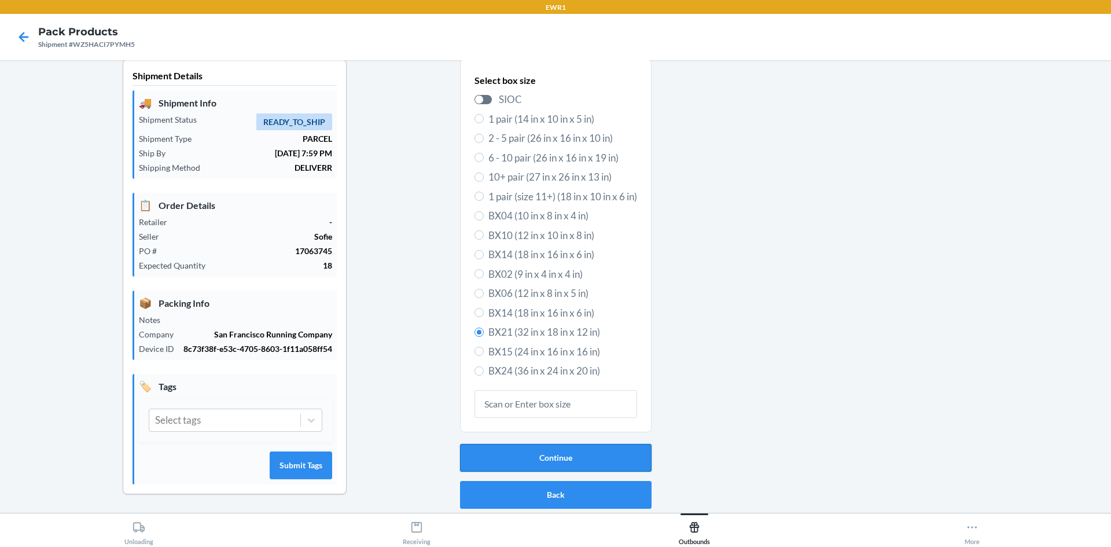
click at [513, 462] on button "Continue" at bounding box center [556, 458] width 192 height 28
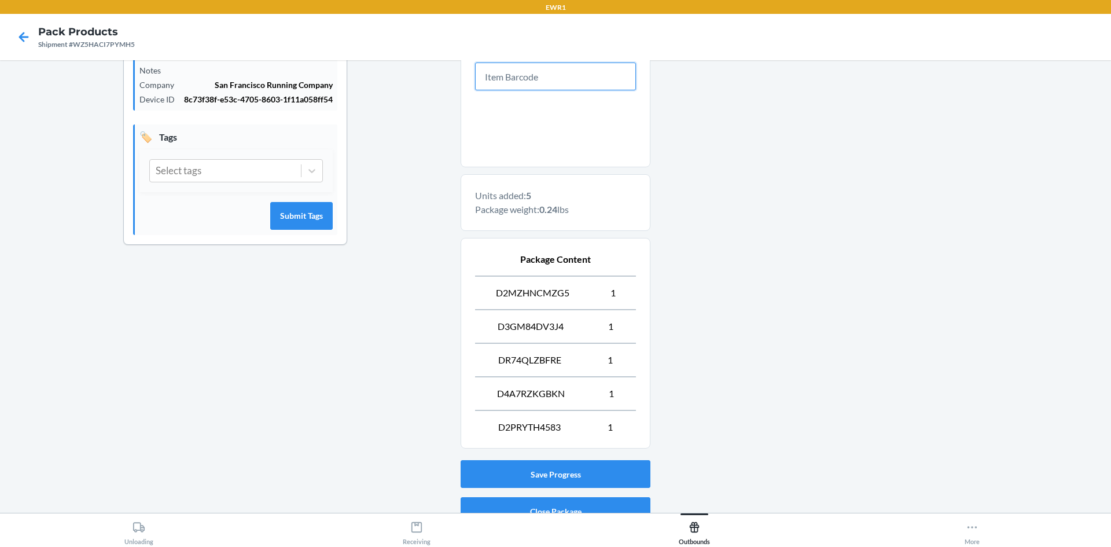
scroll to position [314, 0]
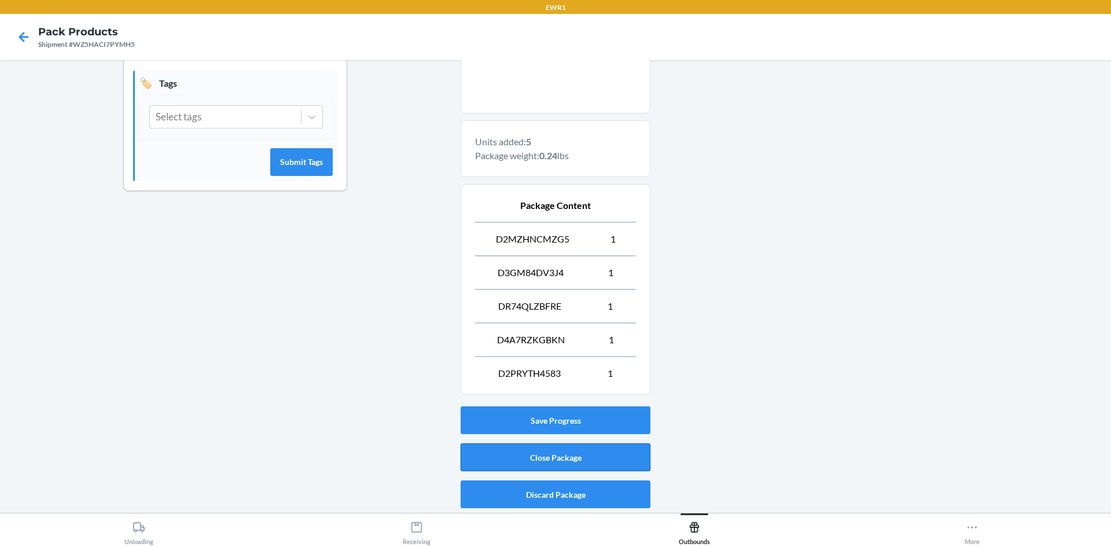
click at [565, 460] on button "Close Package" at bounding box center [556, 457] width 190 height 28
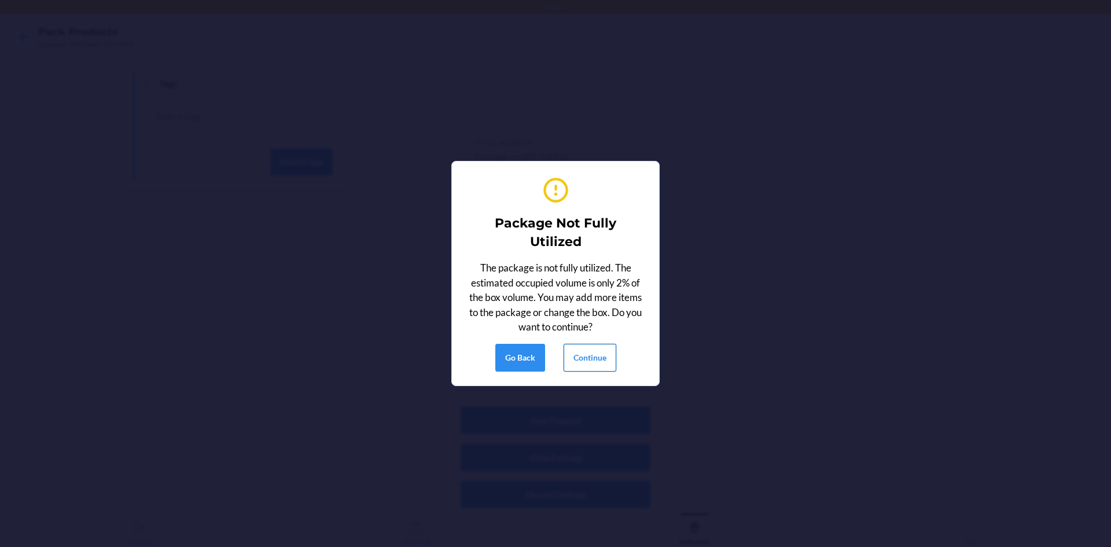
click at [596, 351] on button "Continue" at bounding box center [590, 358] width 53 height 28
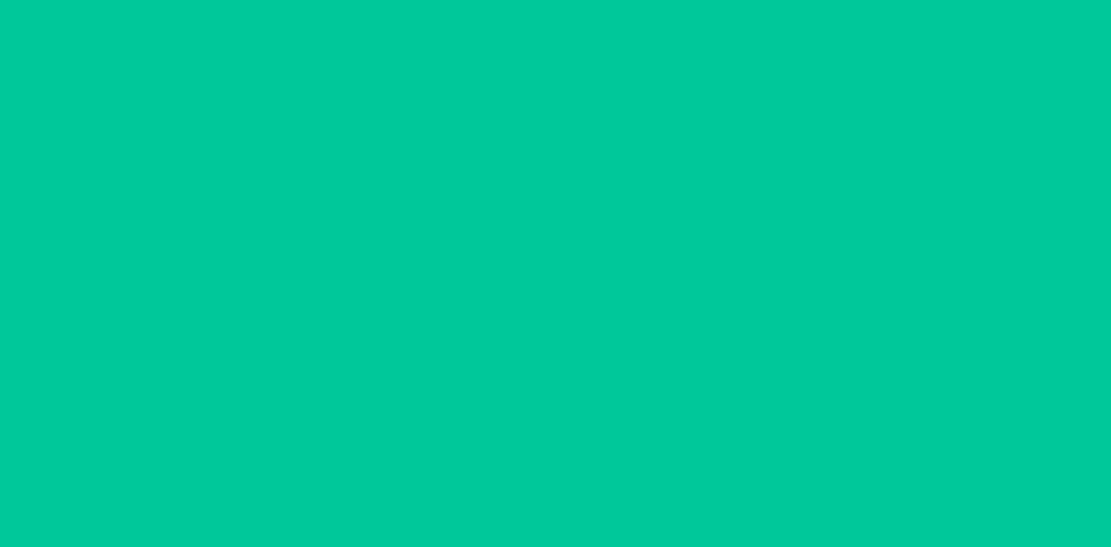
scroll to position [10, 0]
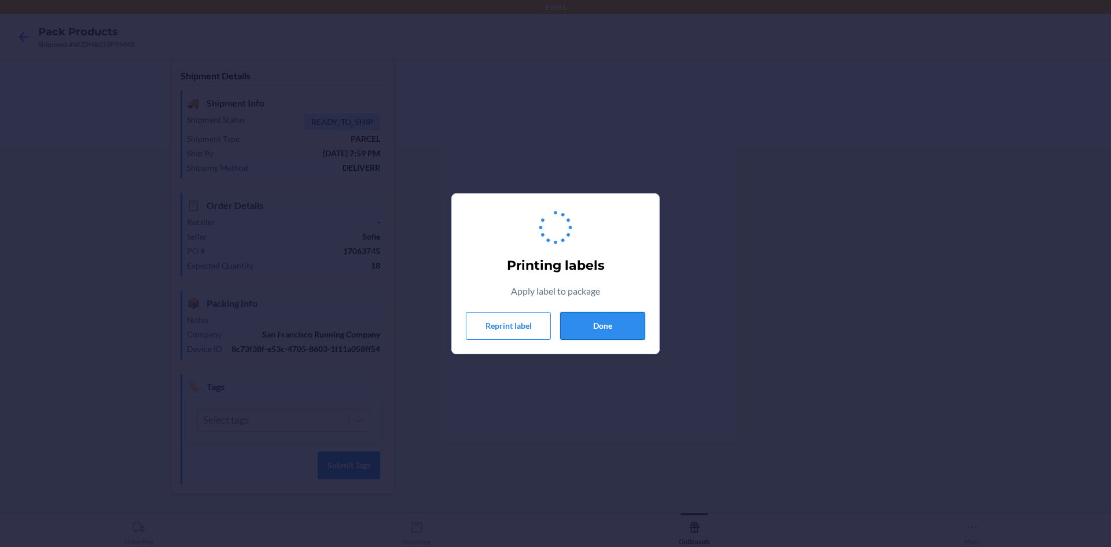
click at [607, 328] on button "Done" at bounding box center [602, 326] width 85 height 28
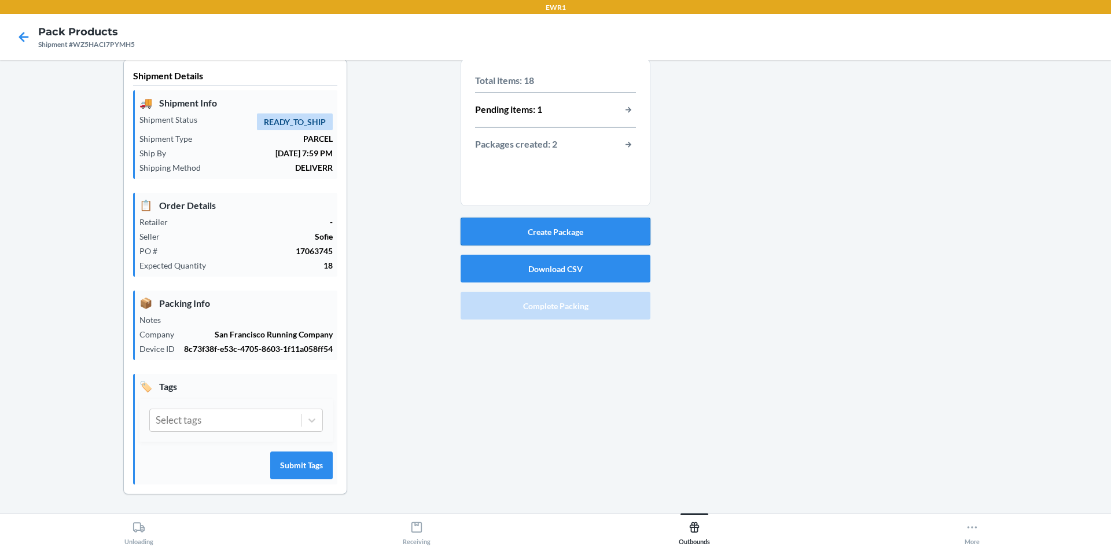
click at [562, 227] on button "Create Package" at bounding box center [556, 232] width 190 height 28
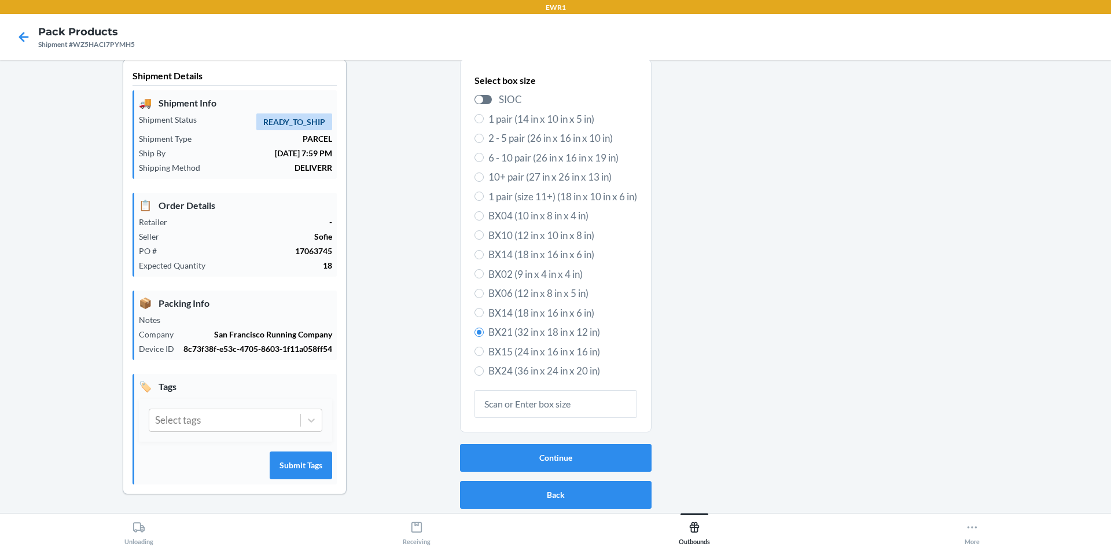
click at [530, 303] on div "Select box size SIOC 1 pair (14 in x 10 in x 5 in) 2 - 5 pair (26 in x 16 in x …" at bounding box center [556, 226] width 163 height 310
click at [497, 313] on span "BX14 (18 in x 16 in x 6 in)" at bounding box center [562, 313] width 149 height 15
click at [484, 313] on input "BX14 (18 in x 16 in x 6 in)" at bounding box center [479, 312] width 9 height 9
radio input "true"
radio input "false"
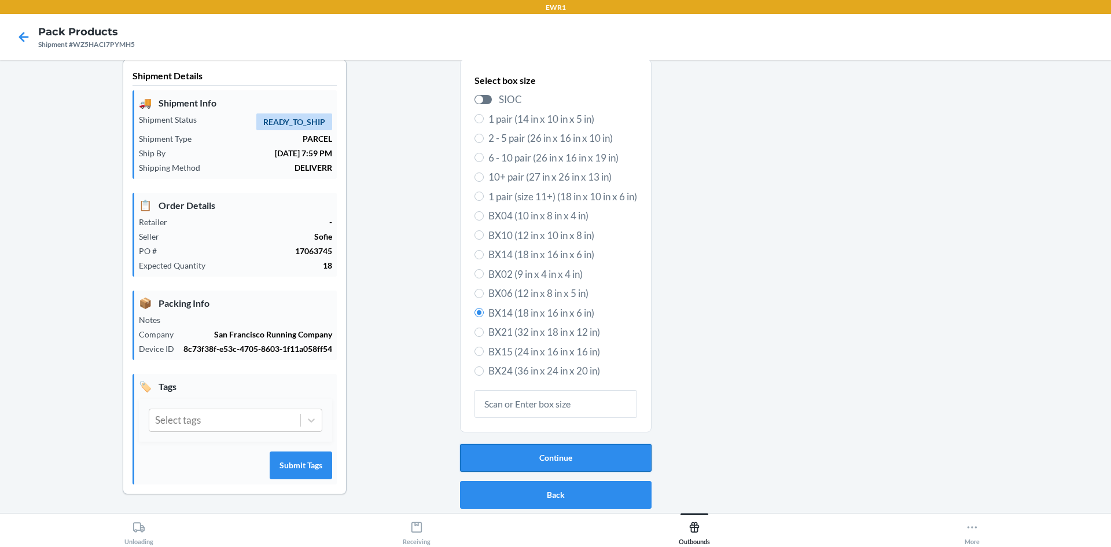
click at [579, 461] on button "Continue" at bounding box center [556, 458] width 192 height 28
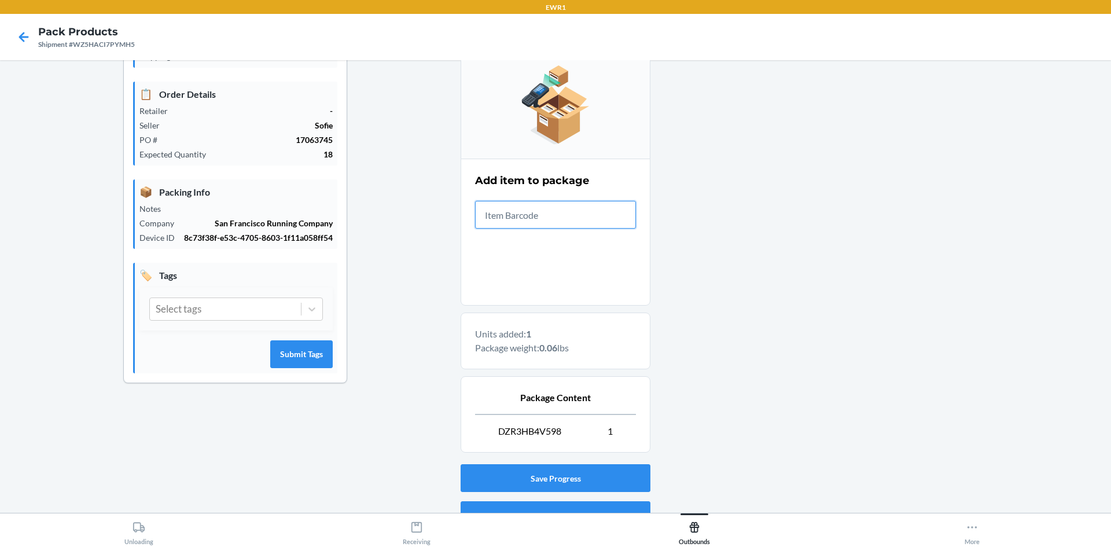
scroll to position [179, 0]
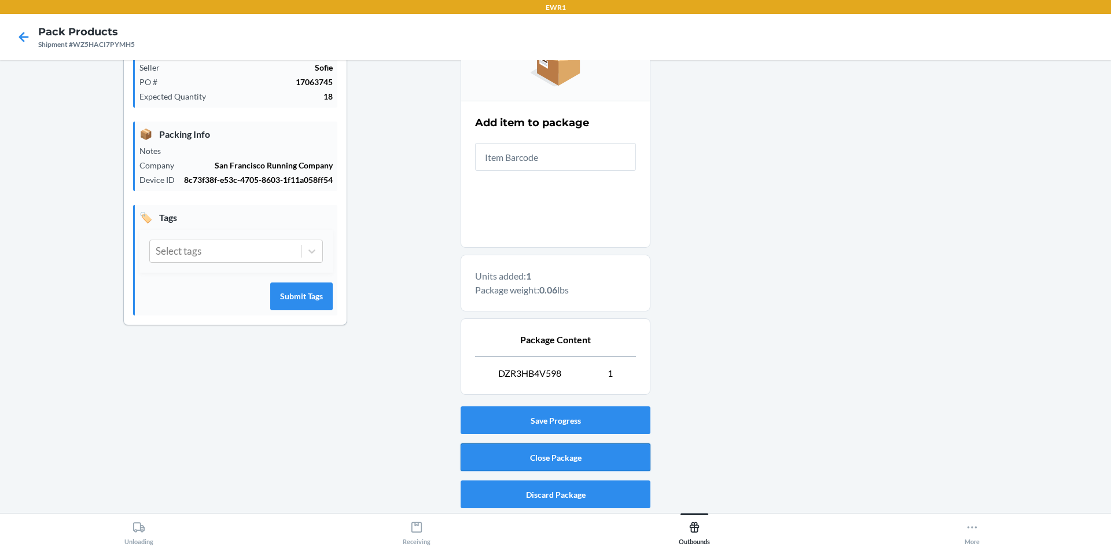
click at [587, 447] on button "Close Package" at bounding box center [556, 457] width 190 height 28
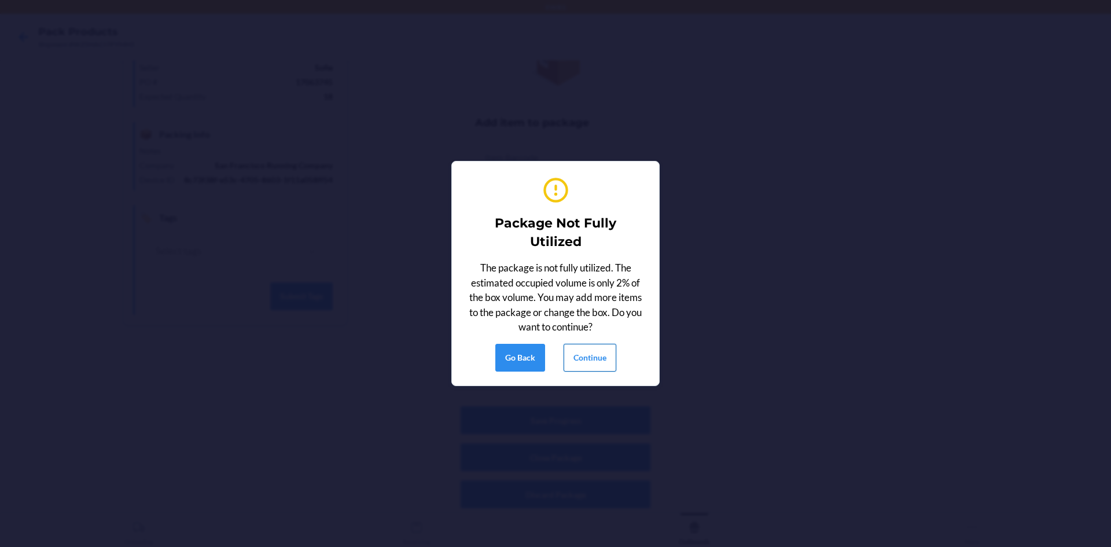
click at [592, 362] on button "Continue" at bounding box center [590, 358] width 53 height 28
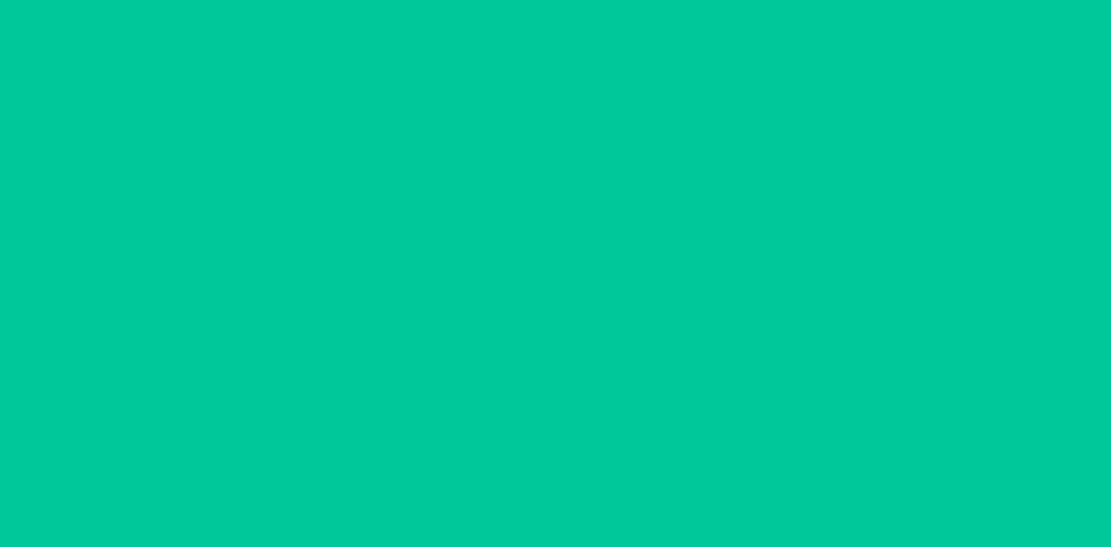
scroll to position [10, 0]
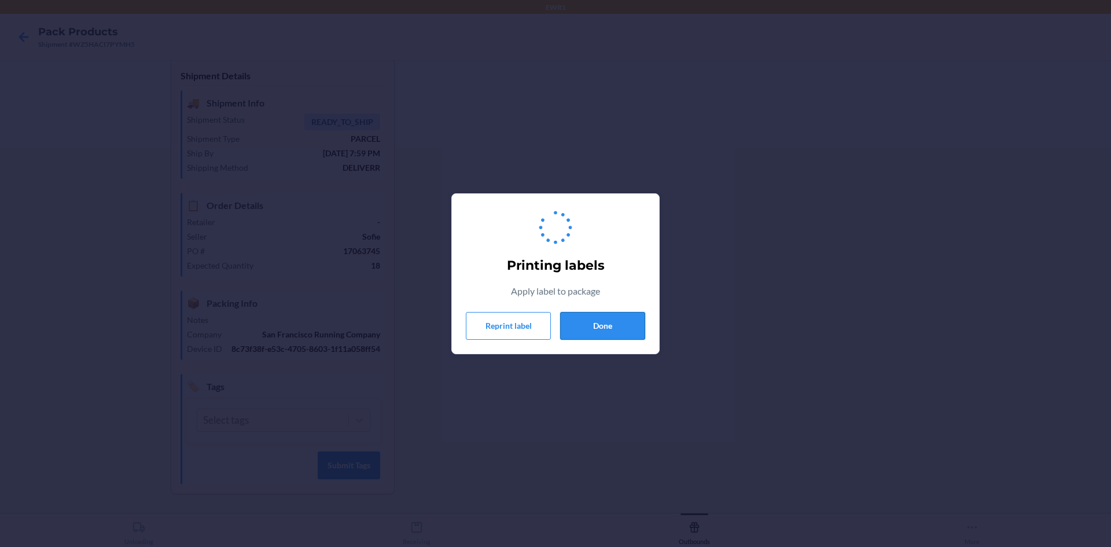
click at [601, 332] on button "Done" at bounding box center [602, 326] width 85 height 28
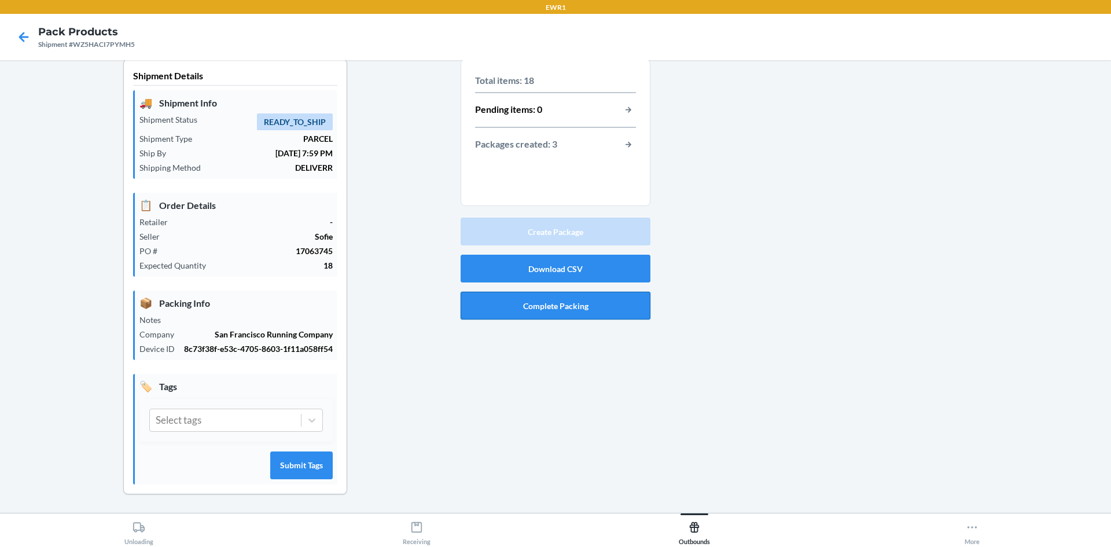
click at [539, 313] on button "Complete Packing" at bounding box center [556, 306] width 190 height 28
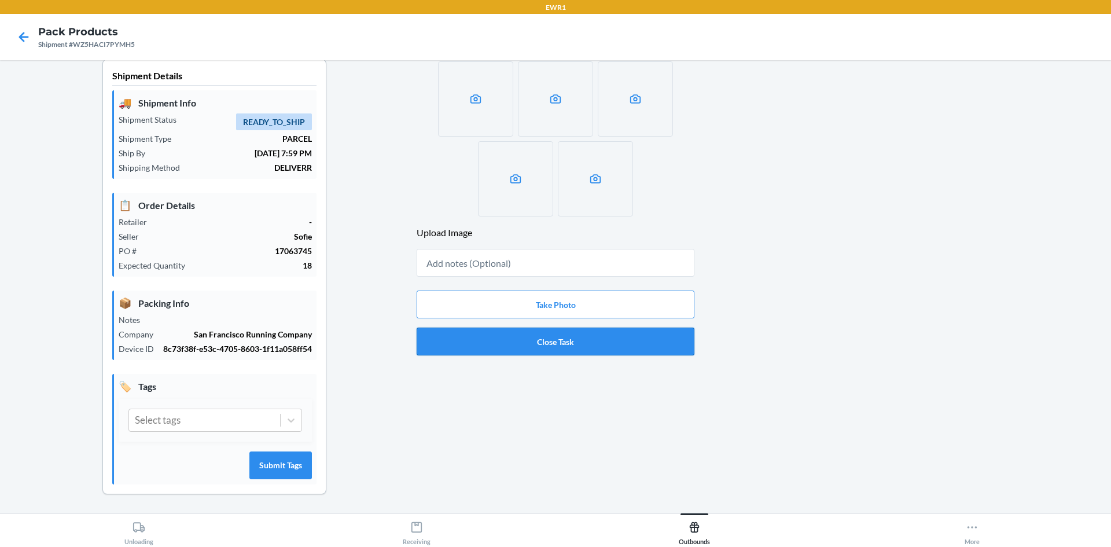
click at [544, 346] on button "Close Task" at bounding box center [556, 342] width 278 height 28
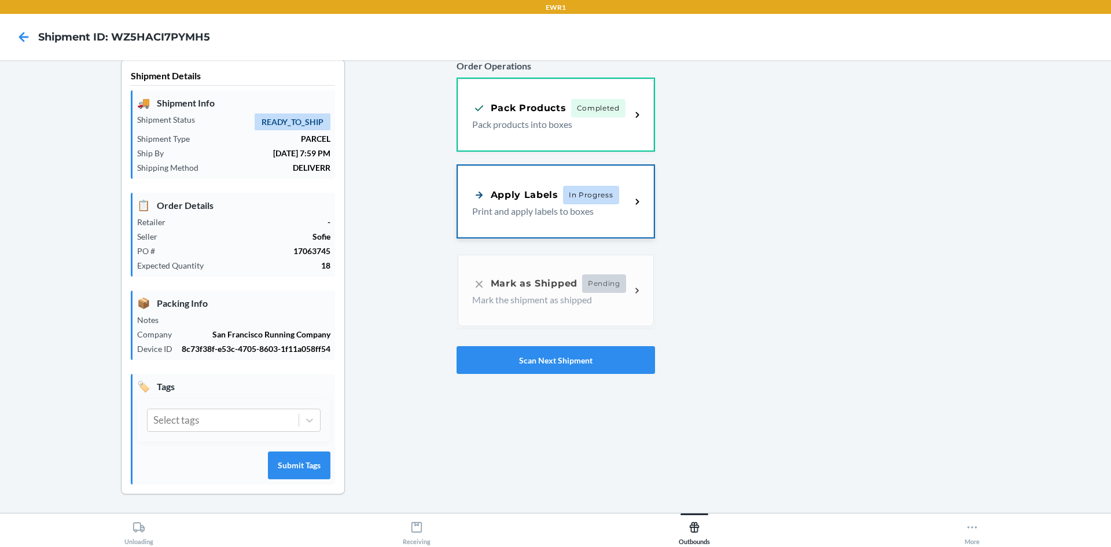
click at [539, 204] on p "Print and apply labels to boxes" at bounding box center [547, 211] width 150 height 14
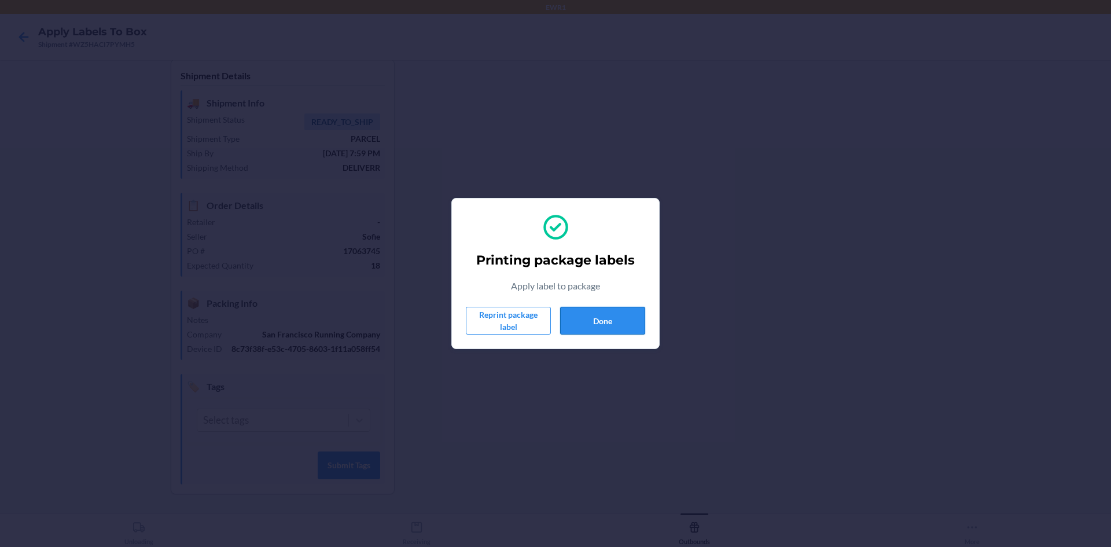
click at [620, 323] on button "Done" at bounding box center [602, 321] width 85 height 28
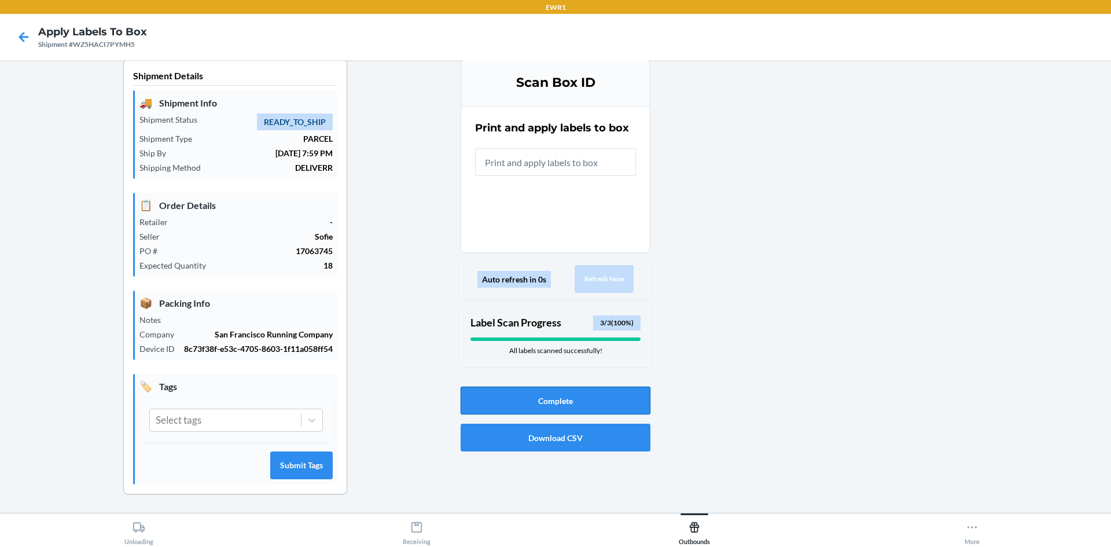
click at [506, 388] on button "Complete" at bounding box center [556, 401] width 190 height 28
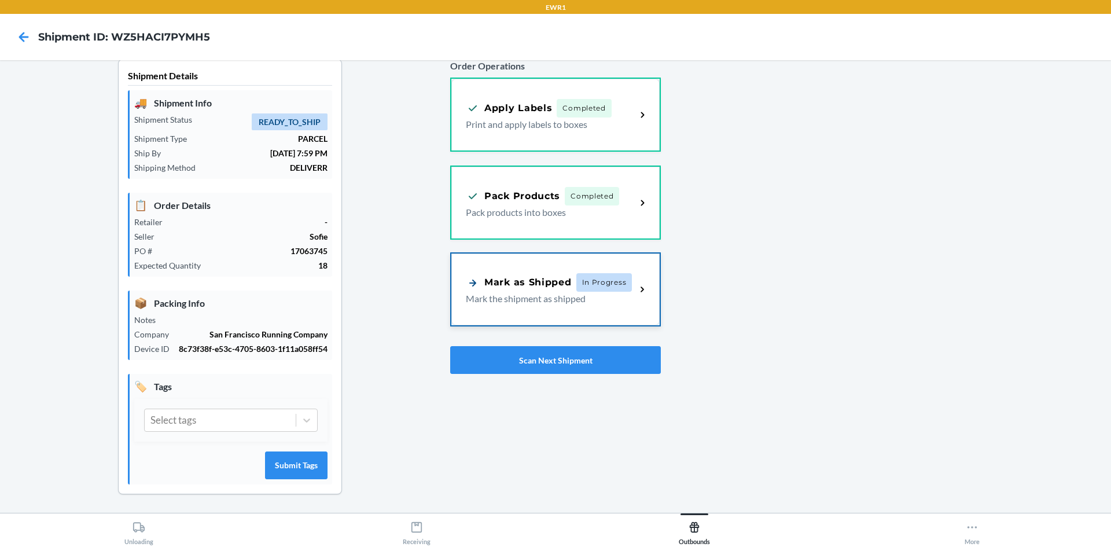
click at [522, 306] on div "Mark as Shipped In Progress Mark the shipment as shipped" at bounding box center [555, 290] width 208 height 72
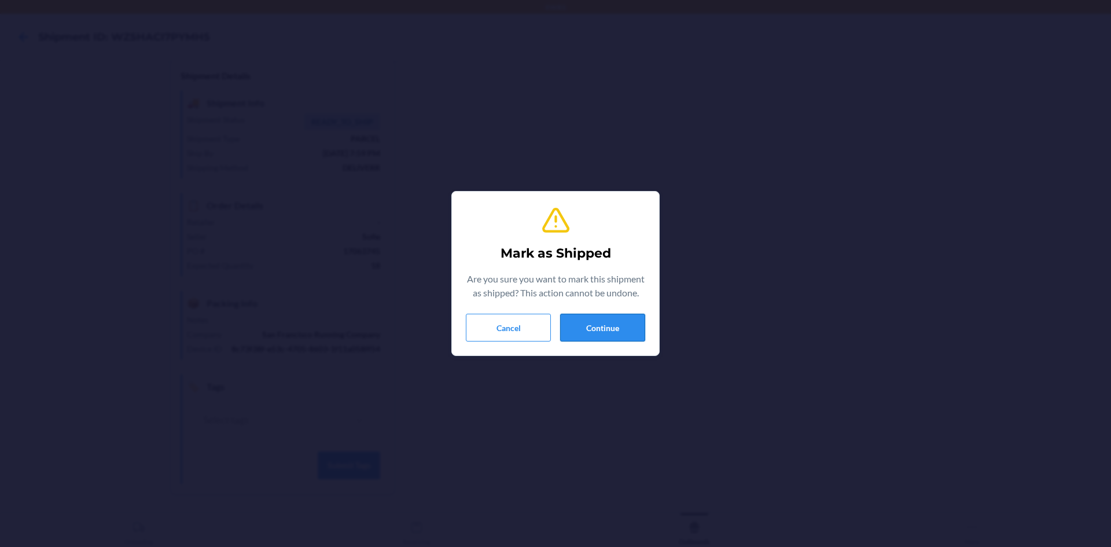
click at [565, 331] on button "Continue" at bounding box center [602, 328] width 85 height 28
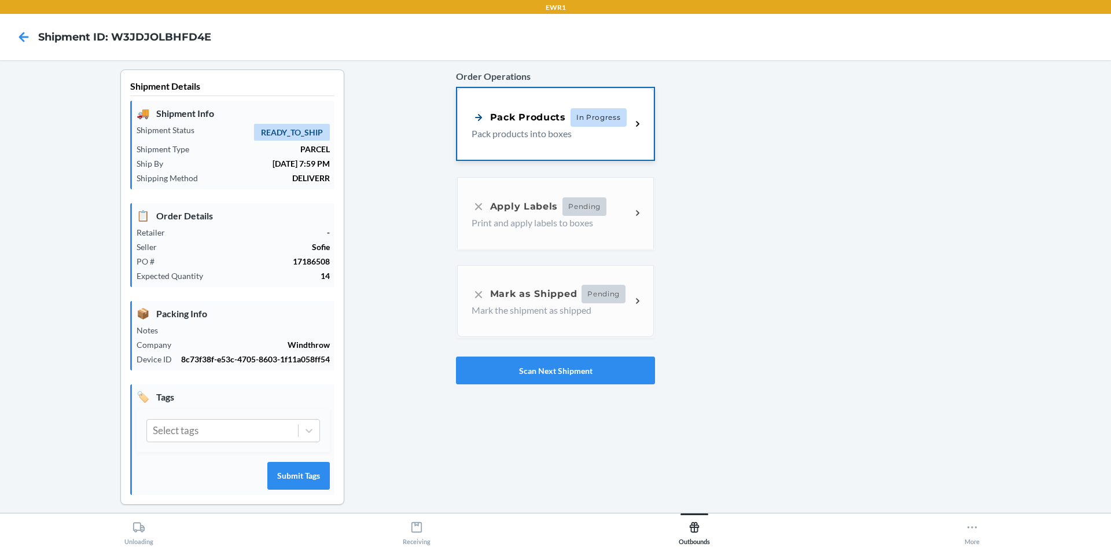
click at [577, 122] on span "In Progress" at bounding box center [599, 117] width 56 height 19
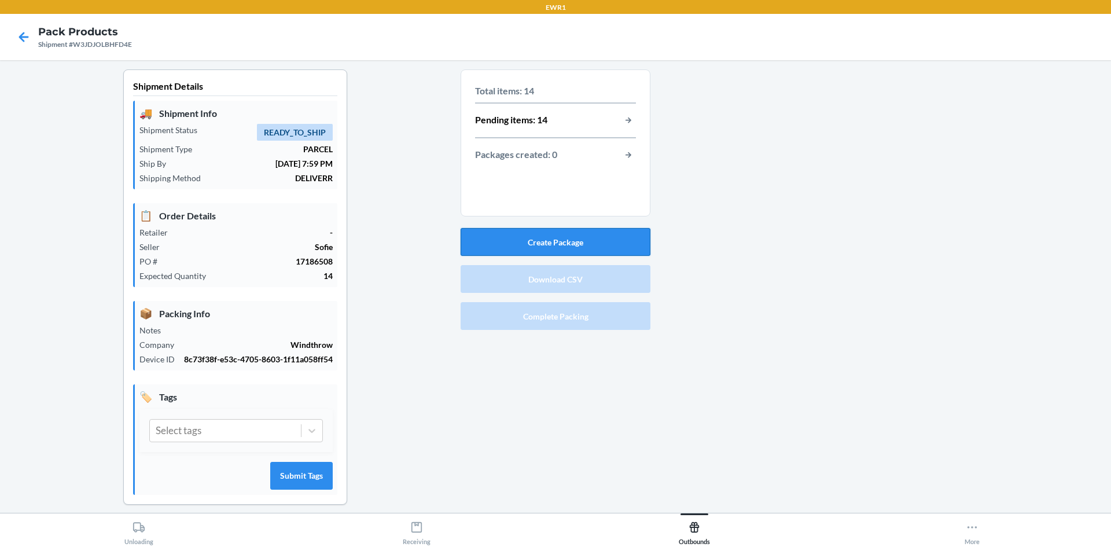
click at [541, 242] on button "Create Package" at bounding box center [556, 242] width 190 height 28
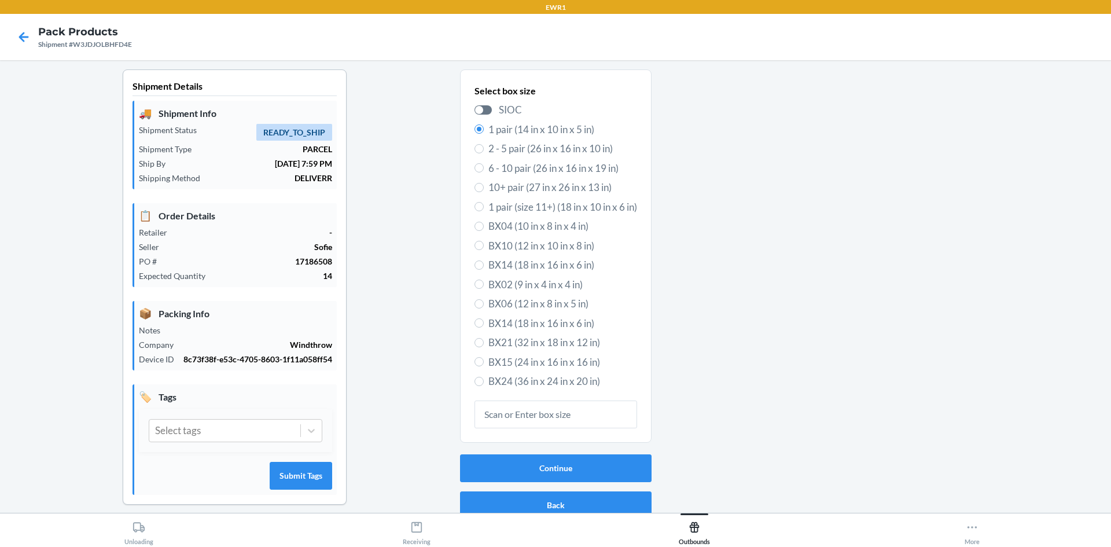
click at [520, 384] on span "BX24 (36 in x 24 in x 20 in)" at bounding box center [562, 381] width 149 height 15
click at [484, 384] on input "BX24 (36 in x 24 in x 20 in)" at bounding box center [479, 381] width 9 height 9
radio input "true"
radio input "false"
click at [533, 463] on button "Continue" at bounding box center [556, 468] width 192 height 28
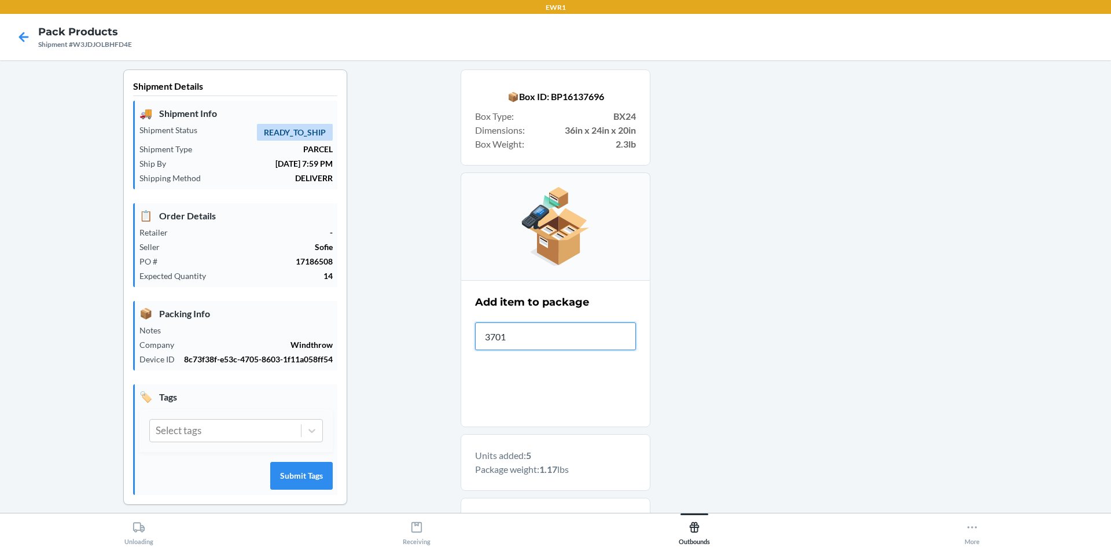
type input "37013"
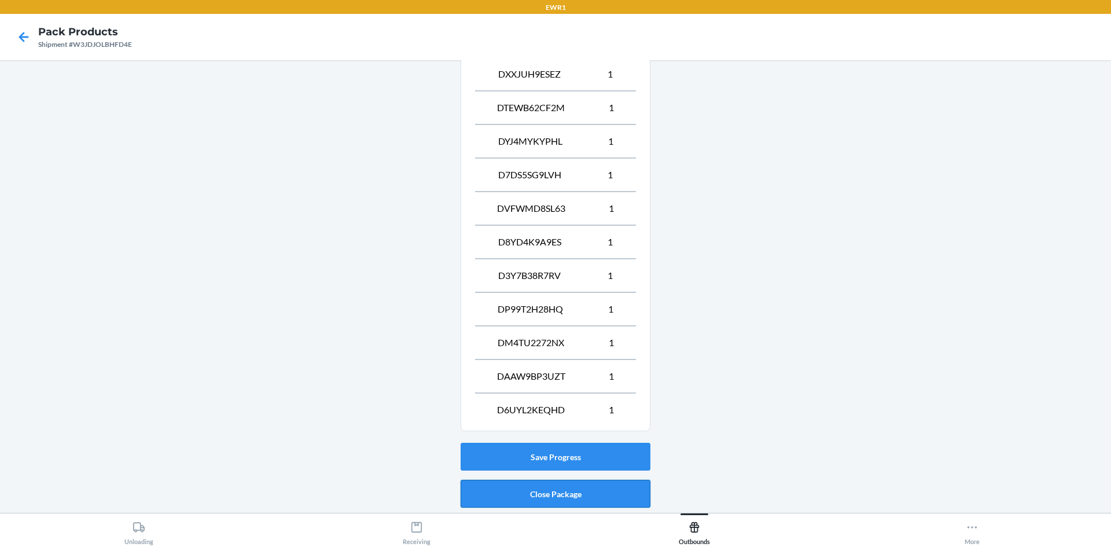
scroll to position [549, 0]
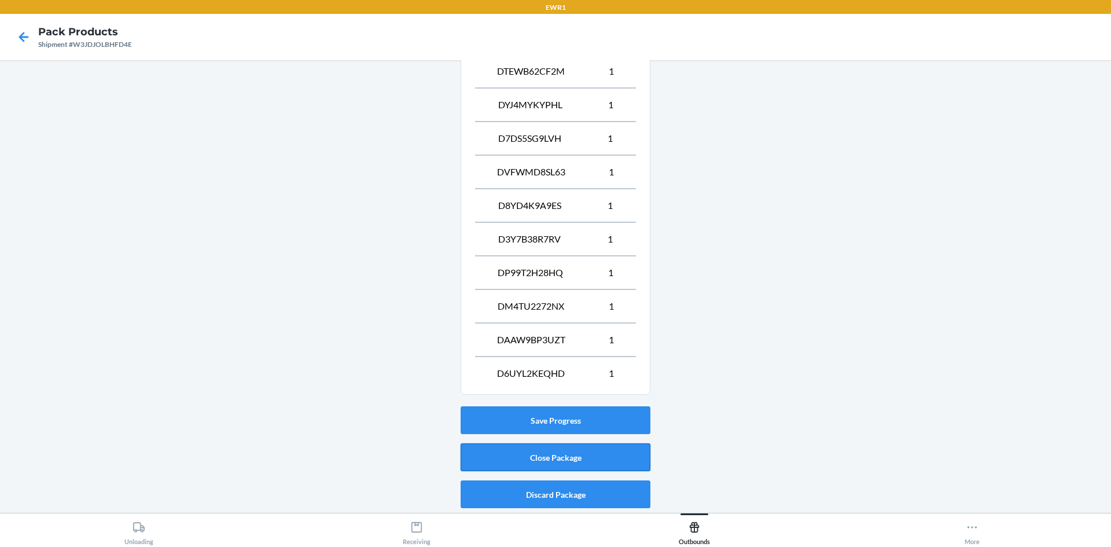
click at [560, 453] on button "Close Package" at bounding box center [556, 457] width 190 height 28
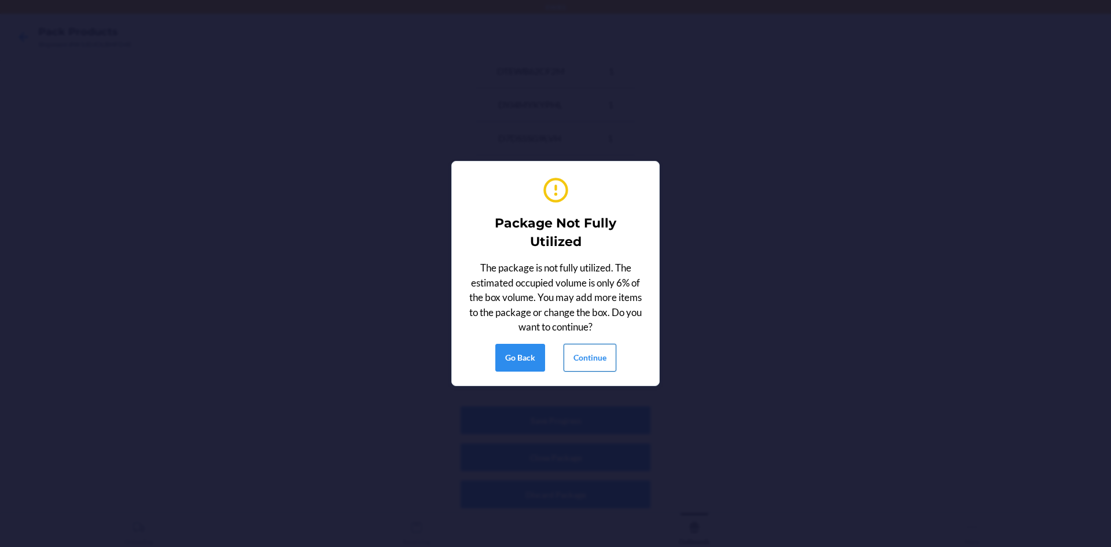
click at [588, 362] on button "Continue" at bounding box center [590, 358] width 53 height 28
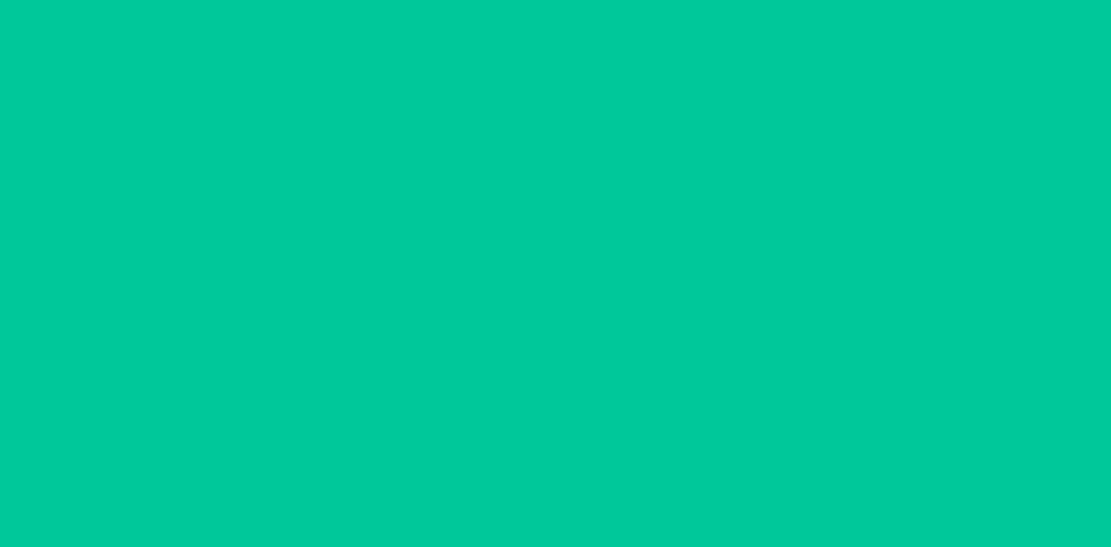
scroll to position [10, 0]
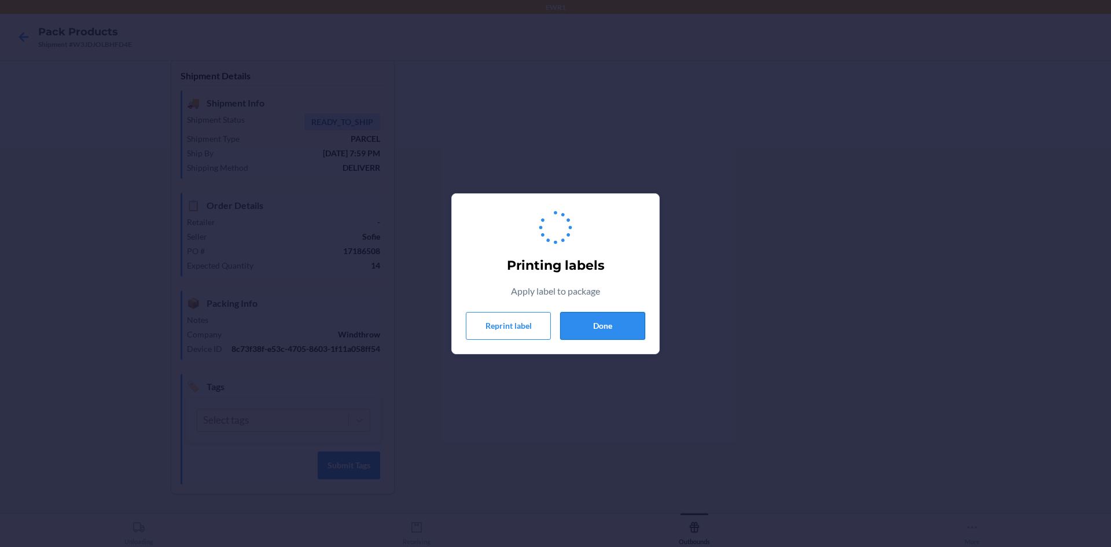
click at [608, 313] on button "Done" at bounding box center [602, 326] width 85 height 28
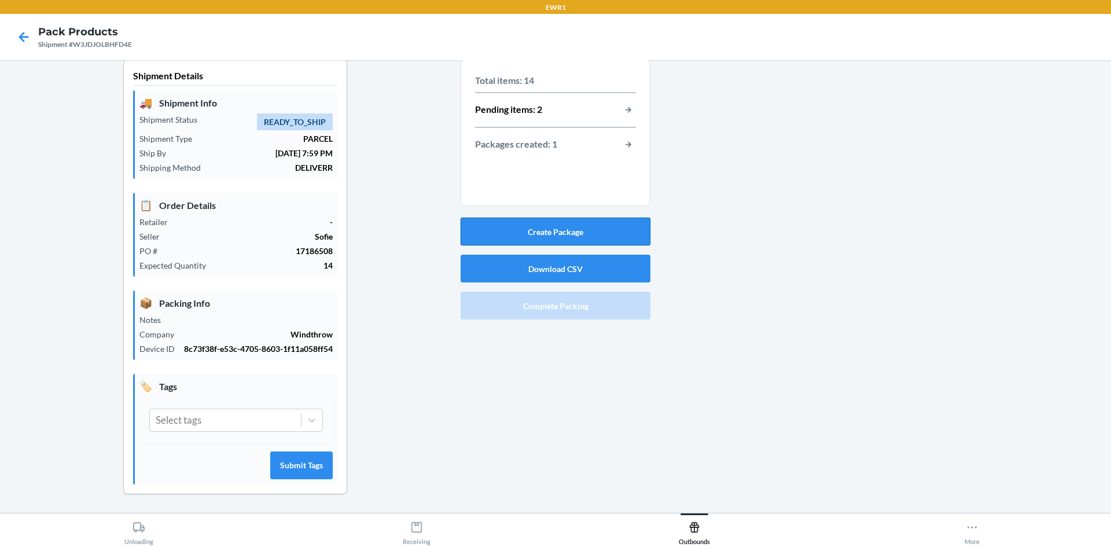
click at [559, 235] on button "Create Package" at bounding box center [556, 232] width 190 height 28
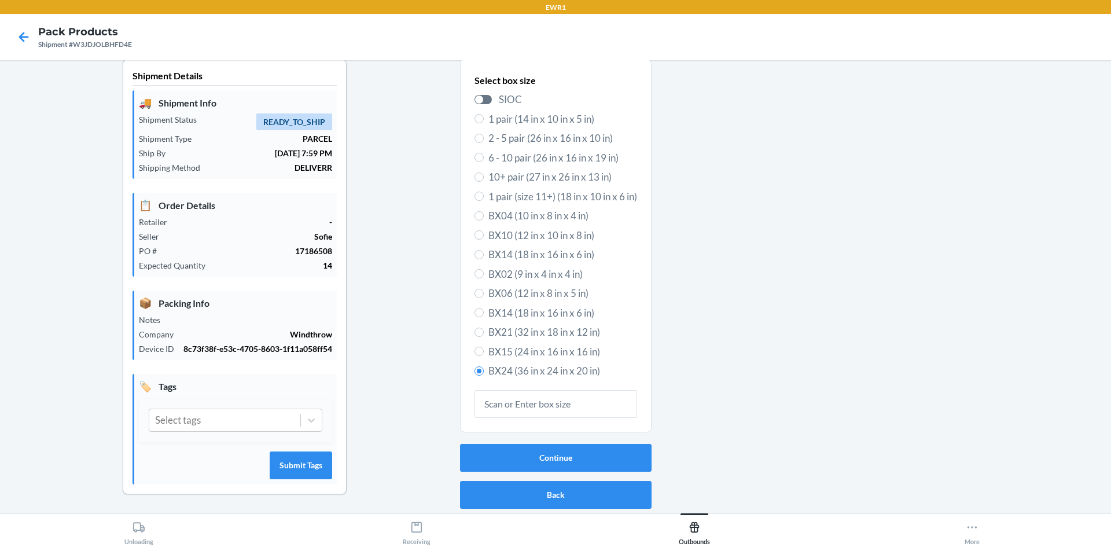
click at [532, 349] on span "BX15 (24 in x 16 in x 16 in)" at bounding box center [562, 351] width 149 height 15
click at [484, 349] on input "BX15 (24 in x 16 in x 16 in)" at bounding box center [479, 351] width 9 height 9
radio input "true"
radio input "false"
click at [551, 461] on button "Continue" at bounding box center [556, 458] width 192 height 28
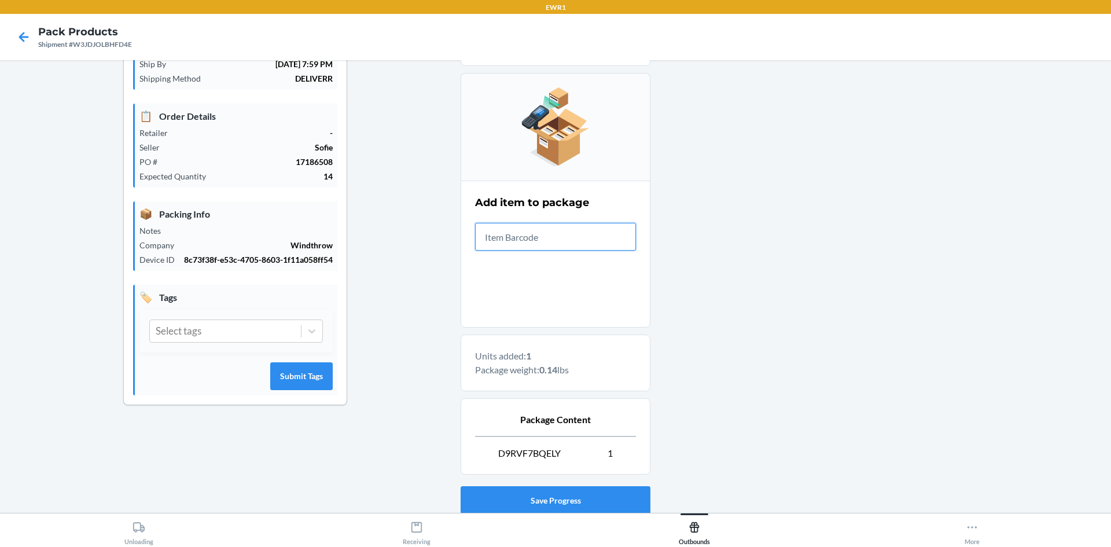
scroll to position [179, 0]
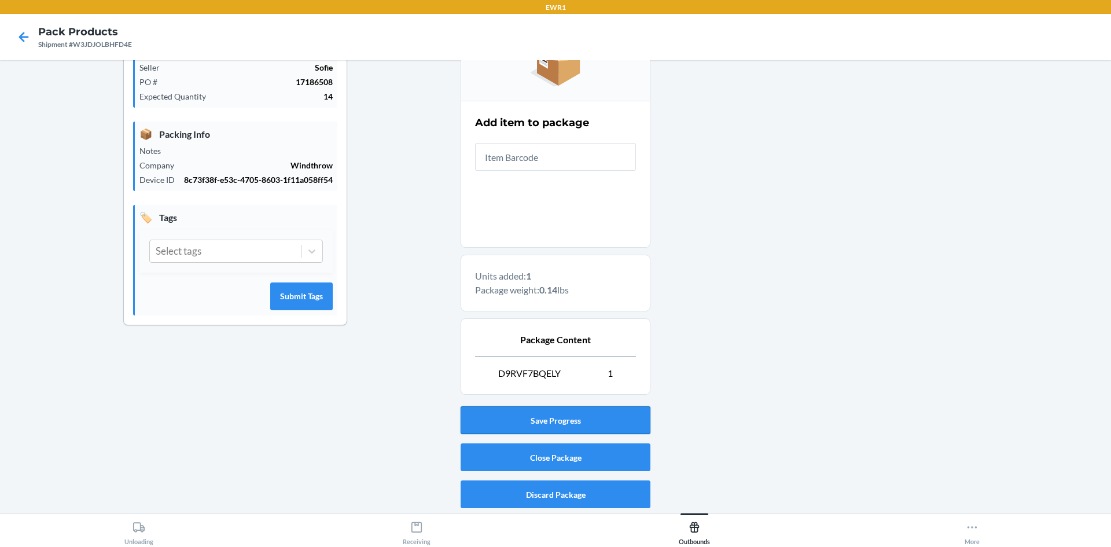
click at [543, 426] on button "Save Progress" at bounding box center [556, 420] width 190 height 28
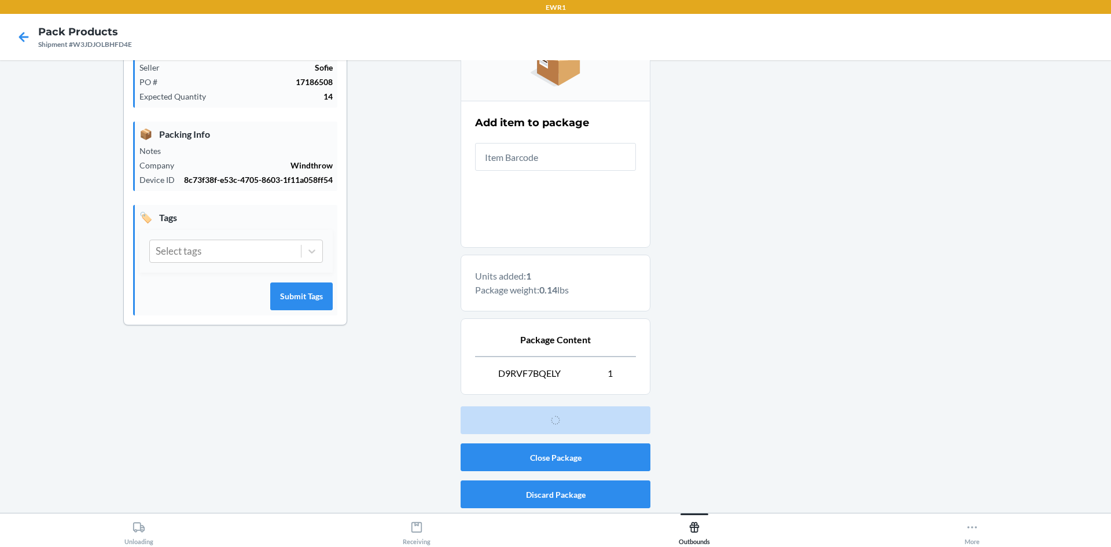
scroll to position [10, 0]
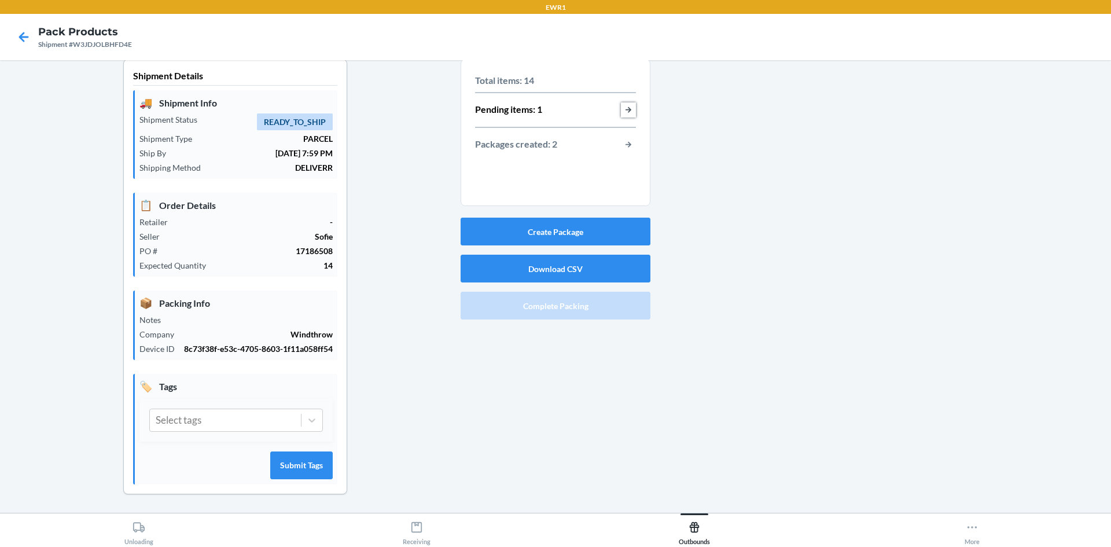
click at [626, 106] on button "button-view-pending-items" at bounding box center [628, 109] width 15 height 15
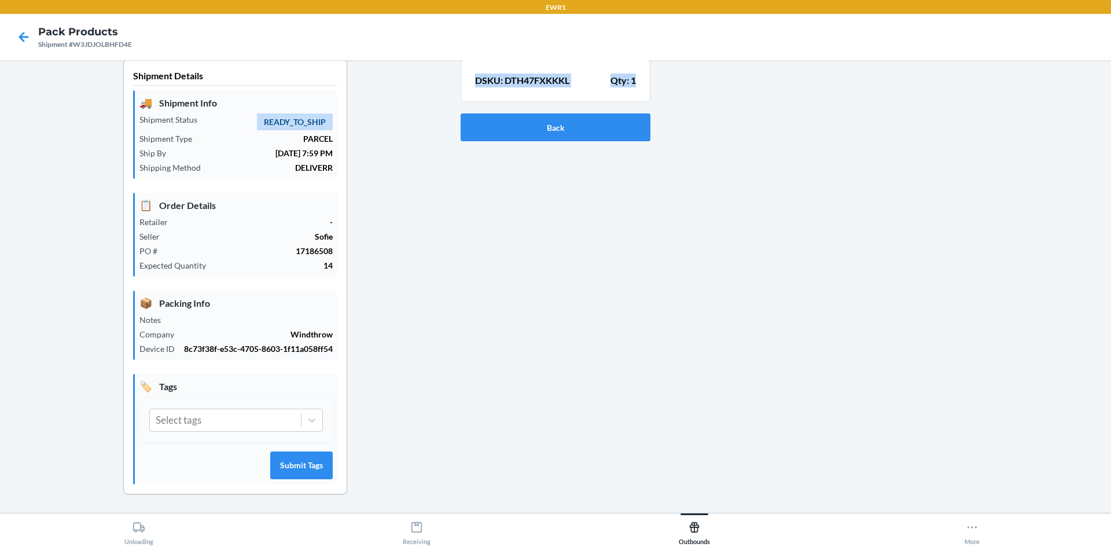
drag, startPoint x: 467, startPoint y: 79, endPoint x: 631, endPoint y: 83, distance: 163.9
click at [631, 83] on section "DSKU: DTH47FXKKKL Qty: 1" at bounding box center [556, 80] width 190 height 43
click at [546, 130] on button "Back" at bounding box center [556, 127] width 190 height 28
